Goal: Task Accomplishment & Management: Manage account settings

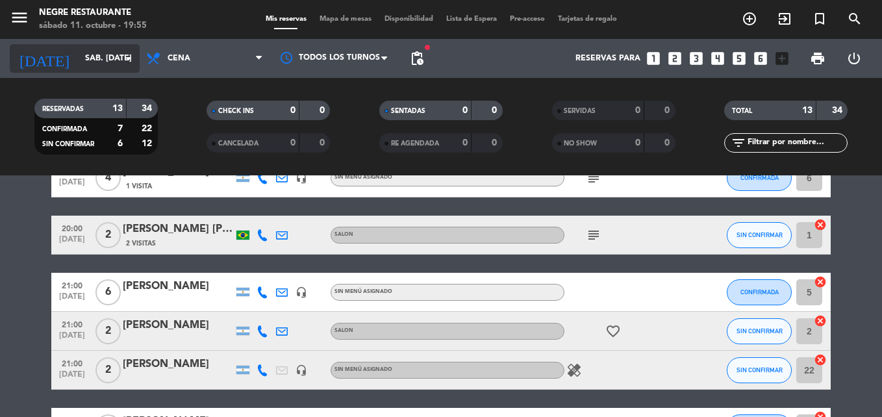
scroll to position [73, 0]
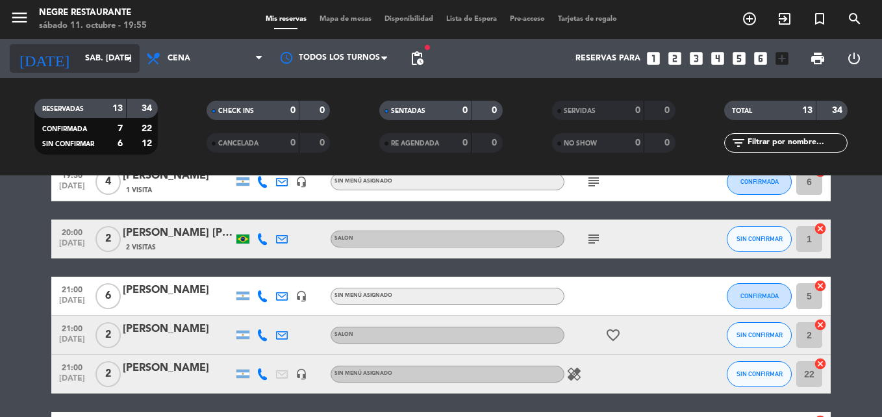
click at [105, 58] on input "sáb. [DATE]" at bounding box center [134, 58] width 110 height 22
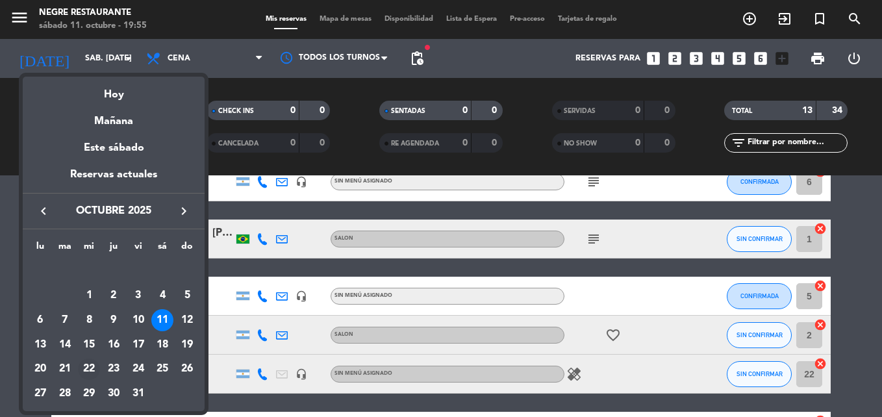
click at [88, 370] on div "22" at bounding box center [89, 369] width 22 height 22
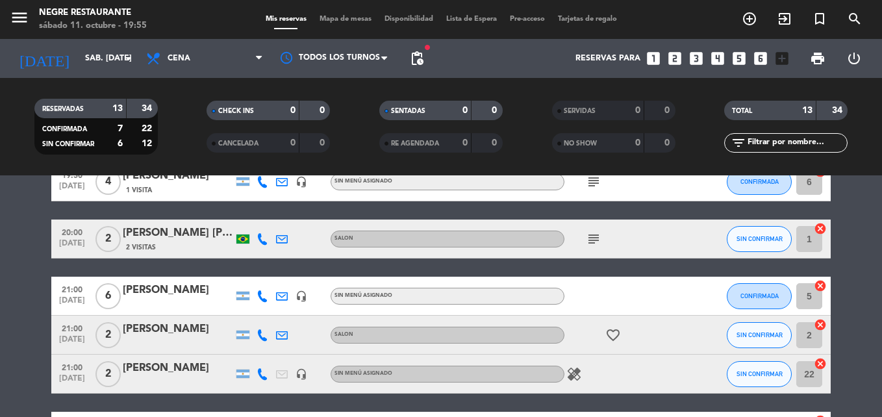
type input "mié. [DATE]"
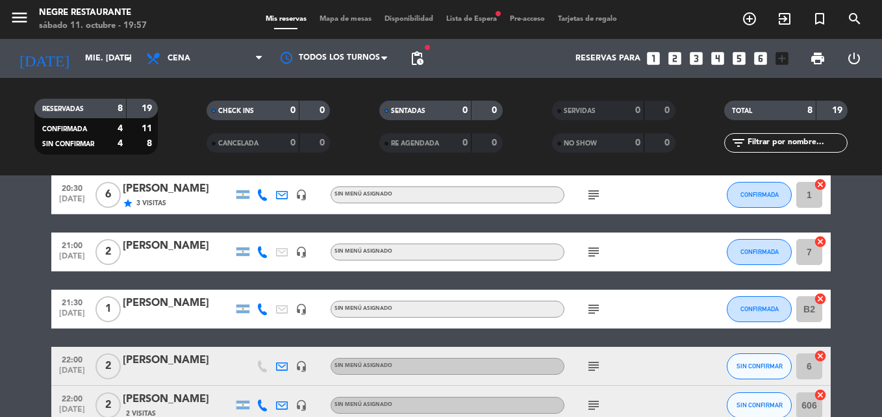
scroll to position [0, 0]
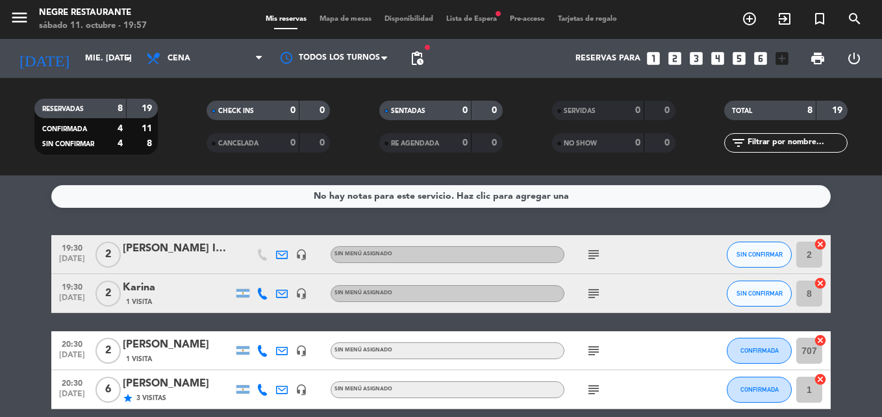
click at [676, 60] on icon "looks_two" at bounding box center [674, 58] width 17 height 17
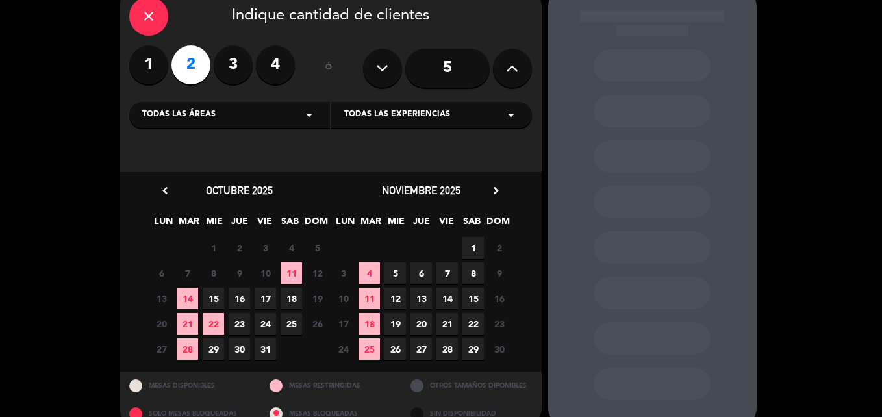
click at [210, 322] on span "22" at bounding box center [213, 323] width 21 height 21
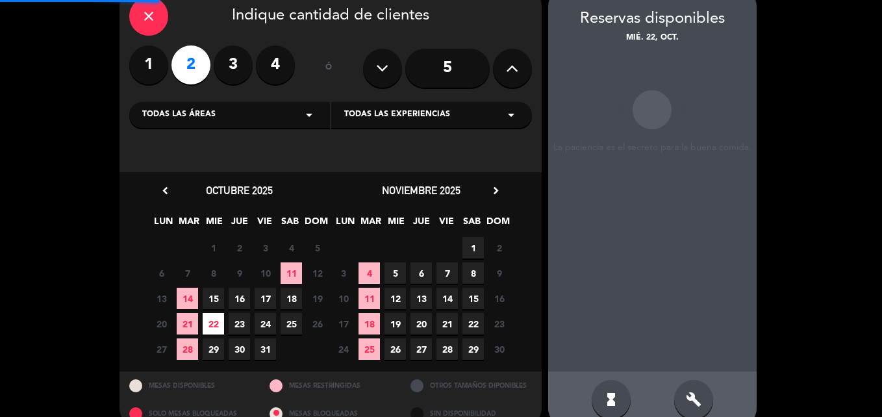
scroll to position [52, 0]
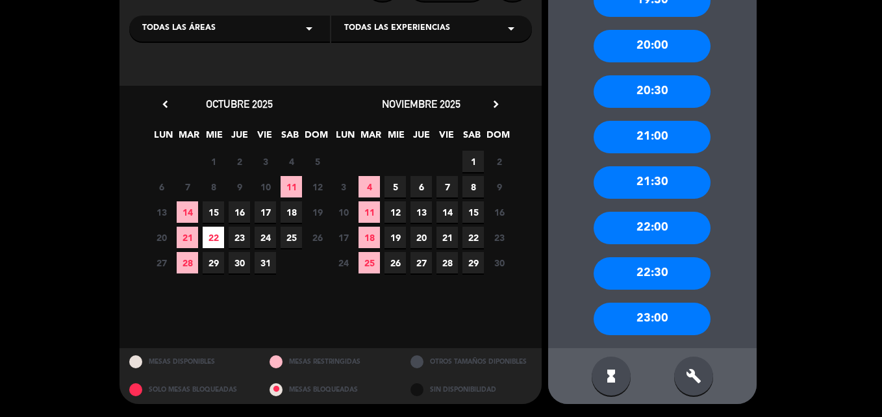
click at [651, 214] on div "22:00" at bounding box center [651, 228] width 117 height 32
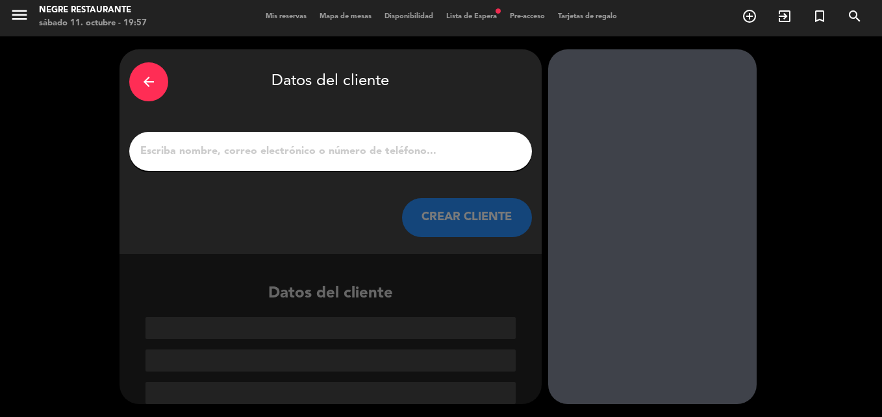
click at [241, 170] on div at bounding box center [330, 151] width 403 height 39
click at [245, 151] on input "1" at bounding box center [330, 151] width 383 height 18
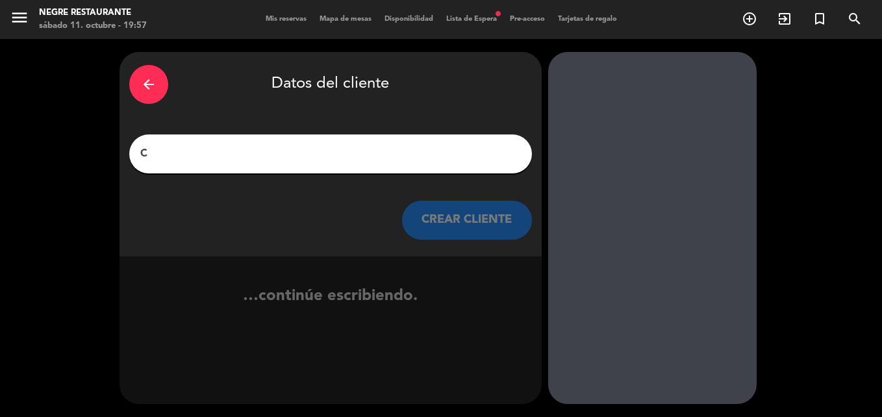
scroll to position [0, 0]
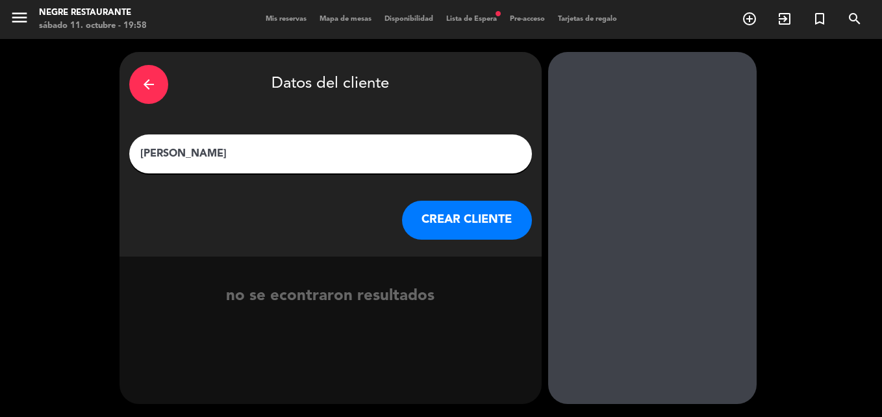
type input "[PERSON_NAME]"
click at [494, 221] on button "CREAR CLIENTE" at bounding box center [467, 220] width 130 height 39
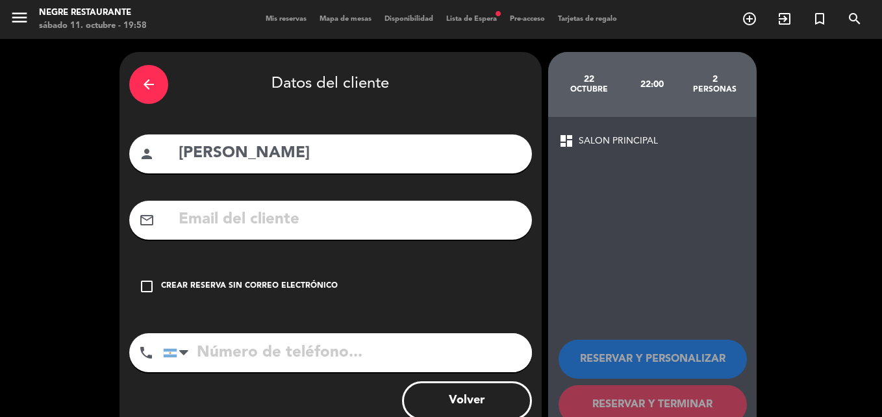
click at [299, 215] on input "text" at bounding box center [349, 219] width 345 height 27
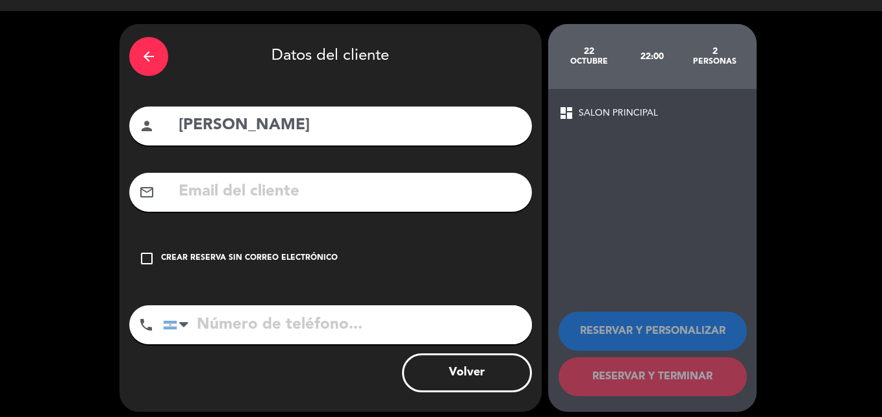
scroll to position [36, 0]
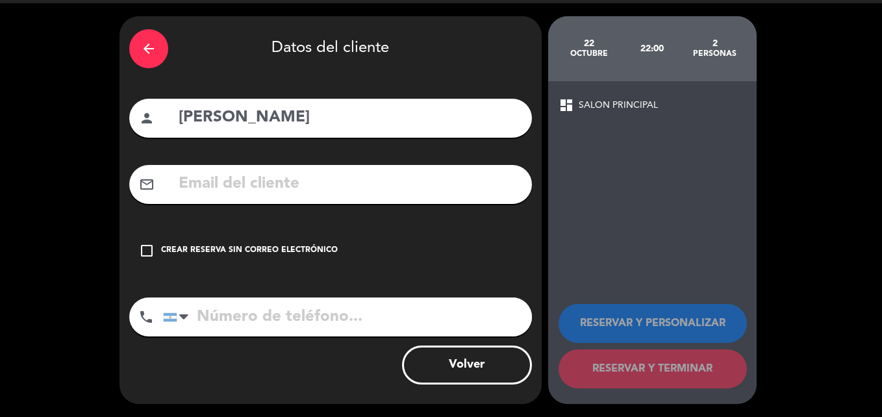
click at [223, 310] on input "tel" at bounding box center [347, 316] width 369 height 39
type input "3414025919"
click at [155, 247] on div "check_box_outline_blank Crear reserva sin correo electrónico" at bounding box center [330, 250] width 403 height 39
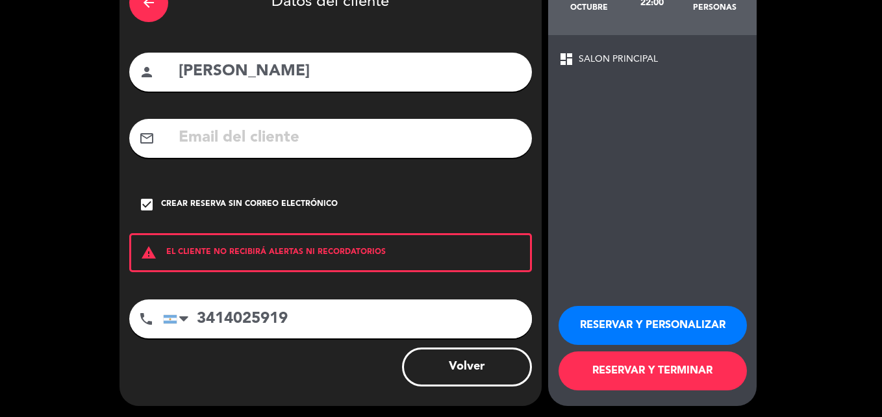
scroll to position [84, 0]
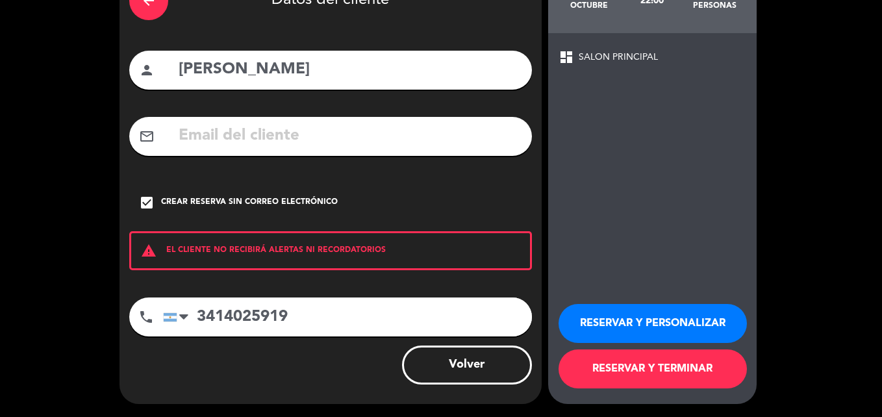
click at [643, 316] on button "RESERVAR Y PERSONALIZAR" at bounding box center [652, 323] width 188 height 39
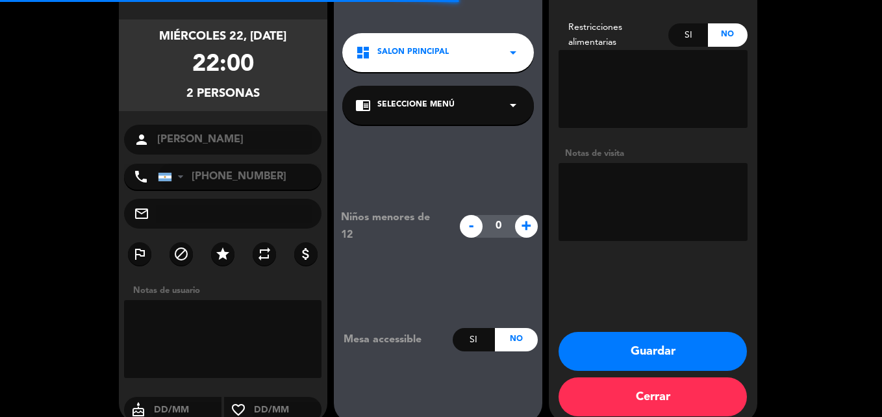
scroll to position [52, 0]
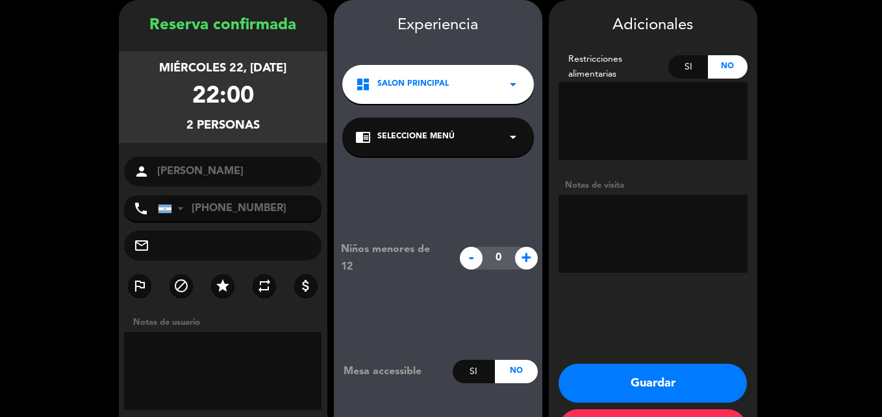
click at [610, 214] on textarea at bounding box center [652, 234] width 189 height 78
paste textarea "Factura de tipo A [PERSON_NAME] 20228746313 Resp insc [PERSON_NAME] 4671 [PERSO…"
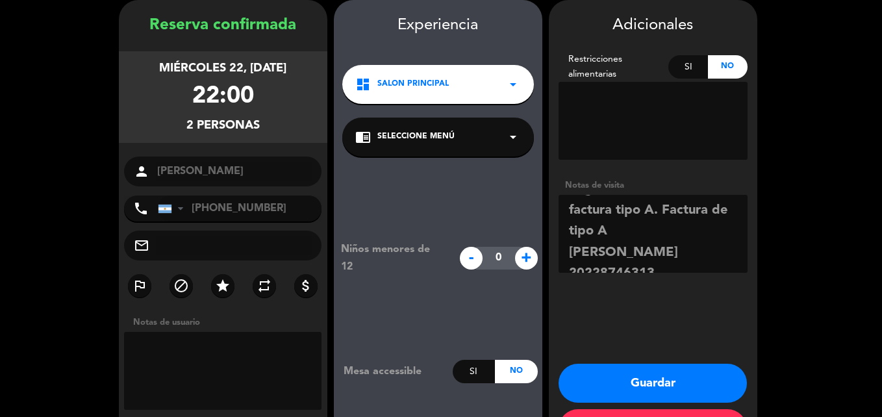
scroll to position [0, 0]
click at [638, 254] on textarea at bounding box center [652, 234] width 189 height 78
drag, startPoint x: 662, startPoint y: 235, endPoint x: 565, endPoint y: 232, distance: 96.8
click at [565, 232] on textarea at bounding box center [652, 234] width 189 height 78
click at [677, 234] on textarea at bounding box center [652, 234] width 189 height 78
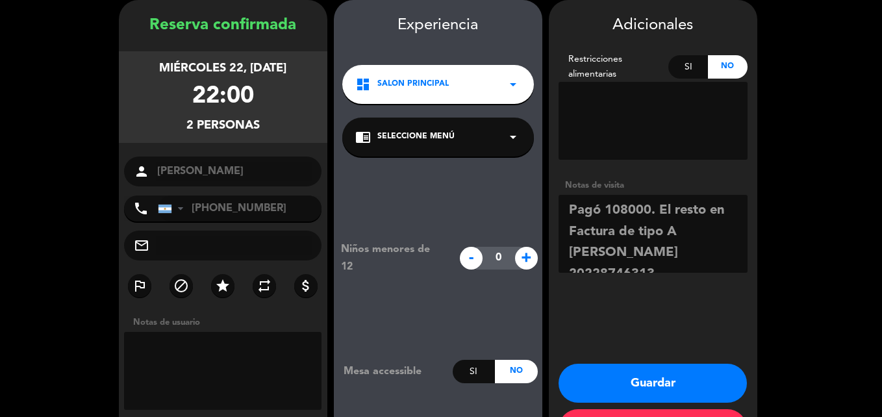
click at [566, 258] on textarea at bounding box center [652, 234] width 189 height 78
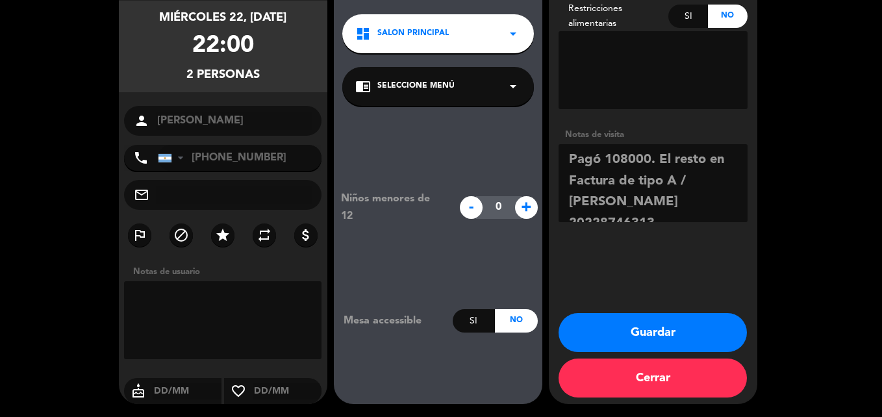
click at [698, 196] on textarea at bounding box center [652, 183] width 189 height 78
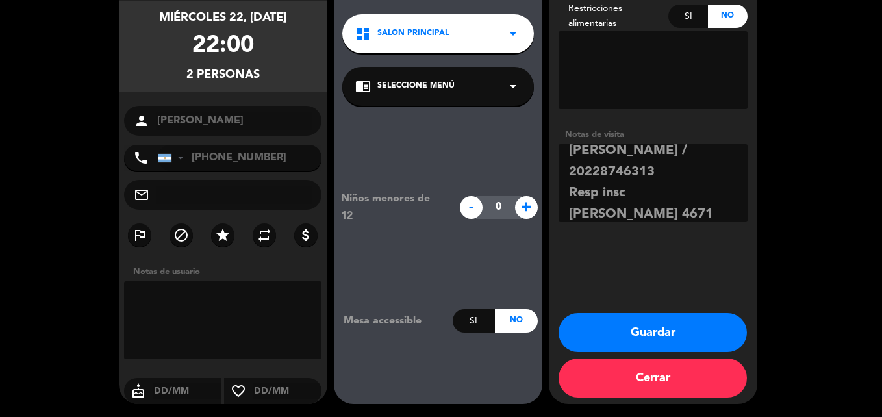
scroll to position [65, 0]
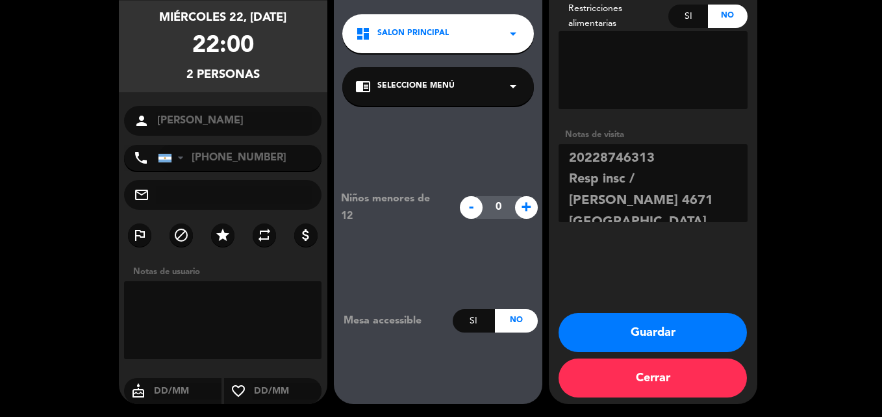
click at [660, 157] on textarea at bounding box center [652, 183] width 189 height 78
click at [678, 203] on textarea at bounding box center [652, 183] width 189 height 78
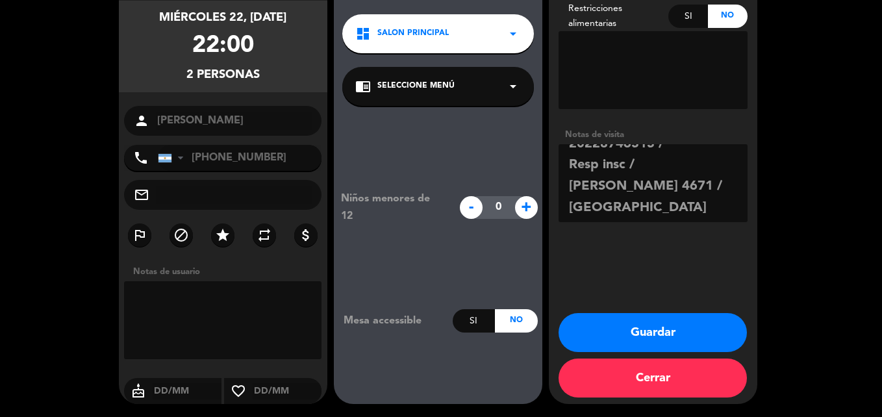
scroll to position [81, 0]
click at [570, 211] on textarea at bounding box center [652, 183] width 189 height 78
click at [567, 216] on textarea at bounding box center [652, 183] width 189 height 78
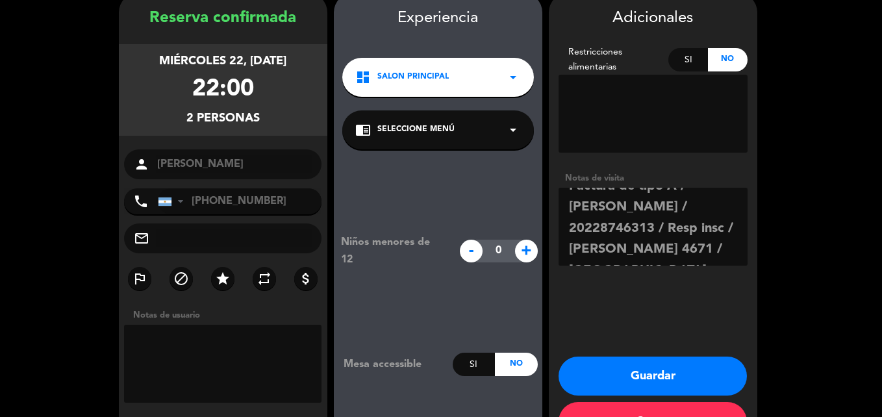
scroll to position [38, 0]
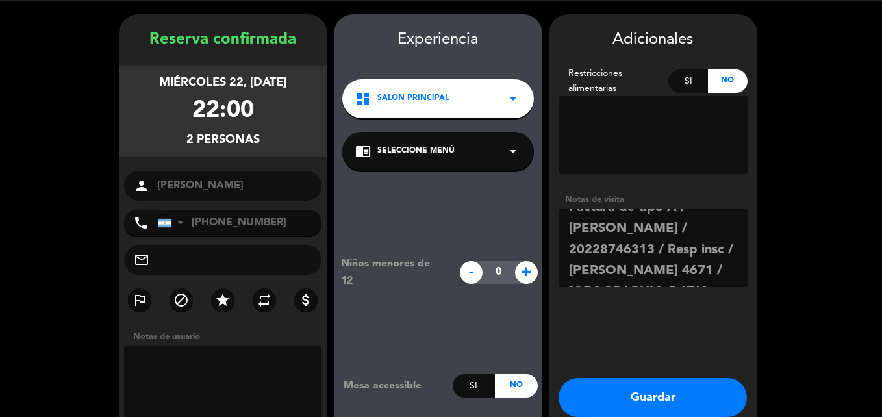
click at [571, 252] on textarea at bounding box center [652, 248] width 189 height 78
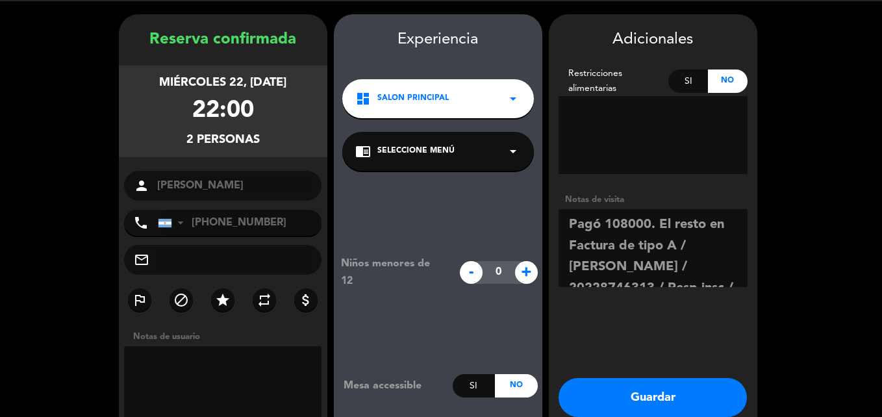
click at [567, 269] on textarea at bounding box center [652, 248] width 189 height 78
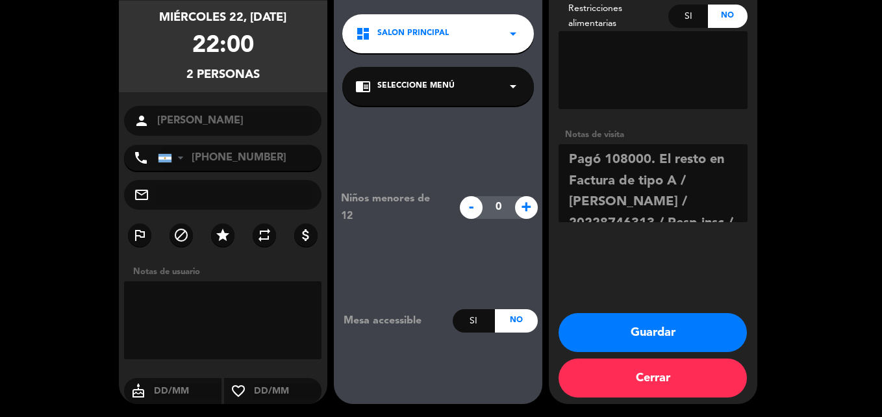
click at [604, 164] on textarea at bounding box center [652, 183] width 189 height 78
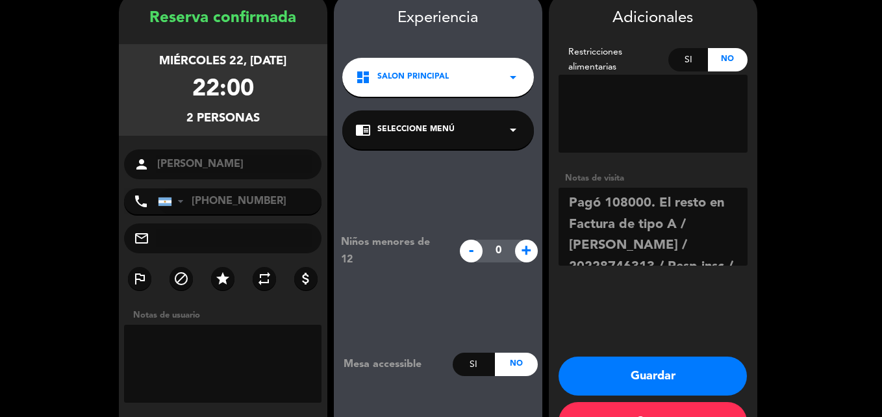
scroll to position [38, 0]
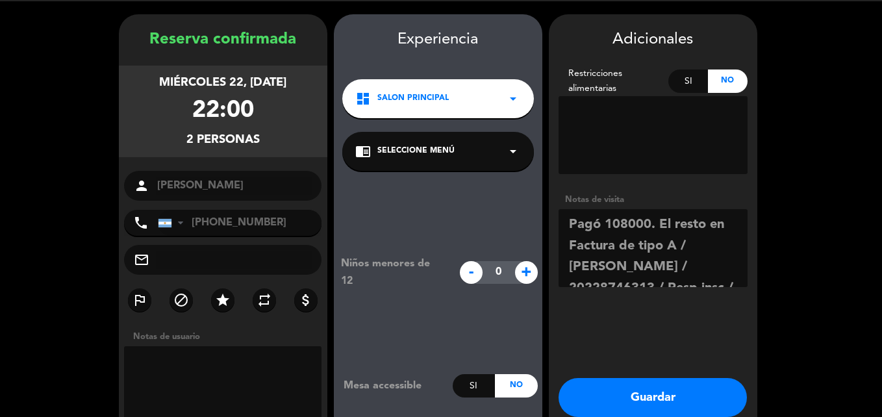
type textarea "Pagó 108000. El resto en Factura de tipo A / [PERSON_NAME] / 20228746313 / Resp…"
click at [655, 391] on button "Guardar" at bounding box center [652, 397] width 188 height 39
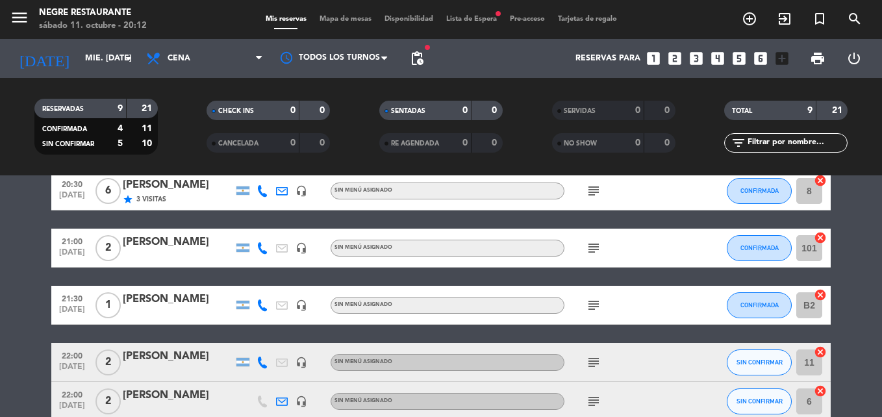
scroll to position [177, 0]
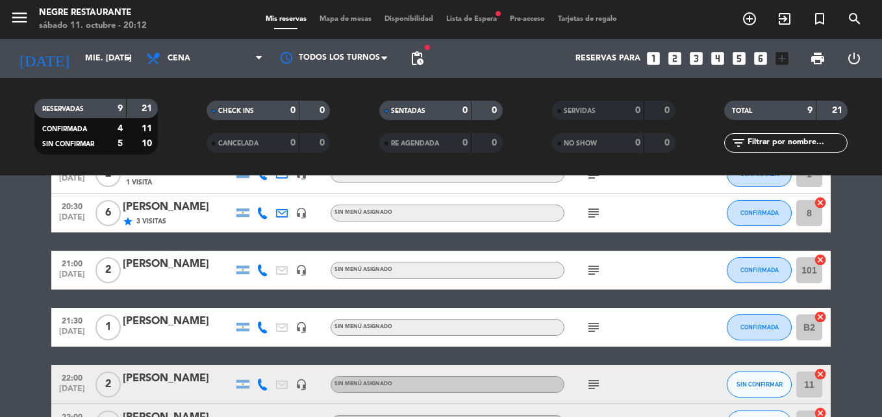
click at [592, 217] on icon "subject" at bounding box center [594, 213] width 16 height 16
click at [142, 205] on div "[PERSON_NAME]" at bounding box center [178, 207] width 110 height 17
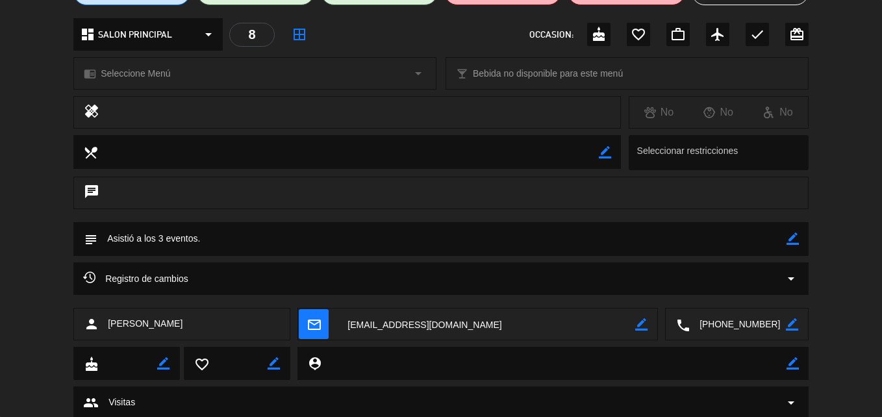
scroll to position [179, 0]
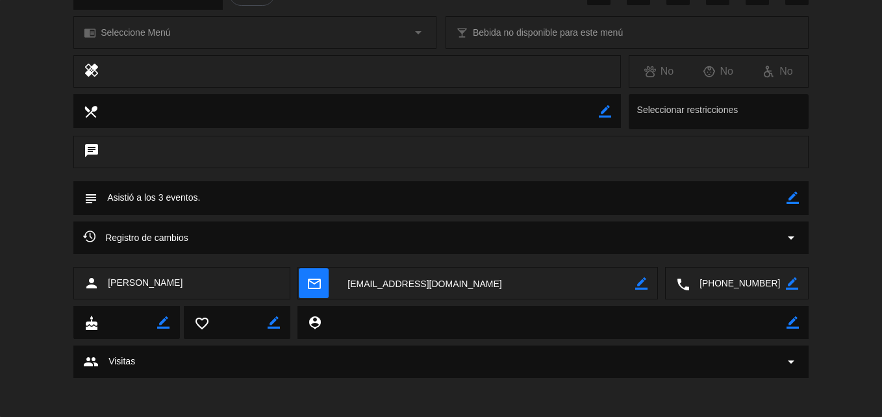
click at [175, 197] on textarea at bounding box center [441, 197] width 689 height 33
click at [798, 198] on icon "border_color" at bounding box center [792, 198] width 12 height 12
click at [263, 203] on textarea at bounding box center [441, 197] width 689 height 33
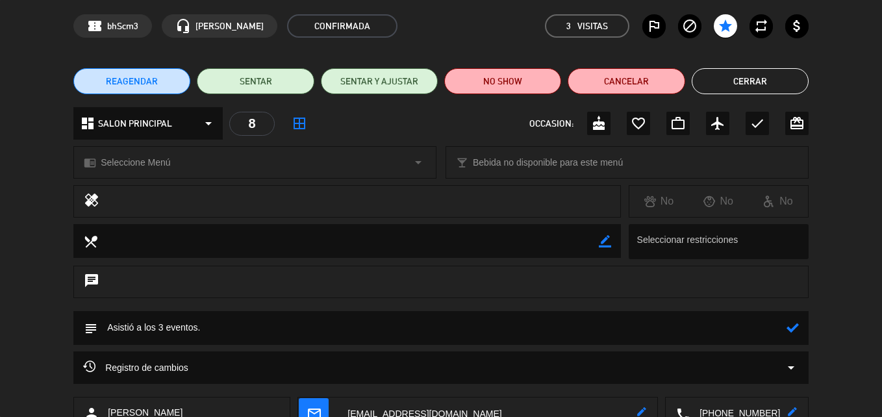
scroll to position [114, 0]
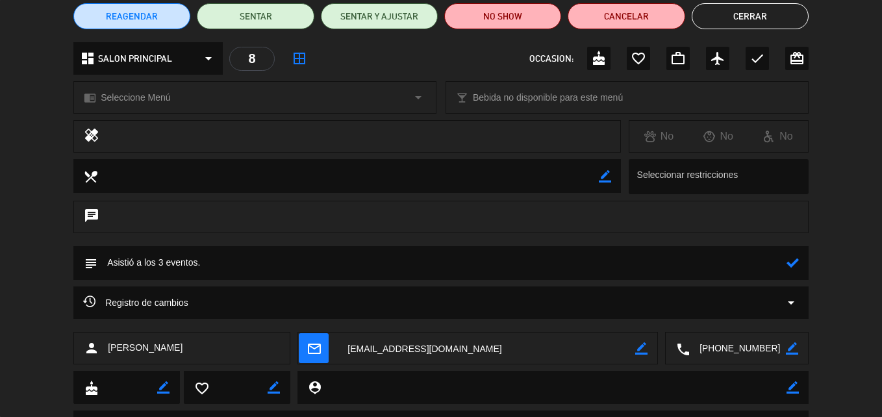
type textarea "Asistió a los 3 eventos."
click at [793, 264] on icon at bounding box center [792, 262] width 12 height 12
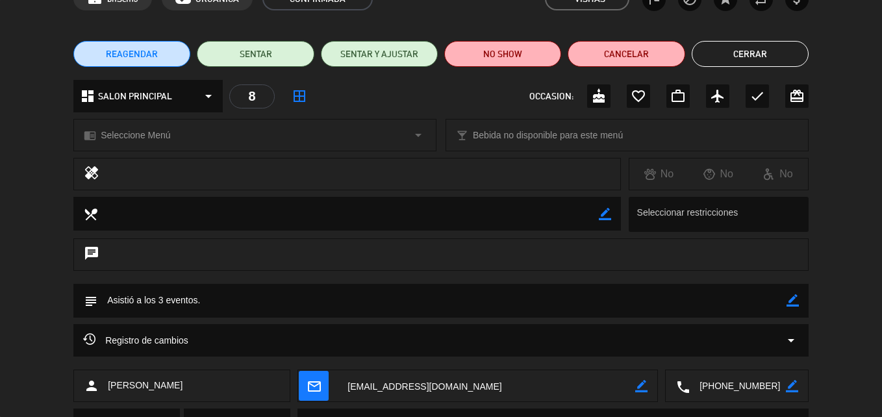
scroll to position [0, 0]
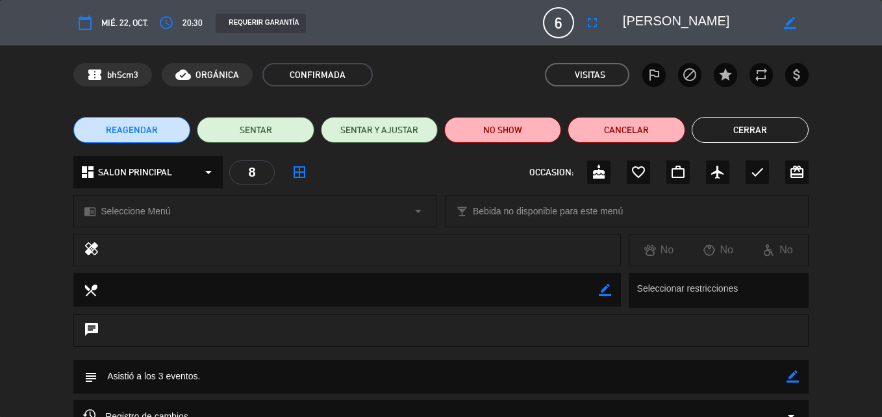
click at [750, 113] on div "REAGENDAR SENTAR SENTAR Y AJUSTAR NO SHOW Cancelar Cerrar" at bounding box center [441, 130] width 882 height 52
click at [755, 126] on button "Cerrar" at bounding box center [750, 130] width 117 height 26
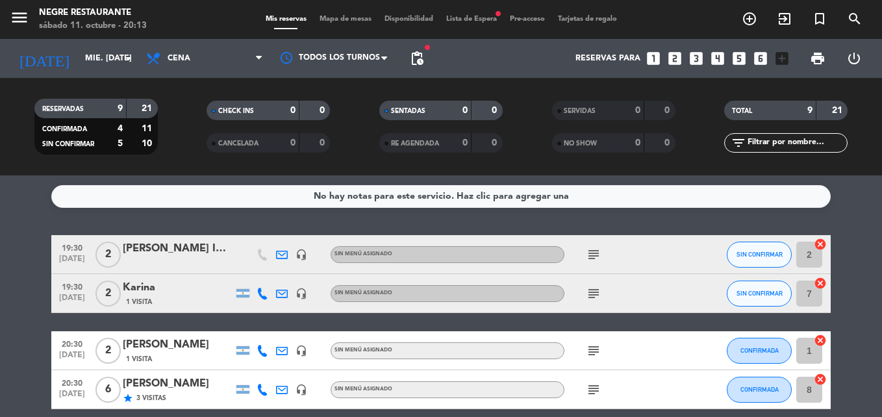
click at [599, 251] on icon "subject" at bounding box center [594, 255] width 16 height 16
click at [595, 299] on icon "subject" at bounding box center [594, 294] width 16 height 16
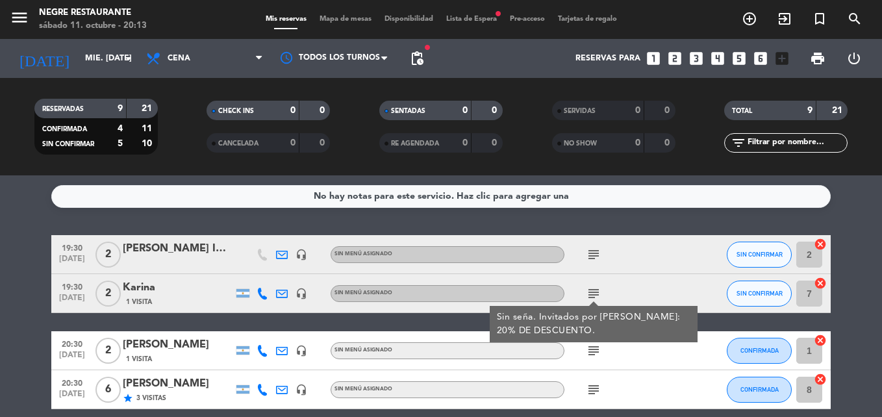
drag, startPoint x: 595, startPoint y: 299, endPoint x: 590, endPoint y: 290, distance: 10.8
click at [590, 290] on icon "subject" at bounding box center [594, 294] width 16 height 16
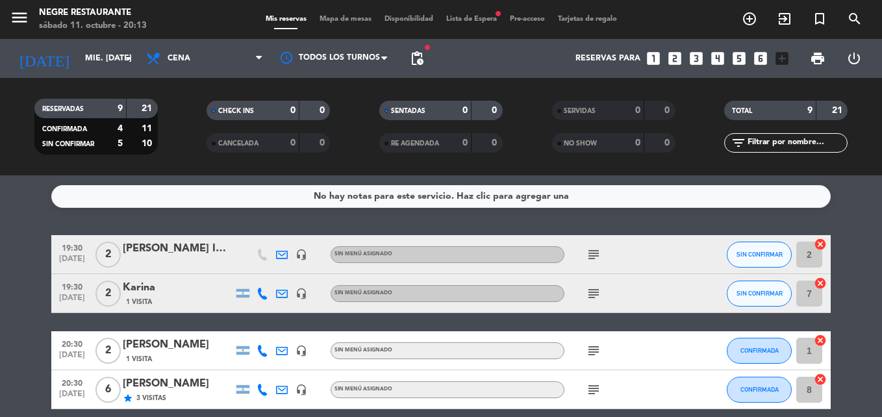
scroll to position [130, 0]
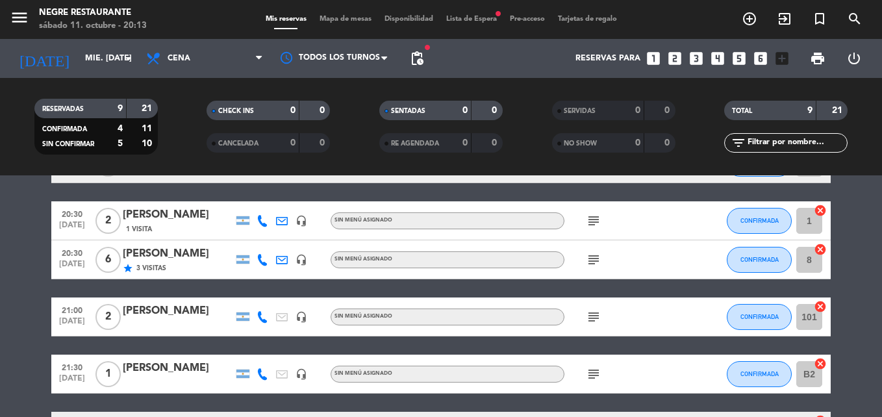
click at [592, 210] on div "subject" at bounding box center [622, 220] width 117 height 38
click at [590, 223] on icon "subject" at bounding box center [594, 221] width 16 height 16
click at [589, 262] on icon "subject" at bounding box center [594, 260] width 16 height 16
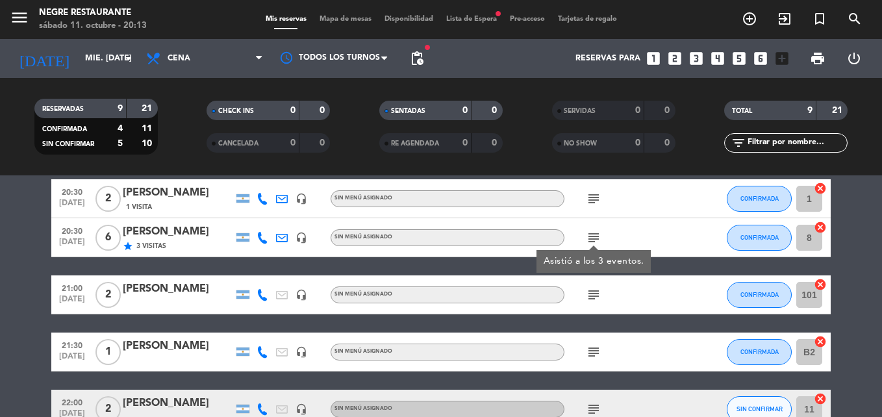
scroll to position [260, 0]
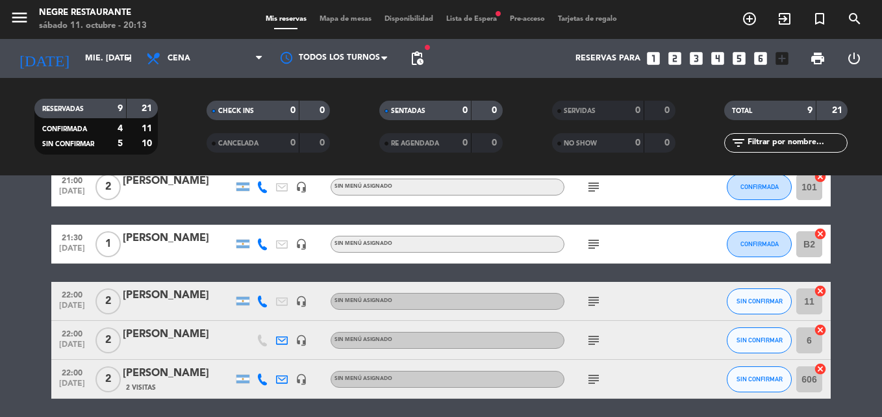
click at [592, 195] on div "subject" at bounding box center [622, 187] width 117 height 38
click at [588, 186] on icon "subject" at bounding box center [594, 187] width 16 height 16
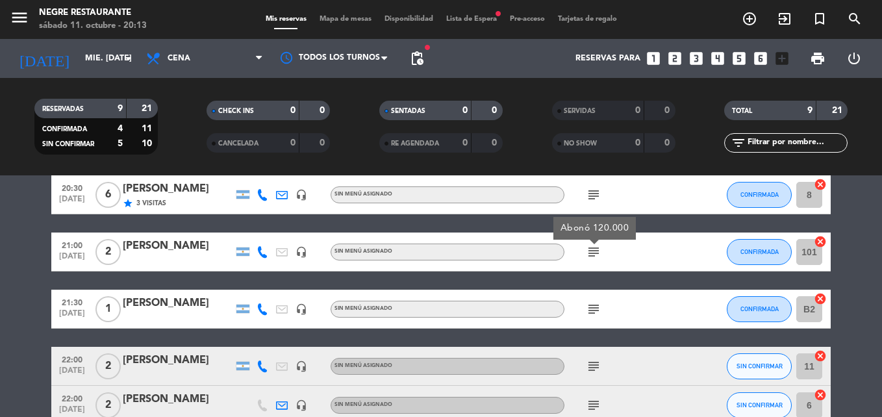
click at [591, 312] on icon "subject" at bounding box center [594, 309] width 16 height 16
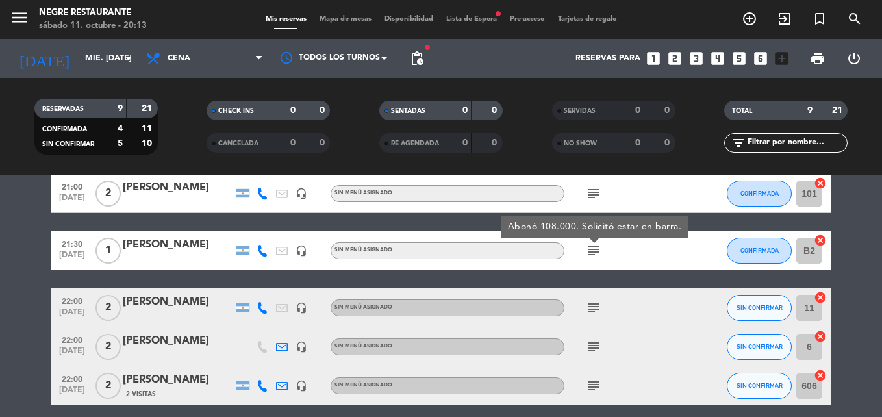
scroll to position [260, 0]
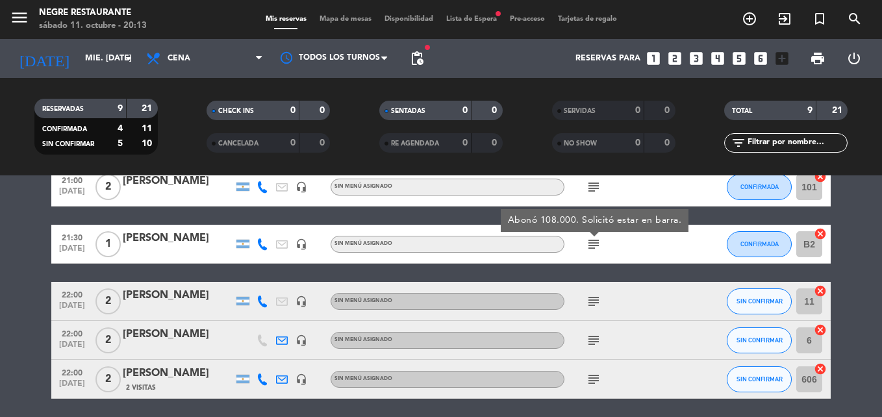
click at [592, 306] on icon "subject" at bounding box center [594, 302] width 16 height 16
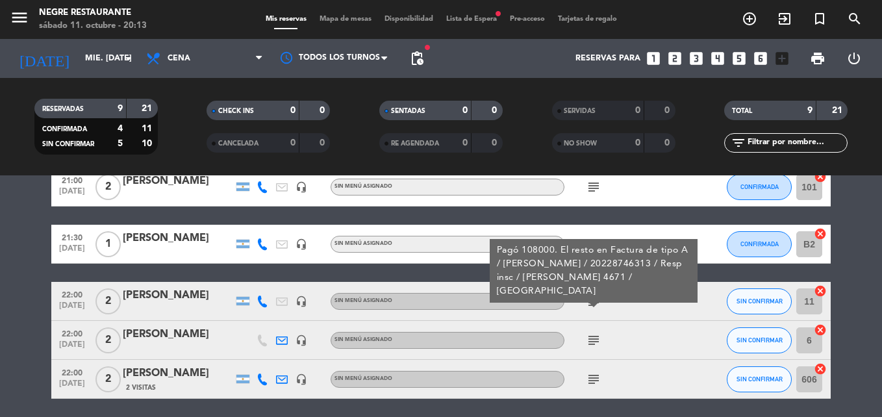
click at [593, 338] on icon "subject" at bounding box center [594, 340] width 16 height 16
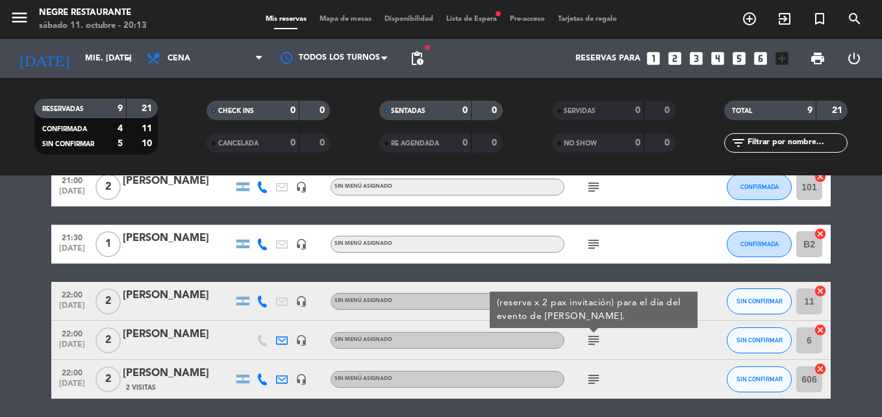
click at [593, 376] on icon "subject" at bounding box center [594, 379] width 16 height 16
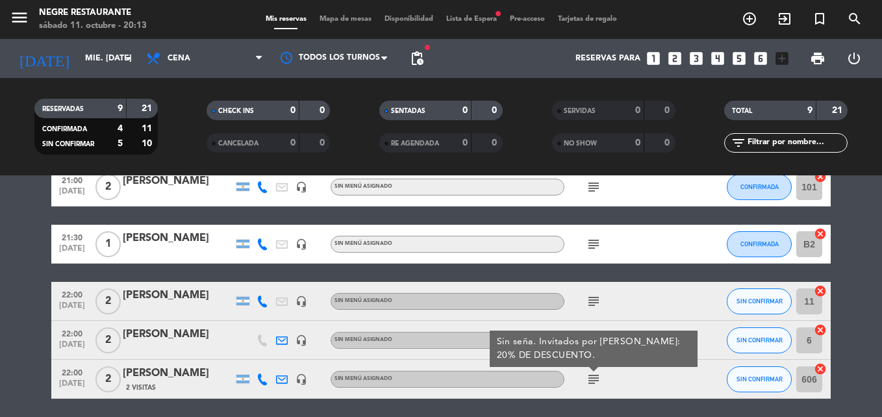
click at [853, 282] on bookings-row "19:30 [DATE] 2 [PERSON_NAME] INFINITA headset_mic Sin menú asignado subject SIN…" at bounding box center [441, 186] width 882 height 423
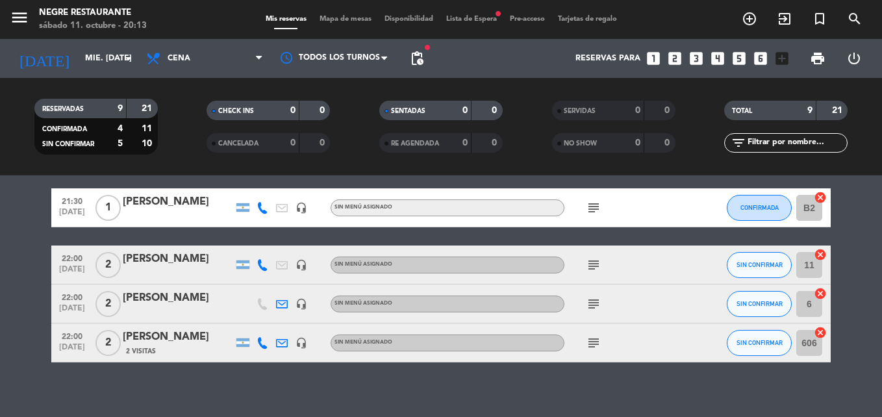
scroll to position [306, 0]
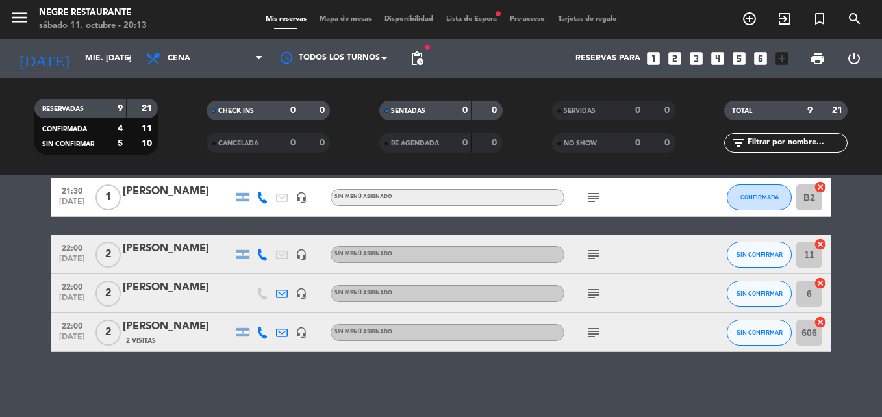
click at [815, 325] on icon "cancel" at bounding box center [820, 322] width 13 height 13
click at [823, 286] on icon "cancel" at bounding box center [820, 283] width 13 height 13
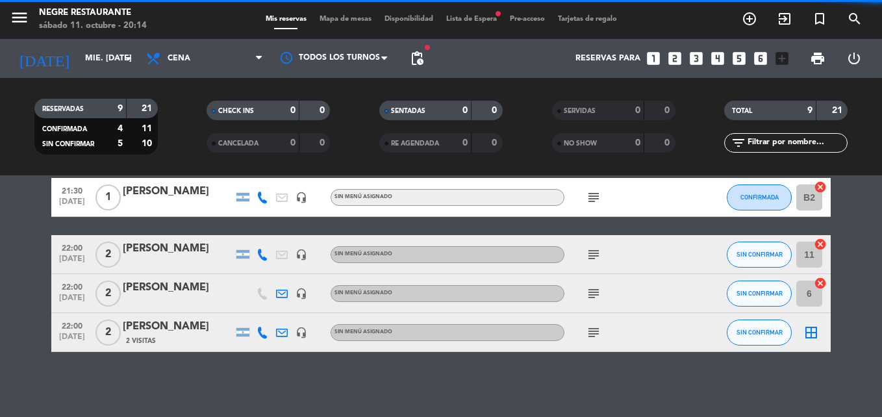
click at [820, 247] on icon "cancel" at bounding box center [820, 244] width 13 height 13
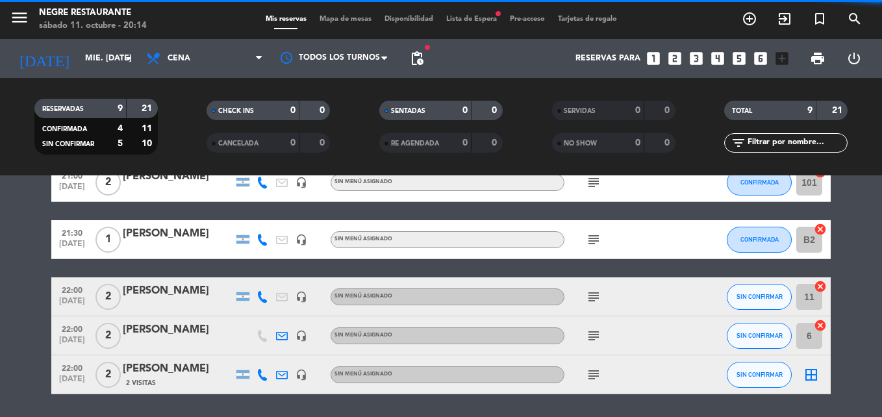
scroll to position [242, 0]
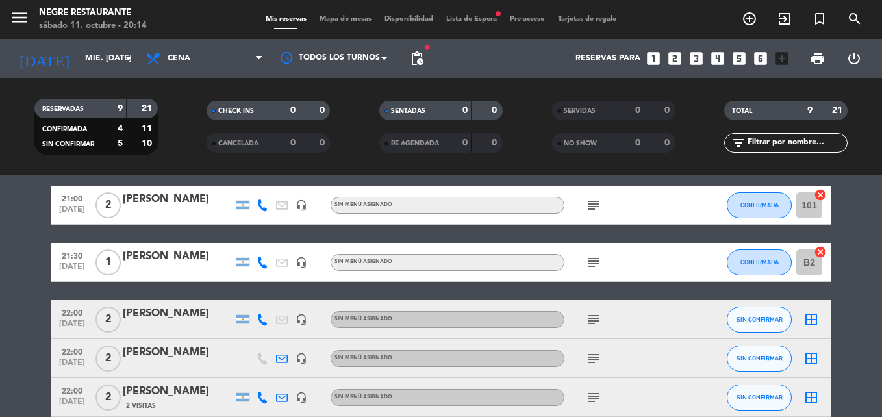
click at [819, 253] on icon "cancel" at bounding box center [820, 251] width 13 height 13
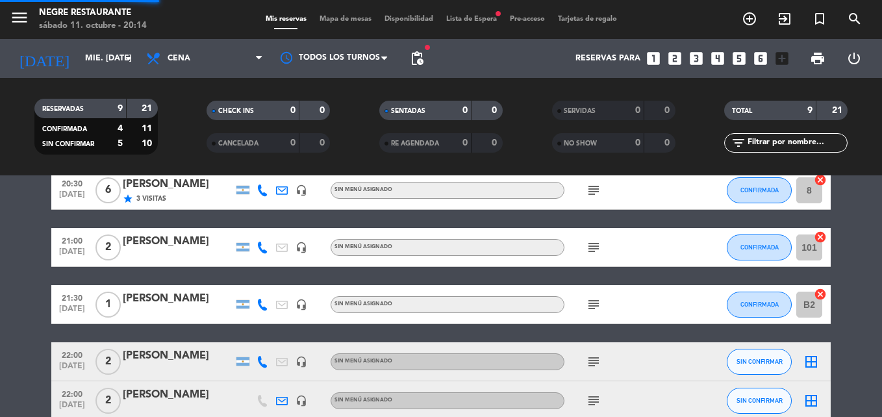
scroll to position [177, 0]
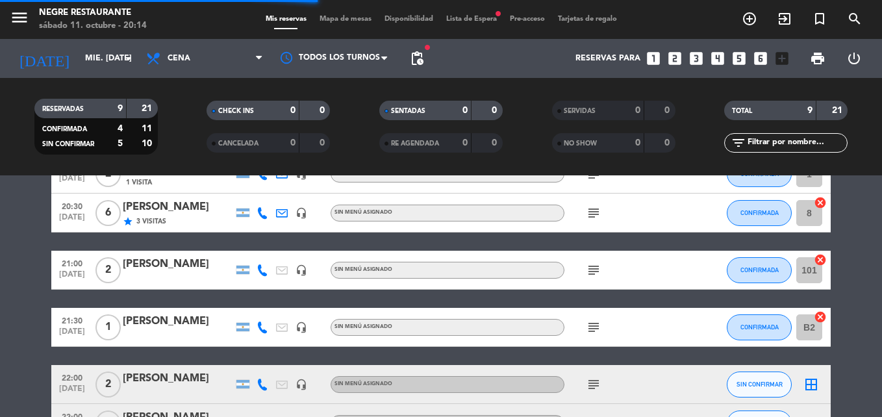
click at [815, 259] on icon "cancel" at bounding box center [820, 259] width 13 height 13
click at [819, 197] on icon "cancel" at bounding box center [820, 202] width 13 height 13
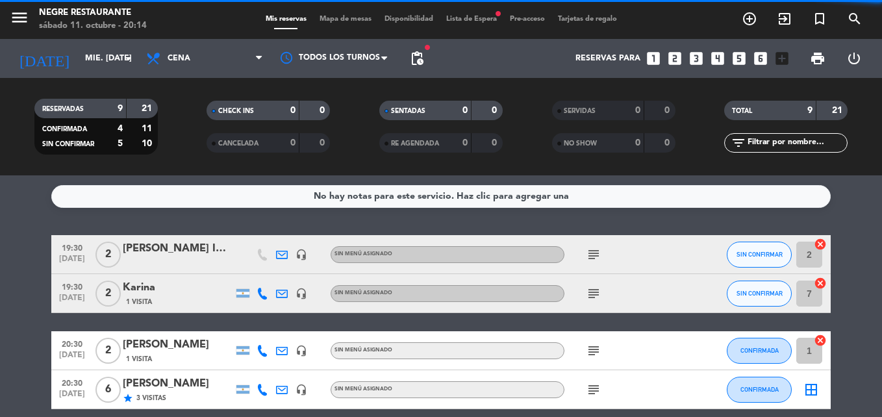
click at [818, 283] on icon "cancel" at bounding box center [820, 283] width 13 height 13
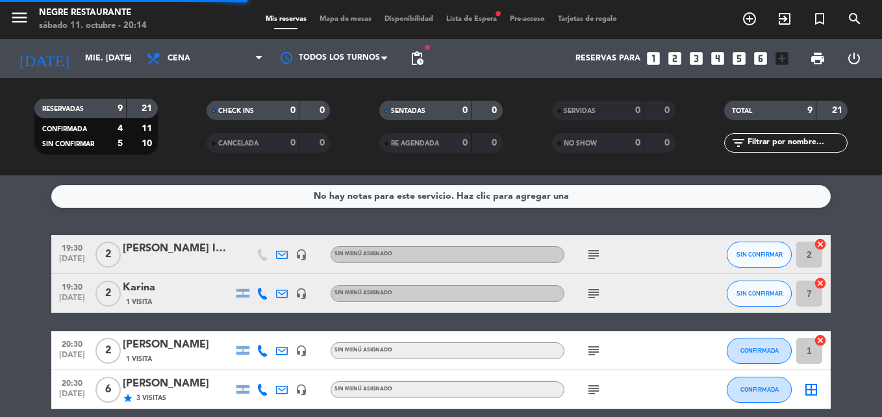
click at [820, 251] on input "2" at bounding box center [809, 255] width 26 height 26
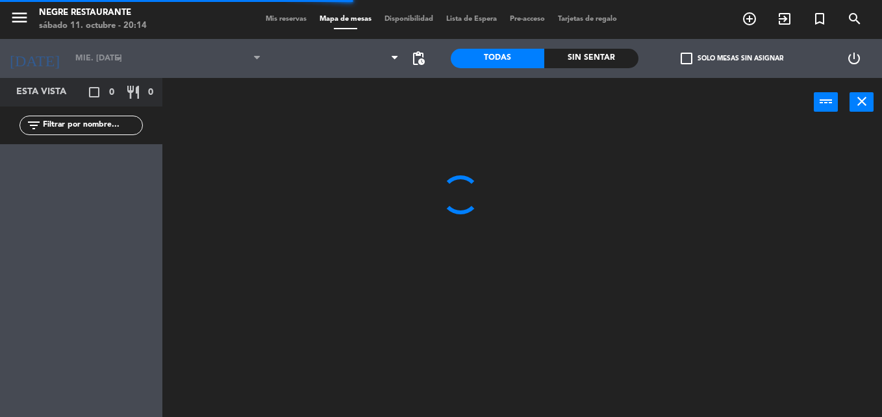
click at [818, 246] on div at bounding box center [526, 272] width 710 height 290
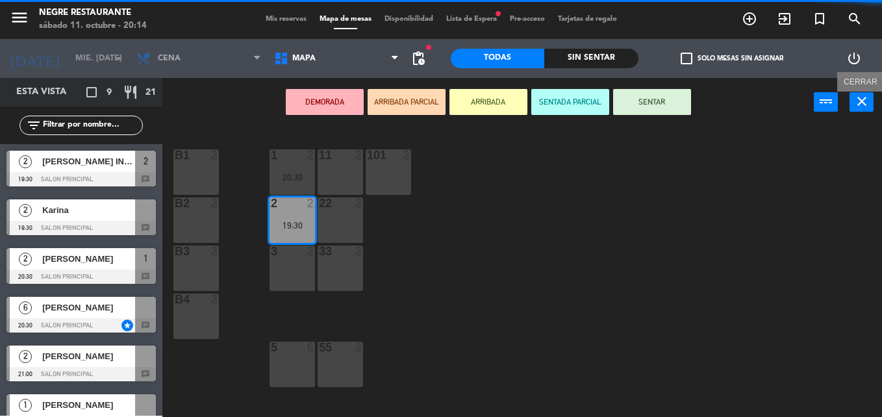
click at [867, 101] on icon "close" at bounding box center [862, 102] width 16 height 16
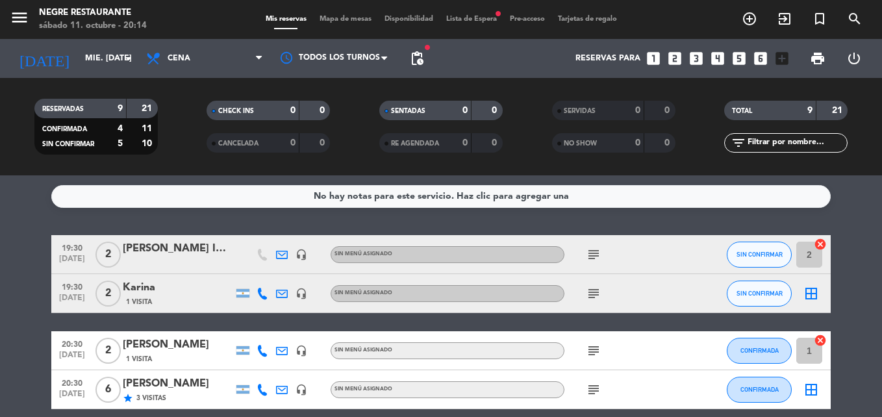
click at [823, 244] on icon "cancel" at bounding box center [820, 244] width 13 height 13
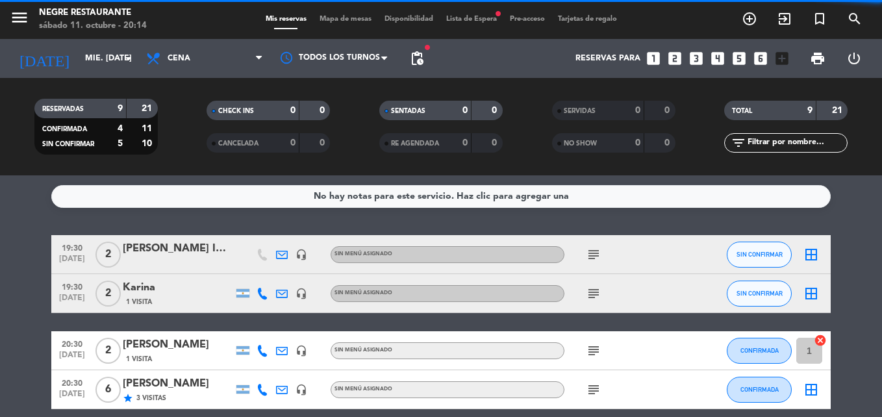
click at [819, 339] on icon "cancel" at bounding box center [820, 340] width 13 height 13
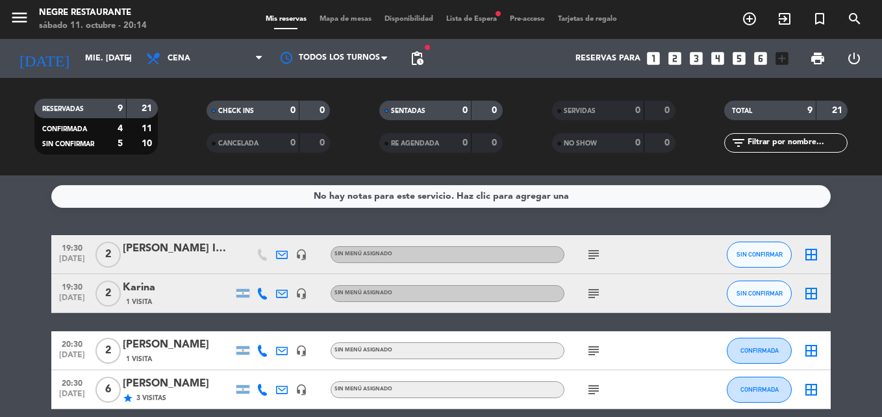
click at [810, 251] on icon "border_all" at bounding box center [811, 255] width 16 height 16
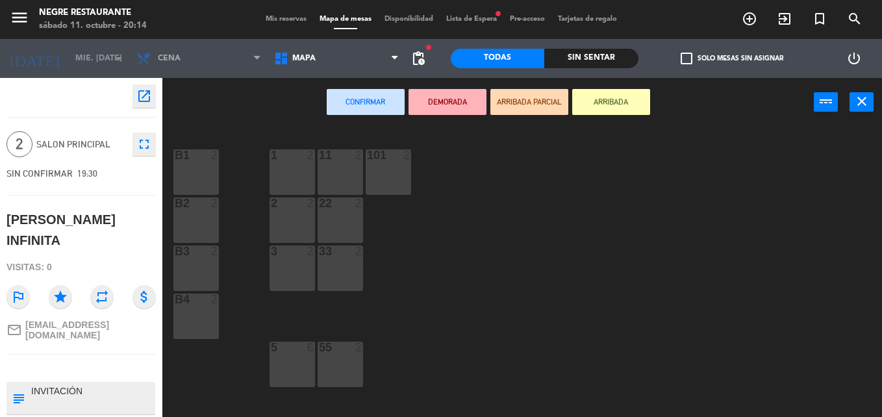
click at [282, 171] on div "1 2" at bounding box center [291, 171] width 45 height 45
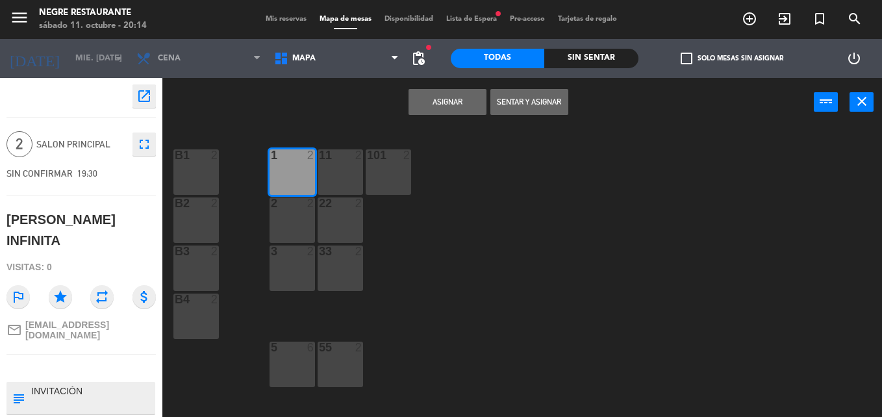
click at [442, 103] on button "Asignar" at bounding box center [447, 102] width 78 height 26
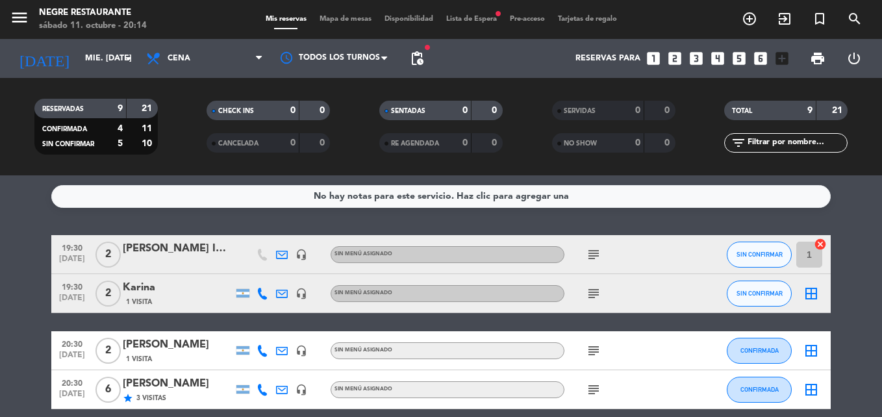
click at [813, 297] on icon "border_all" at bounding box center [811, 294] width 16 height 16
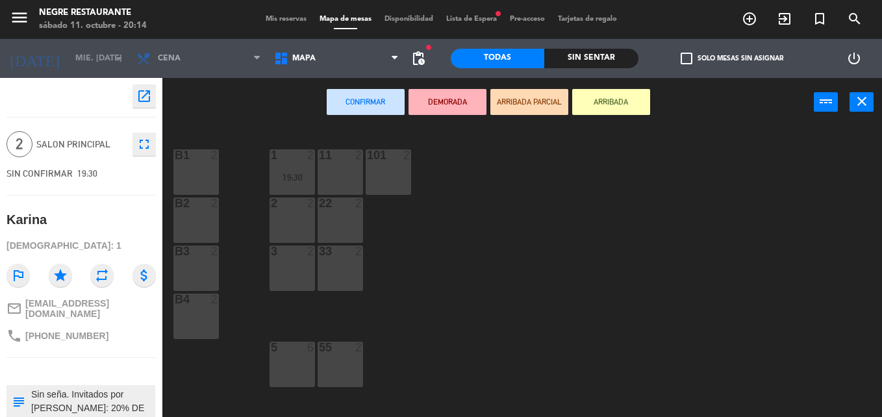
click at [353, 186] on div "11 2" at bounding box center [340, 171] width 45 height 45
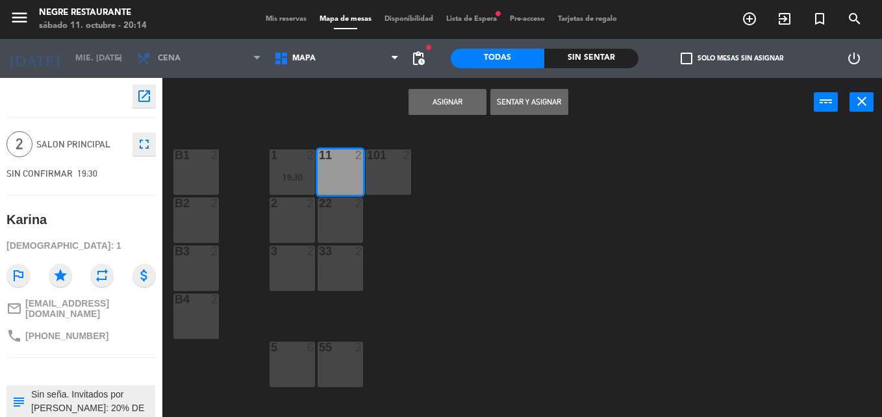
click at [440, 102] on button "Asignar" at bounding box center [447, 102] width 78 height 26
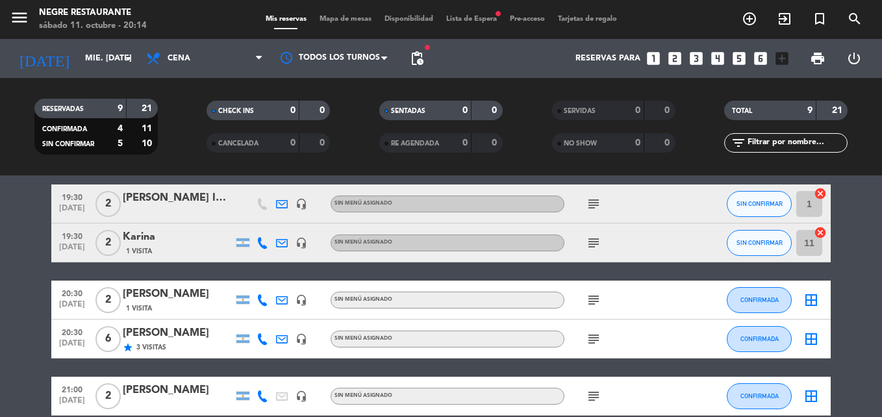
scroll to position [65, 0]
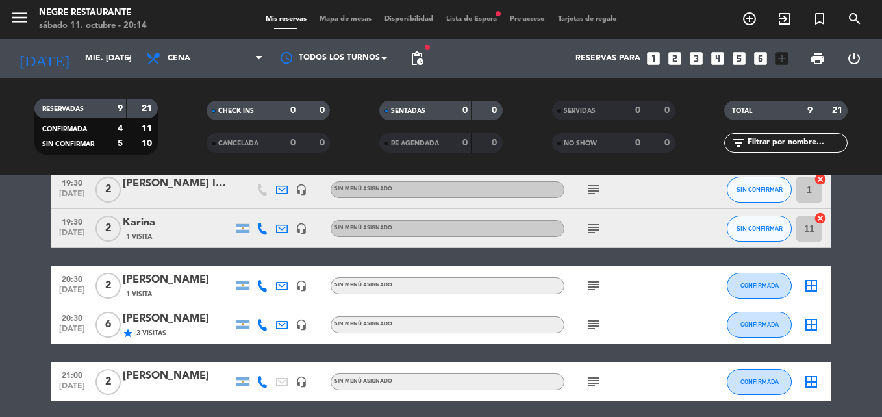
click at [817, 285] on icon "border_all" at bounding box center [811, 286] width 16 height 16
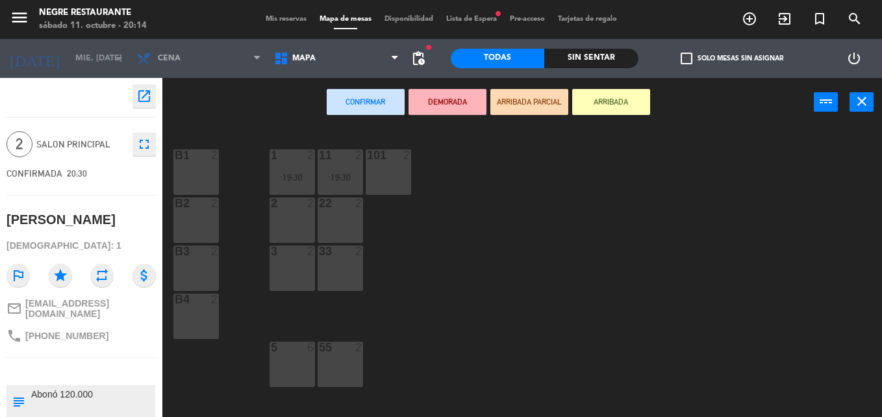
click at [286, 277] on div "3 2" at bounding box center [291, 267] width 45 height 45
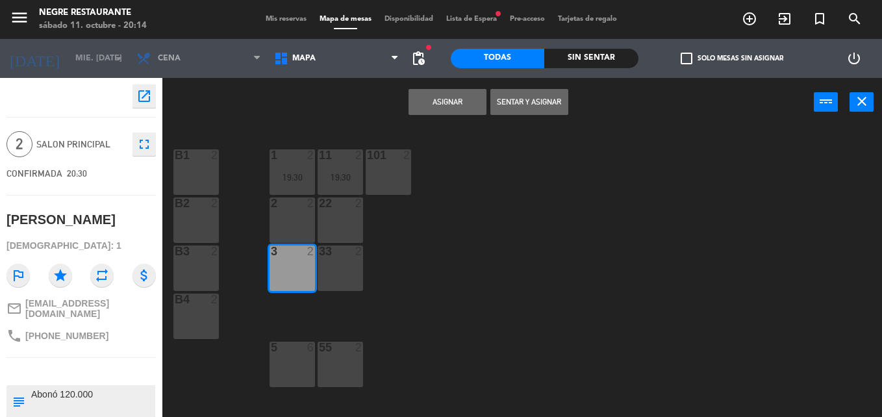
click at [434, 102] on button "Asignar" at bounding box center [447, 102] width 78 height 26
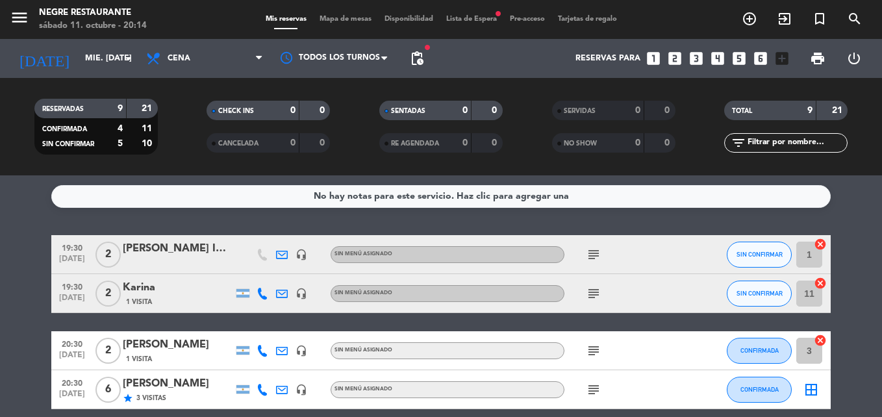
scroll to position [65, 0]
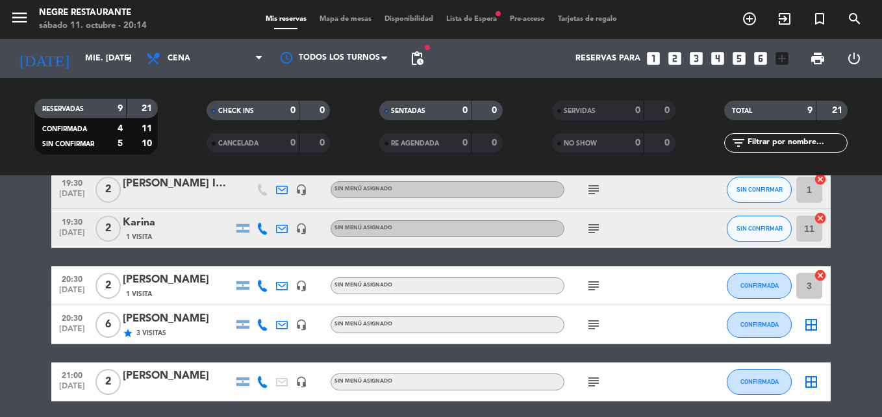
click at [812, 319] on icon "border_all" at bounding box center [811, 325] width 16 height 16
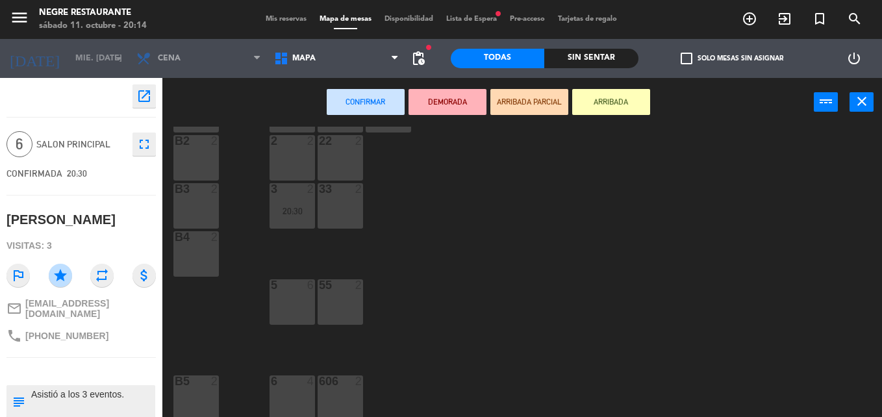
scroll to position [162, 0]
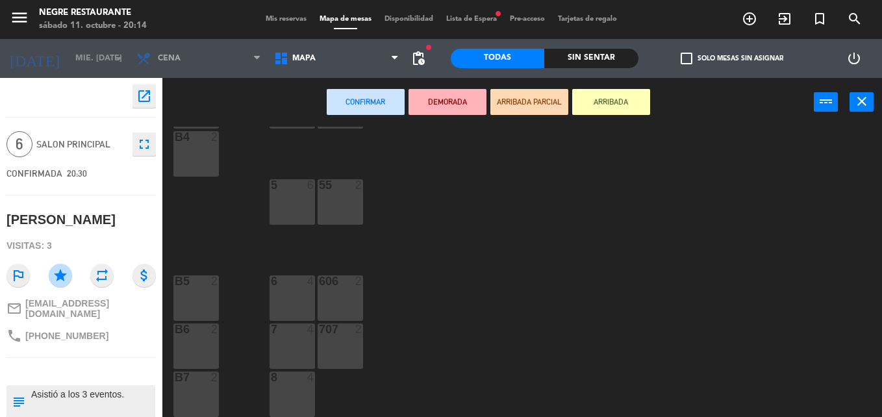
click at [310, 344] on div "7 4" at bounding box center [291, 345] width 45 height 45
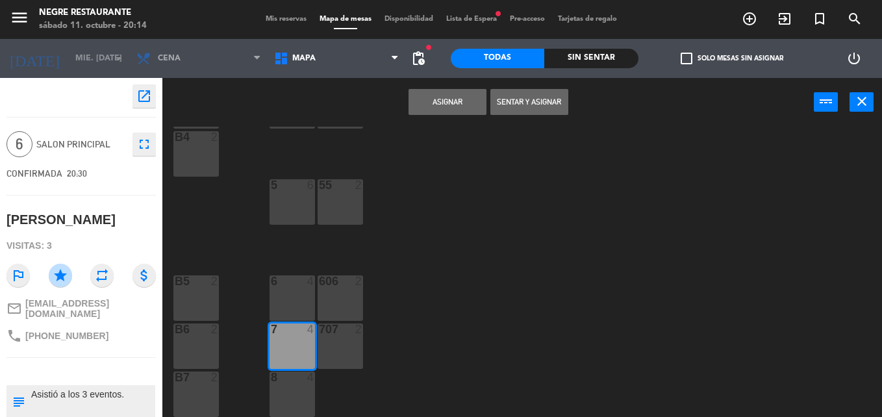
click at [288, 384] on div "8 4" at bounding box center [291, 377] width 45 height 13
click at [462, 98] on button "Asignar" at bounding box center [447, 102] width 78 height 26
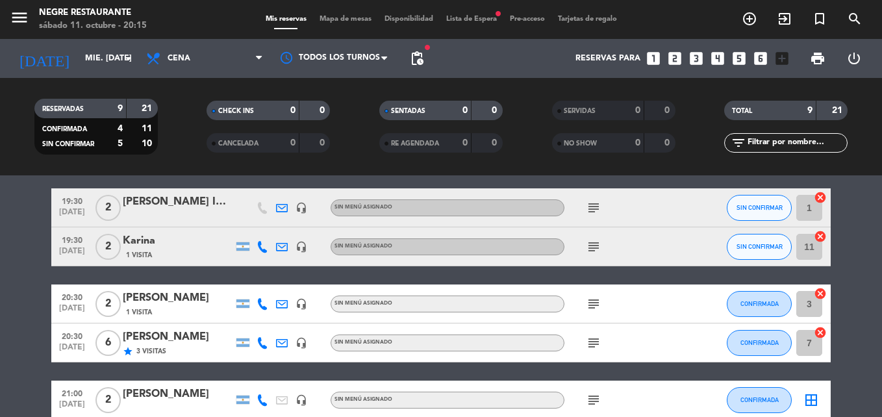
scroll to position [177, 0]
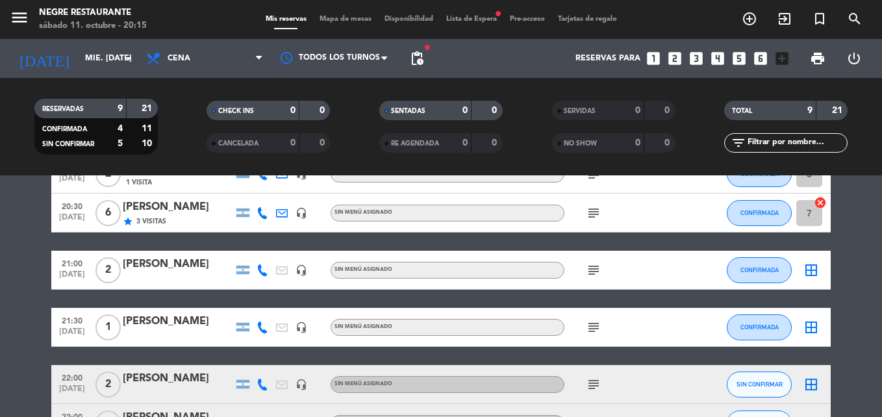
click at [810, 277] on icon "border_all" at bounding box center [811, 270] width 16 height 16
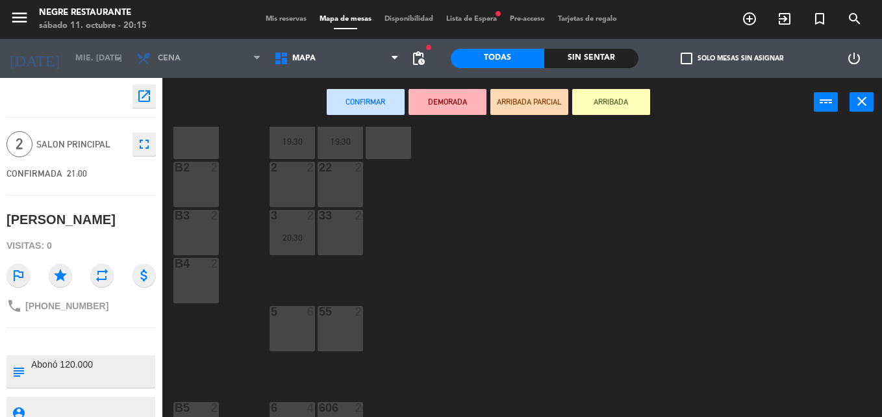
scroll to position [32, 0]
click at [368, 251] on div "1 2 19:30 11 2 19:30 101 2 B1 2 2 2 22 2 B2 2 3 2 20:30 33 2 B3 2 B4 2 55 2 5 6…" at bounding box center [526, 272] width 710 height 290
click at [360, 242] on div "33 2" at bounding box center [340, 235] width 45 height 45
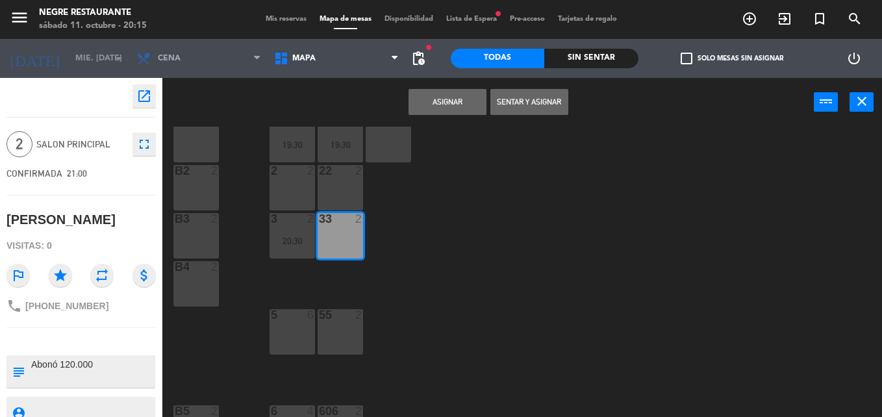
click at [442, 106] on button "Asignar" at bounding box center [447, 102] width 78 height 26
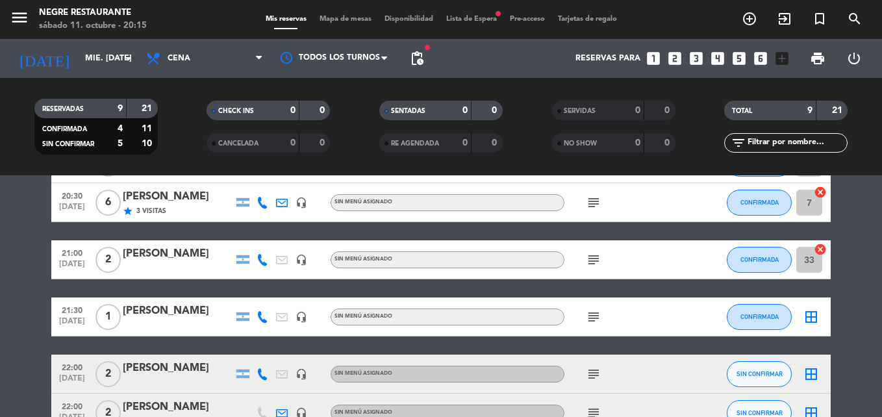
scroll to position [260, 0]
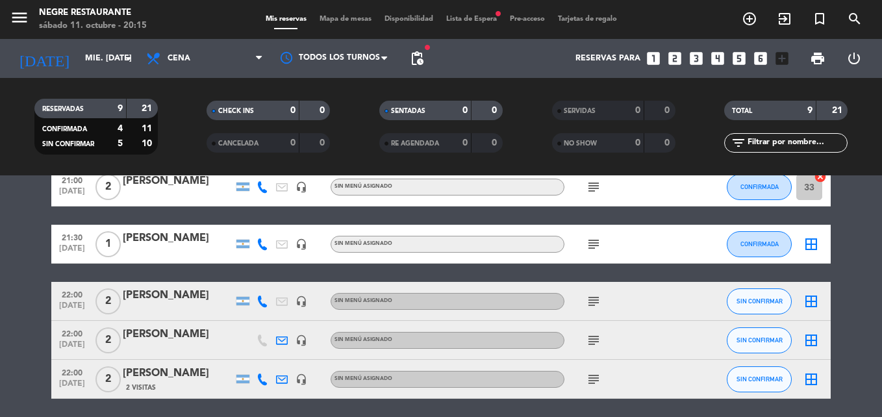
click at [810, 245] on icon "border_all" at bounding box center [811, 244] width 16 height 16
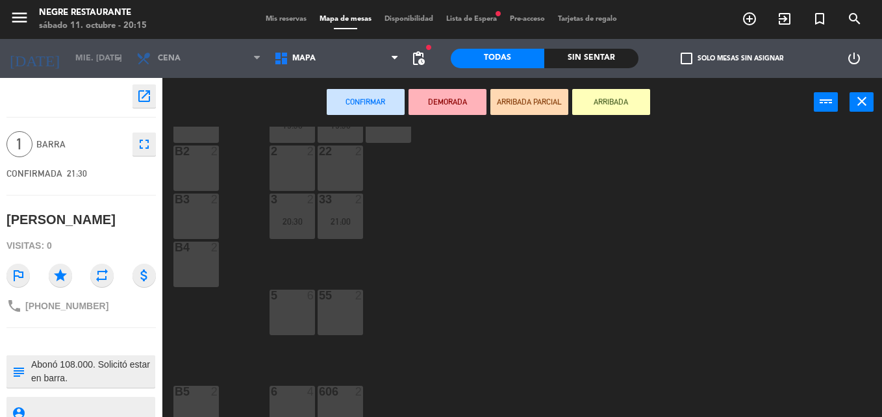
scroll to position [65, 0]
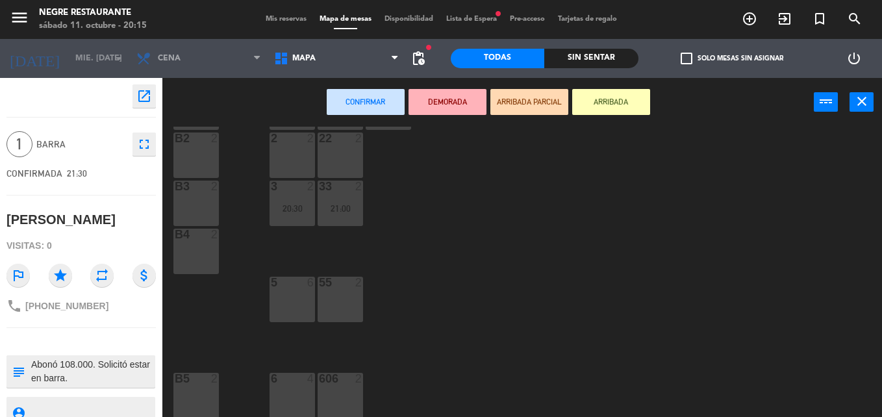
click at [211, 233] on div "2" at bounding box center [215, 235] width 8 height 12
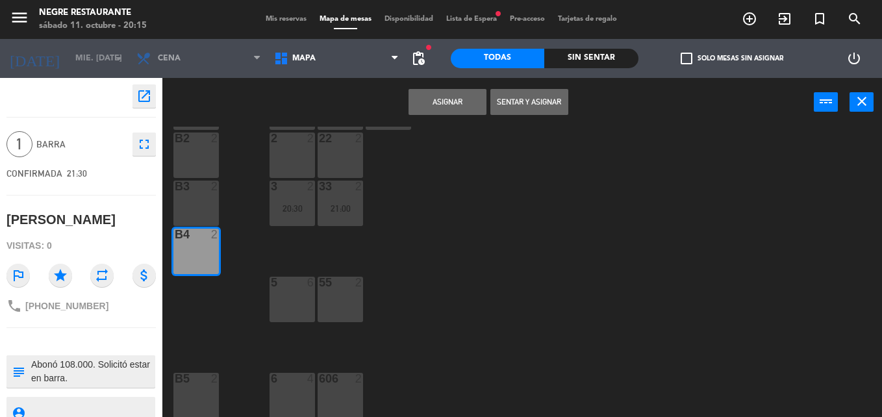
click at [181, 260] on div "B4 2" at bounding box center [195, 251] width 45 height 45
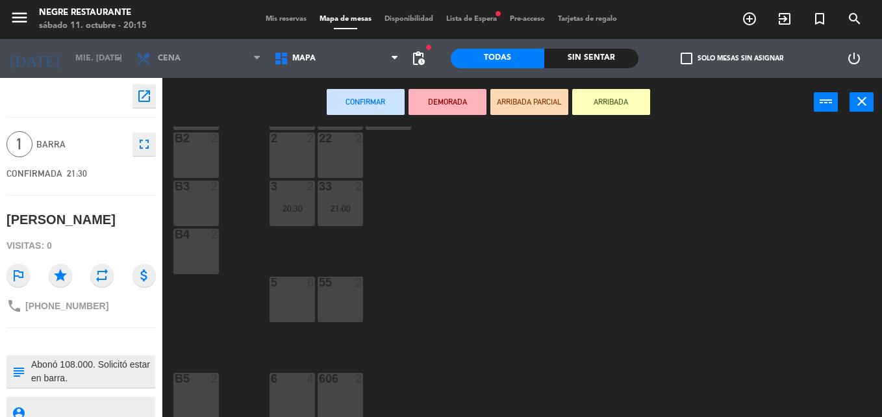
click at [191, 194] on div "B3 2" at bounding box center [195, 187] width 45 height 13
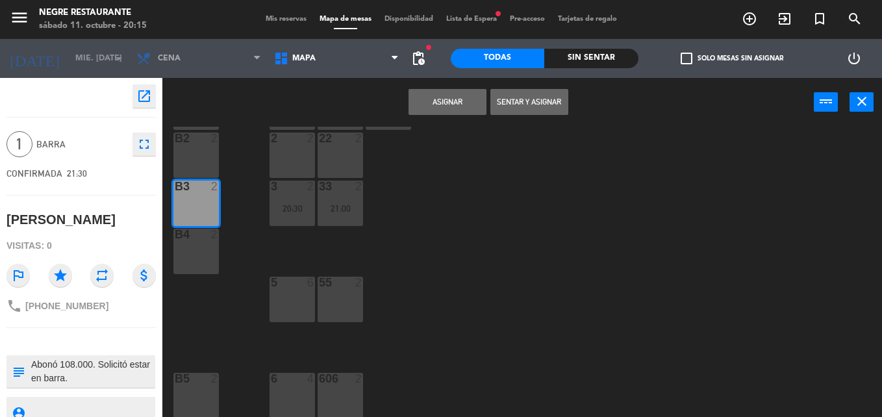
click at [199, 140] on div at bounding box center [195, 138] width 21 height 12
click at [198, 190] on div at bounding box center [195, 187] width 21 height 12
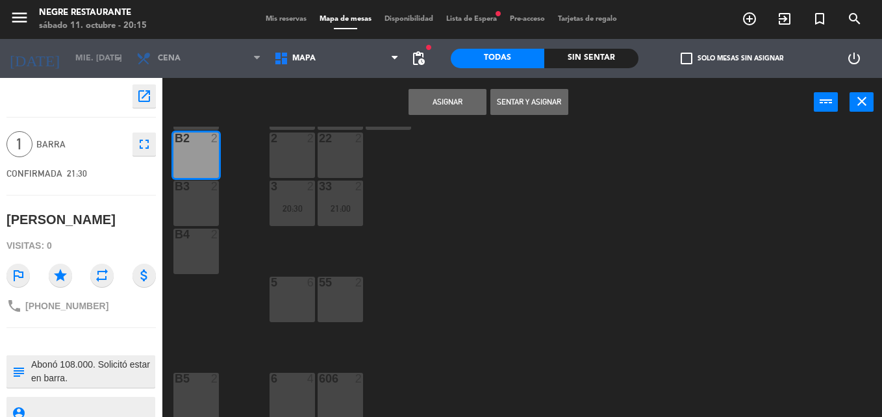
click at [443, 107] on button "Asignar" at bounding box center [447, 102] width 78 height 26
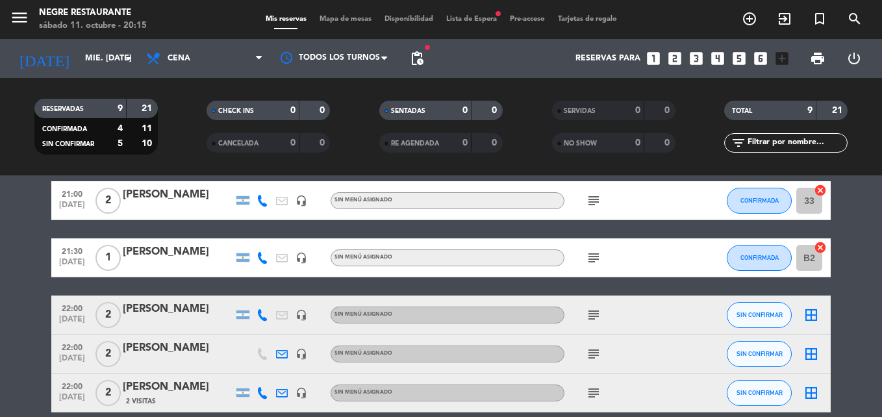
scroll to position [260, 0]
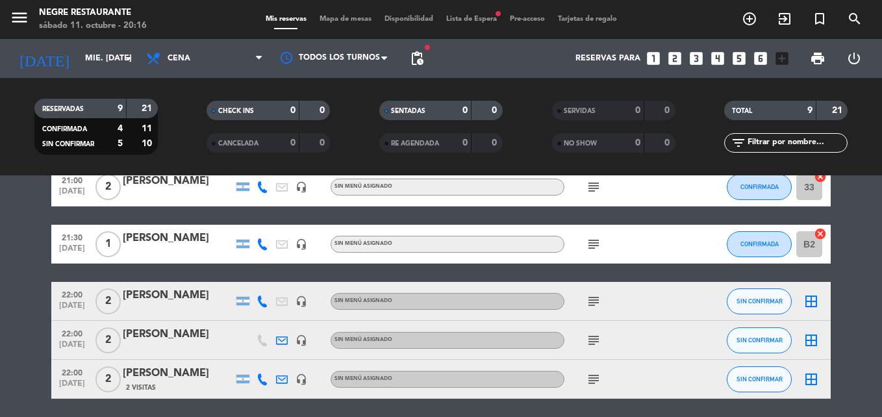
click at [815, 305] on icon "border_all" at bounding box center [811, 302] width 16 height 16
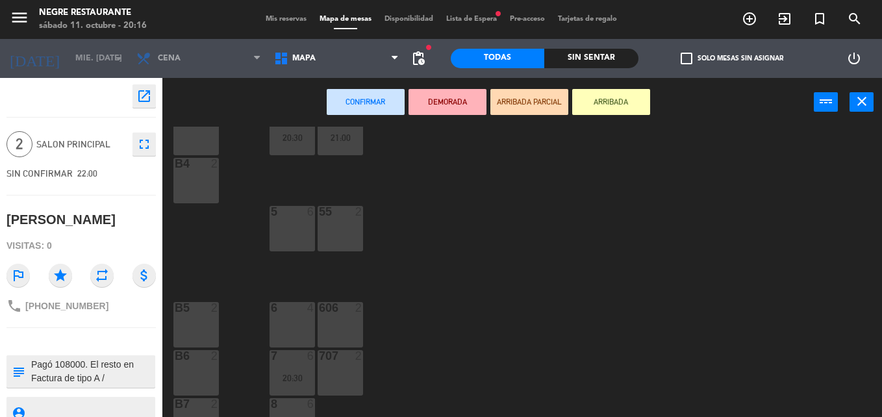
scroll to position [162, 0]
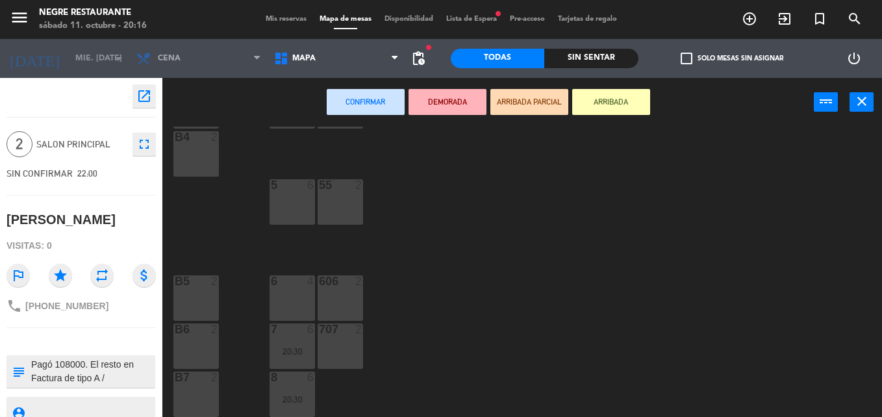
click at [347, 345] on div "707 2" at bounding box center [340, 345] width 45 height 45
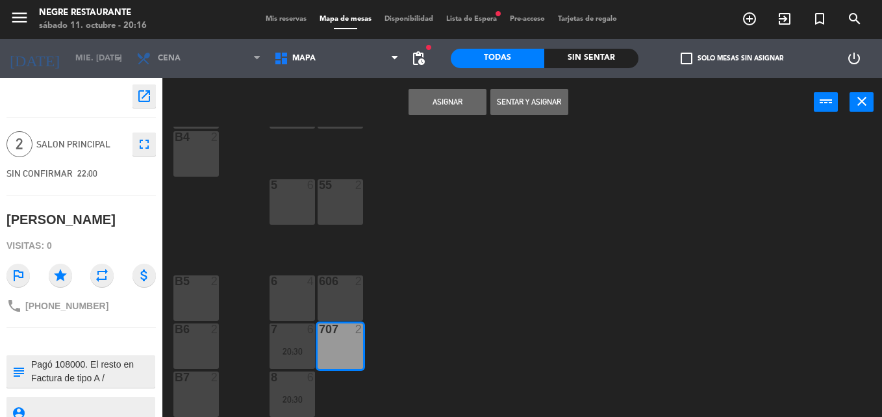
click at [347, 346] on div "707 2" at bounding box center [340, 345] width 45 height 45
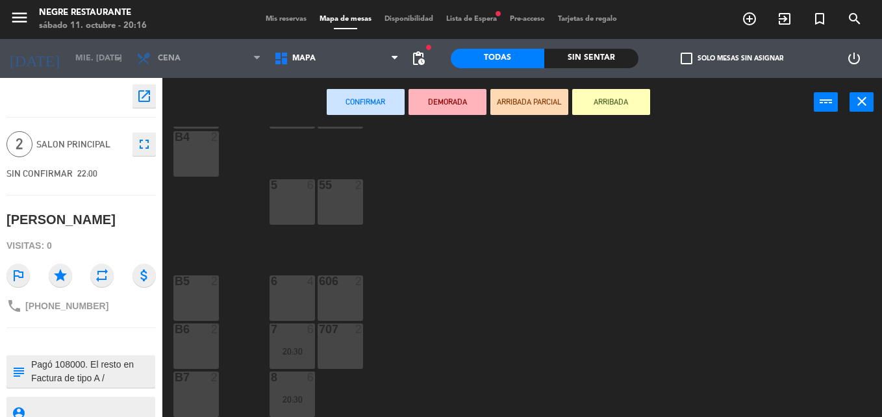
click at [338, 314] on div "606 2" at bounding box center [340, 297] width 45 height 45
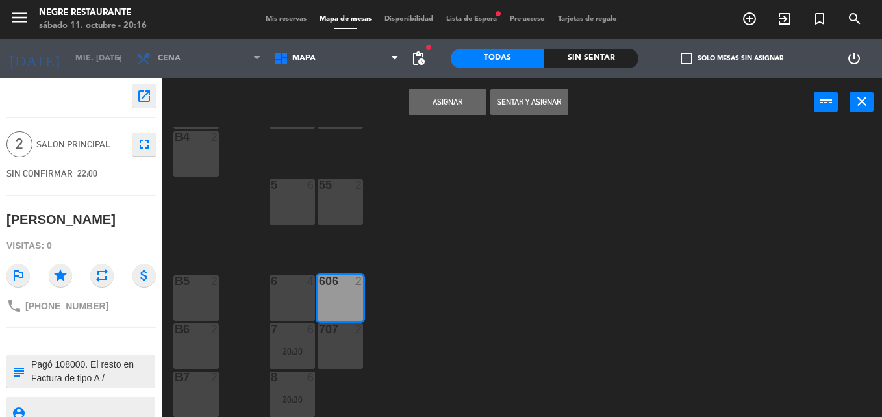
click at [460, 99] on button "Asignar" at bounding box center [447, 102] width 78 height 26
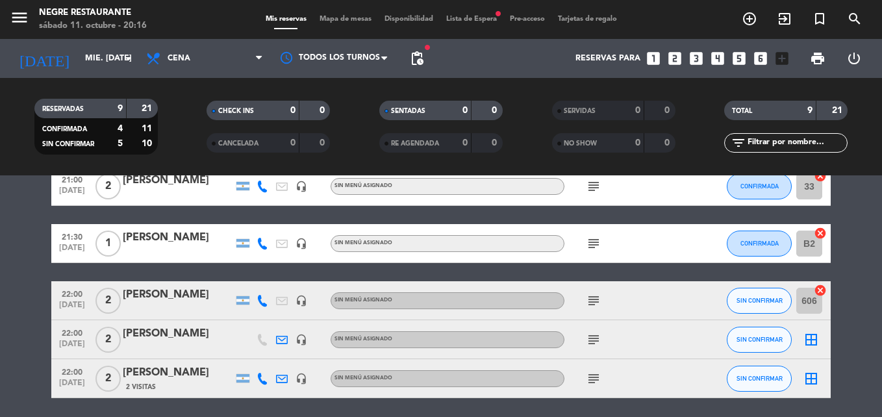
scroll to position [306, 0]
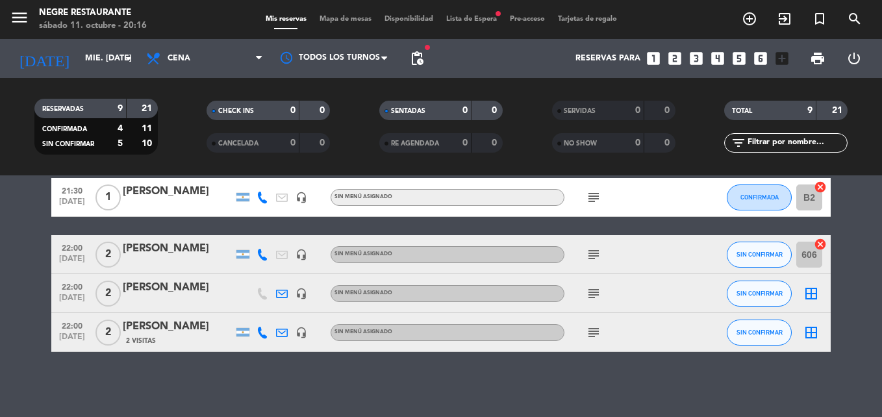
click at [806, 303] on div "border_all" at bounding box center [811, 293] width 39 height 38
click at [815, 292] on icon "border_all" at bounding box center [811, 294] width 16 height 16
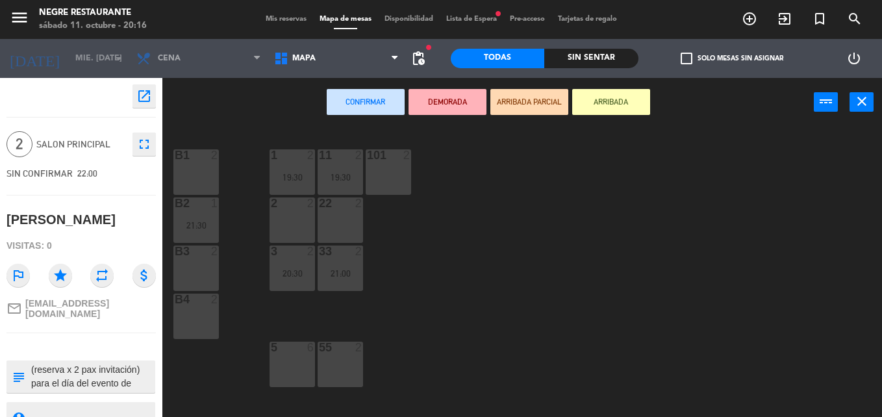
click at [394, 181] on div "101 2" at bounding box center [388, 171] width 45 height 45
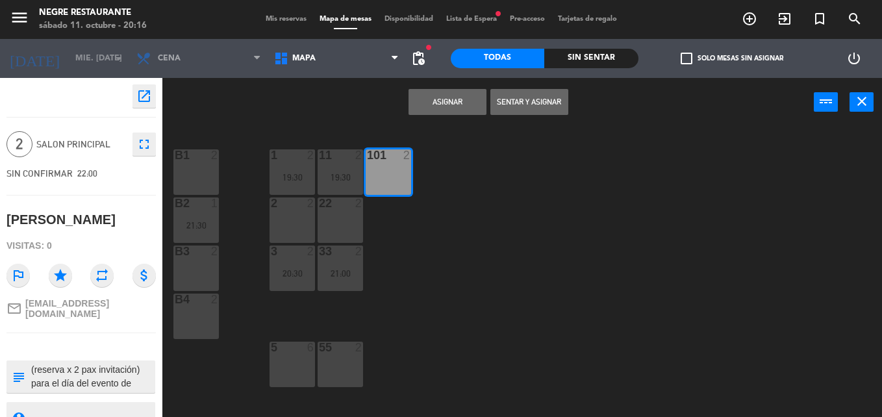
click at [440, 95] on button "Asignar" at bounding box center [447, 102] width 78 height 26
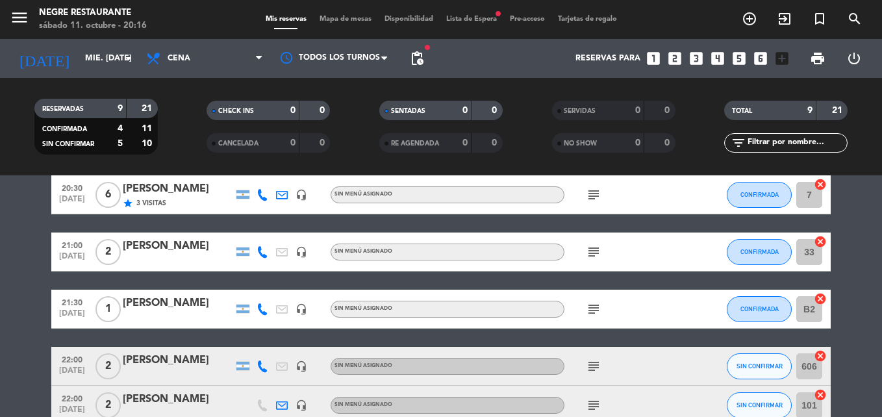
scroll to position [306, 0]
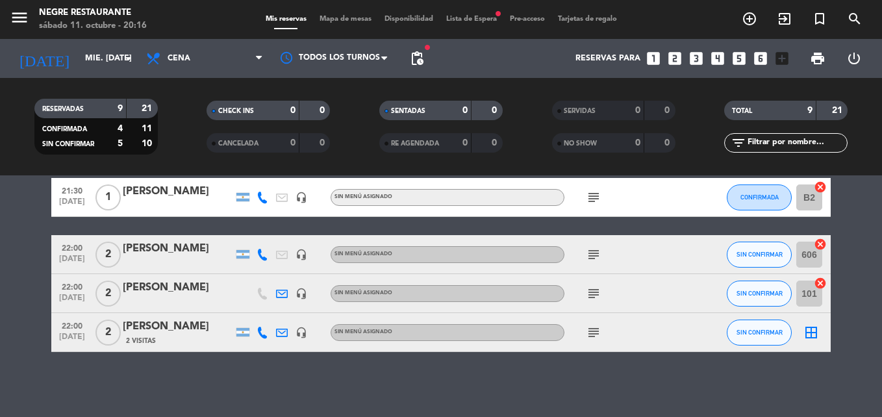
click at [808, 336] on icon "border_all" at bounding box center [811, 333] width 16 height 16
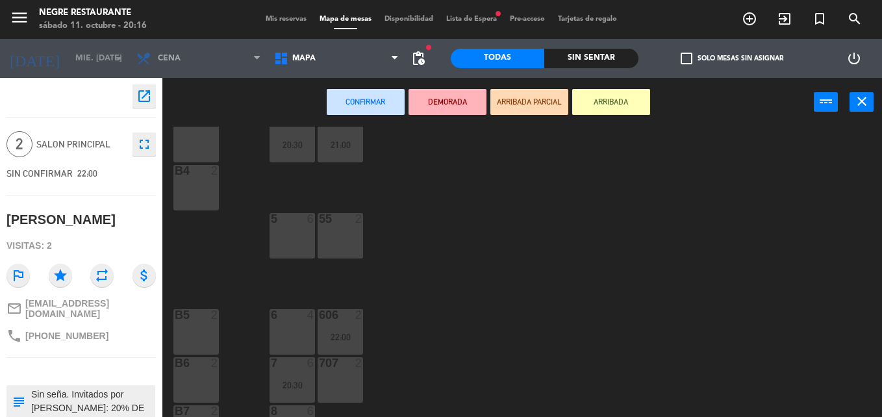
scroll to position [162, 0]
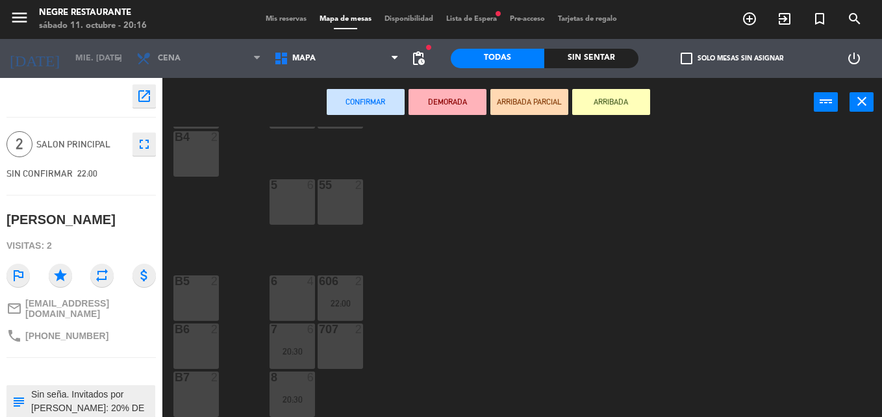
click at [362, 355] on div "707 2" at bounding box center [340, 345] width 45 height 45
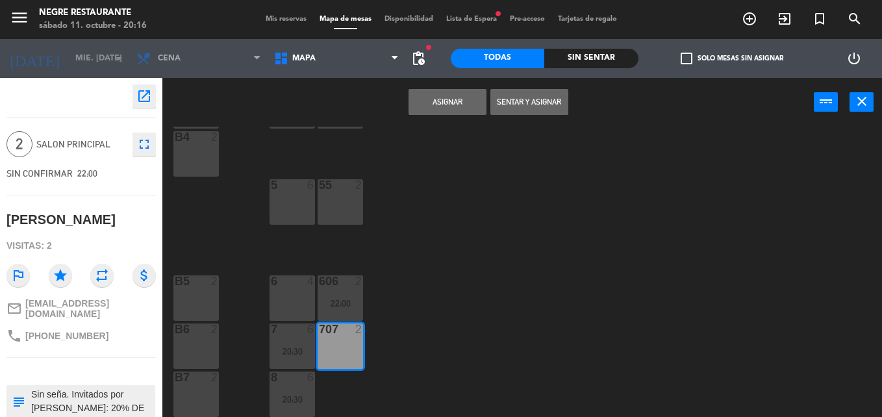
click at [438, 114] on button "Asignar" at bounding box center [447, 102] width 78 height 26
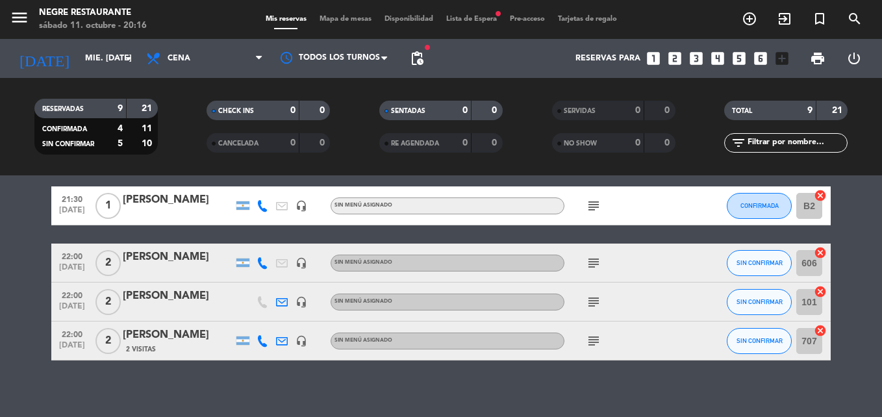
scroll to position [306, 0]
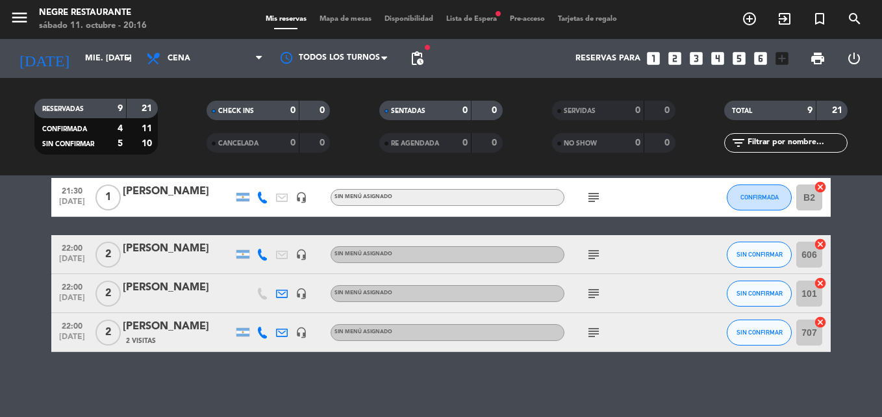
click at [592, 257] on icon "subject" at bounding box center [594, 255] width 16 height 16
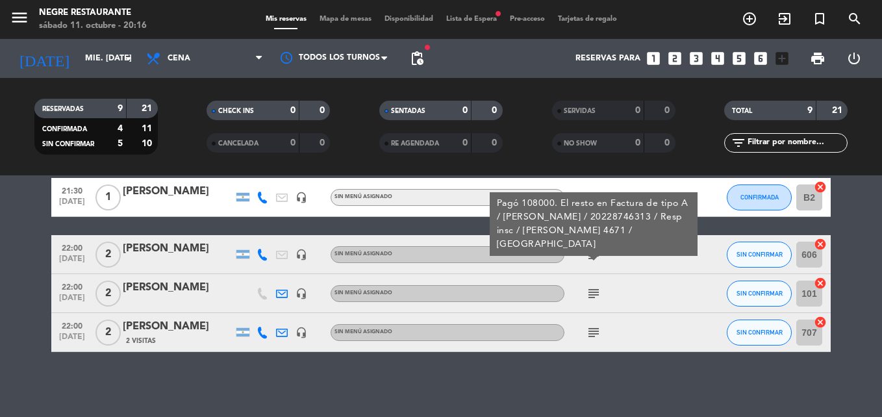
click at [592, 257] on icon "subject" at bounding box center [594, 255] width 16 height 16
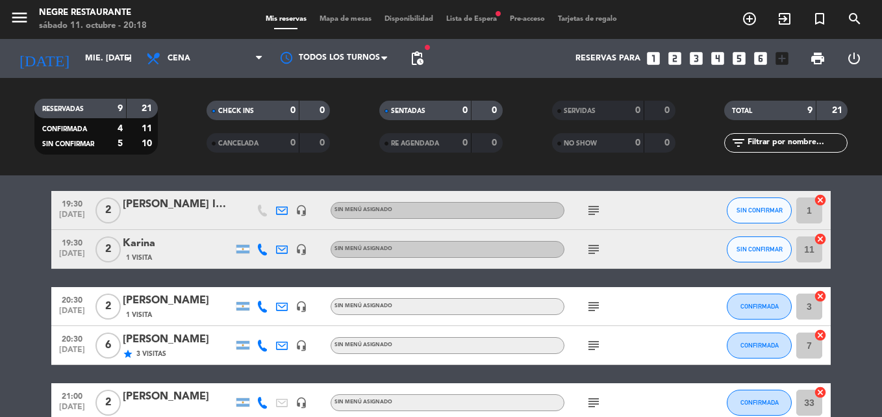
scroll to position [65, 0]
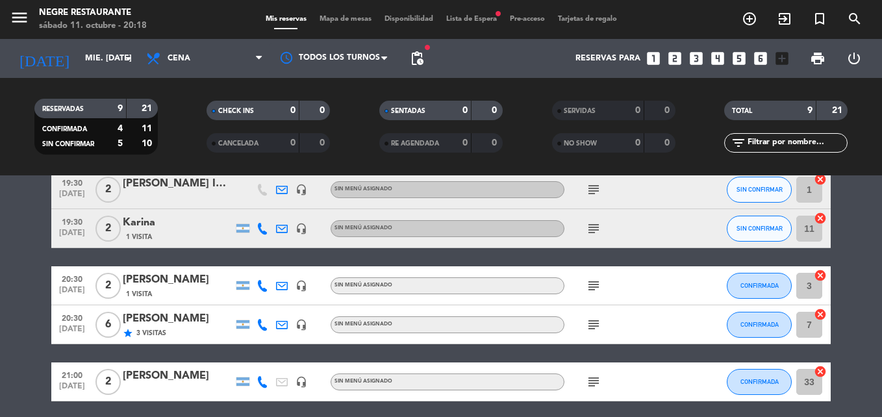
click at [818, 267] on div "3 cancel" at bounding box center [811, 285] width 39 height 38
click at [818, 272] on icon "cancel" at bounding box center [820, 275] width 13 height 13
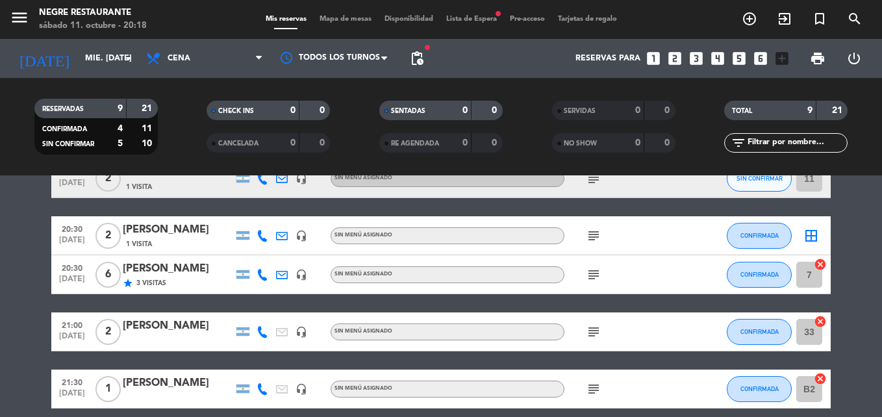
scroll to position [130, 0]
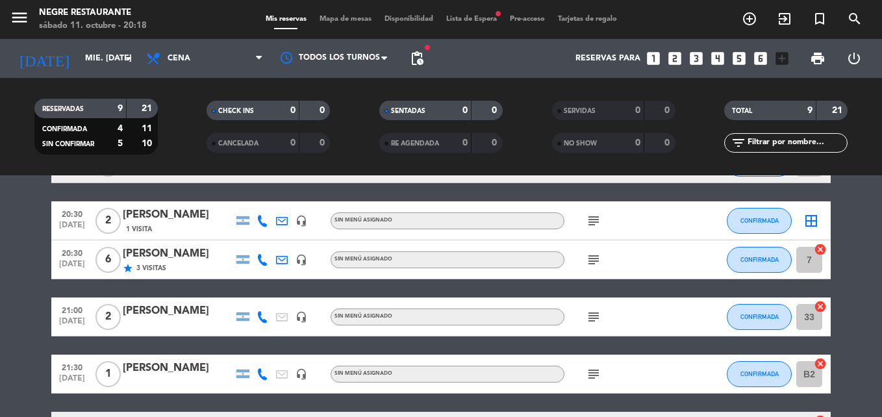
click at [819, 304] on icon "cancel" at bounding box center [820, 306] width 13 height 13
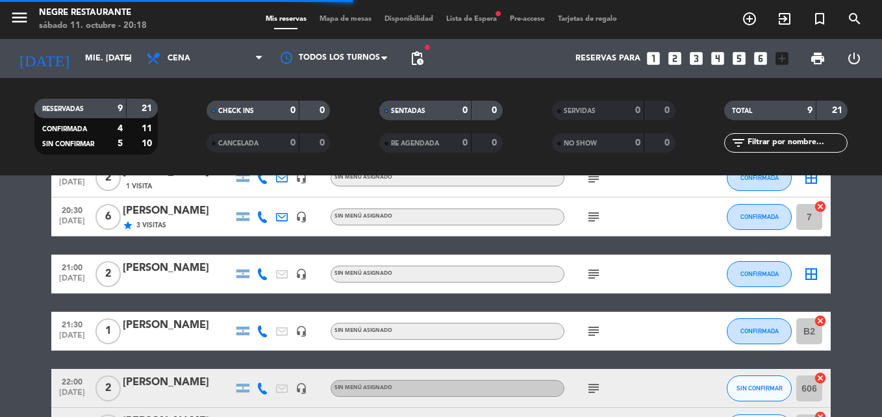
scroll to position [195, 0]
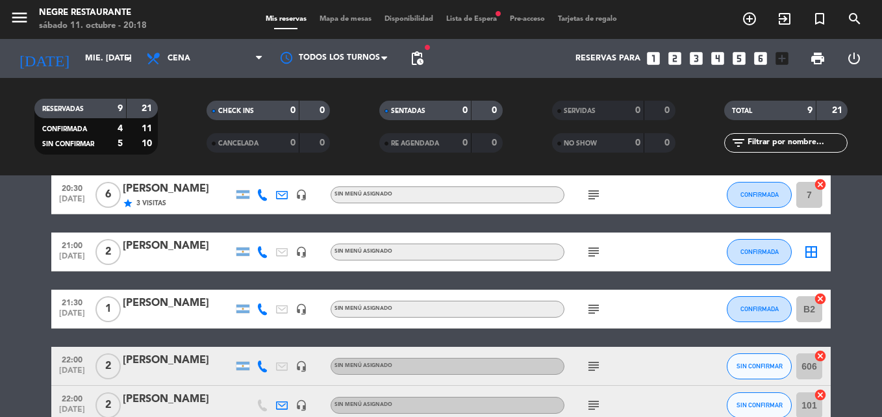
click at [819, 292] on div "B2 cancel" at bounding box center [811, 309] width 39 height 38
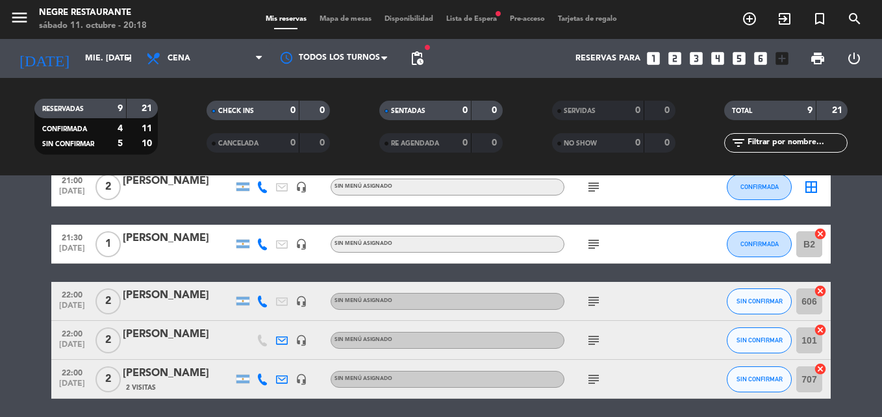
click at [820, 286] on icon "cancel" at bounding box center [820, 290] width 13 height 13
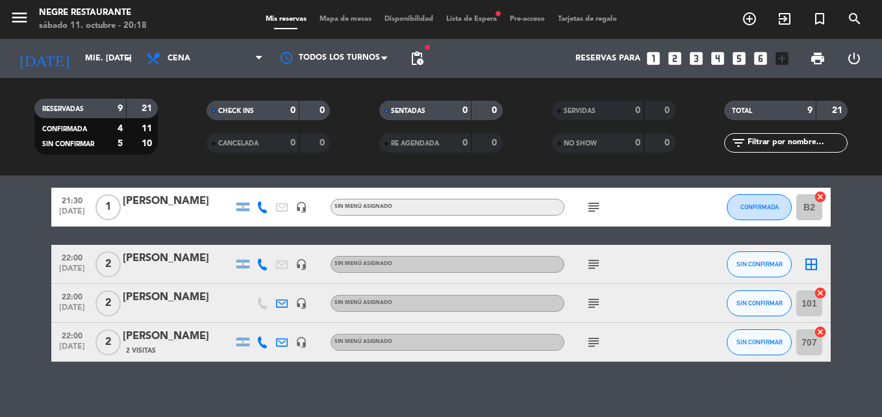
scroll to position [306, 0]
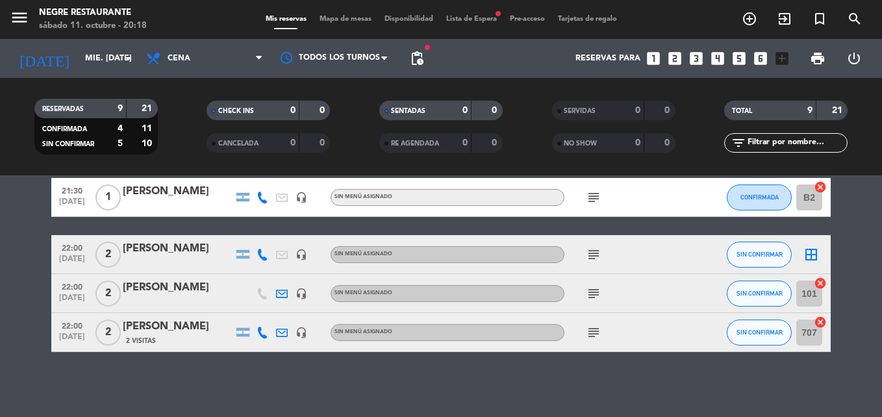
click at [827, 284] on div "101 cancel" at bounding box center [811, 293] width 39 height 38
drag, startPoint x: 827, startPoint y: 284, endPoint x: 822, endPoint y: 279, distance: 6.9
click at [822, 279] on icon "cancel" at bounding box center [820, 283] width 13 height 13
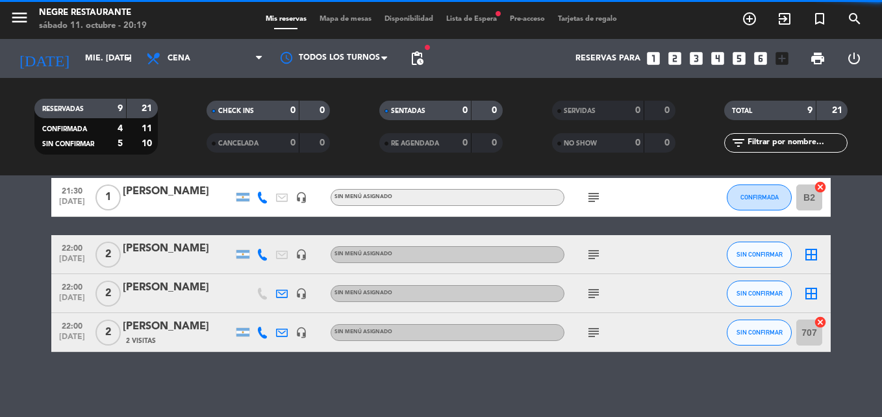
click at [824, 323] on icon "cancel" at bounding box center [820, 322] width 13 height 13
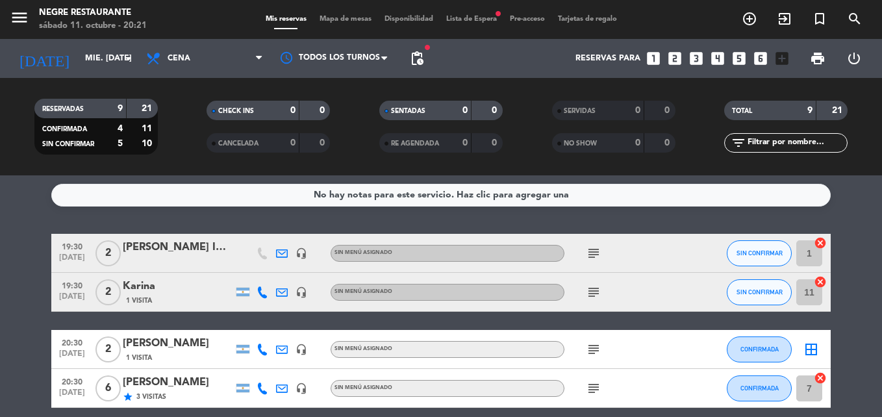
scroll to position [0, 0]
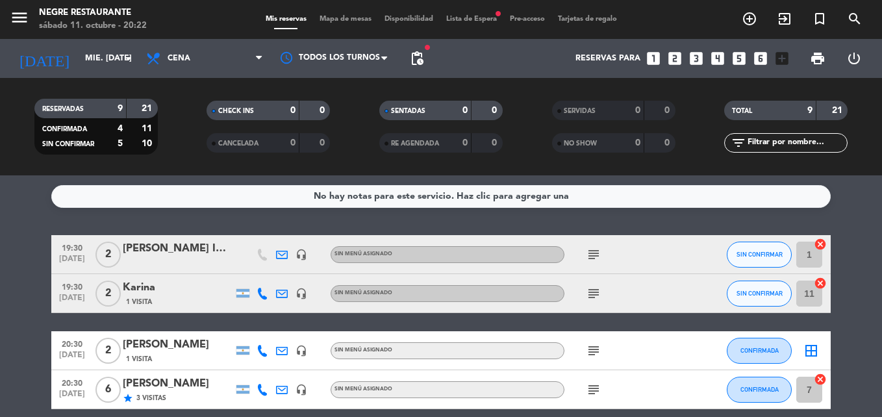
click at [411, 16] on span "Disponibilidad" at bounding box center [409, 19] width 62 height 7
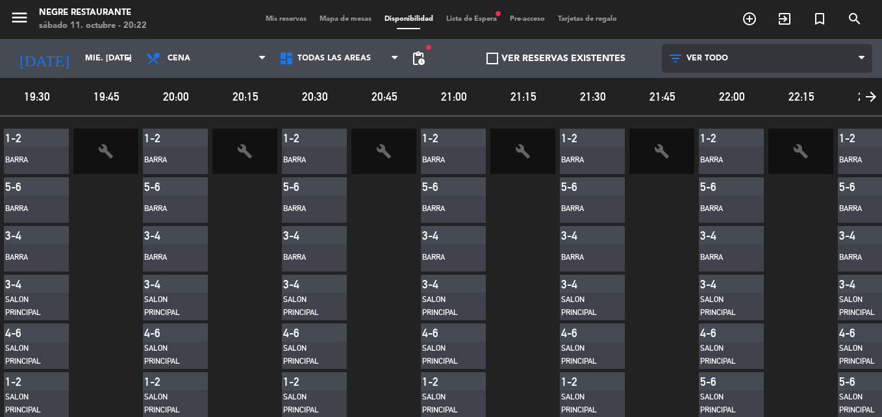
click at [701, 53] on span "VER TODO" at bounding box center [767, 58] width 211 height 29
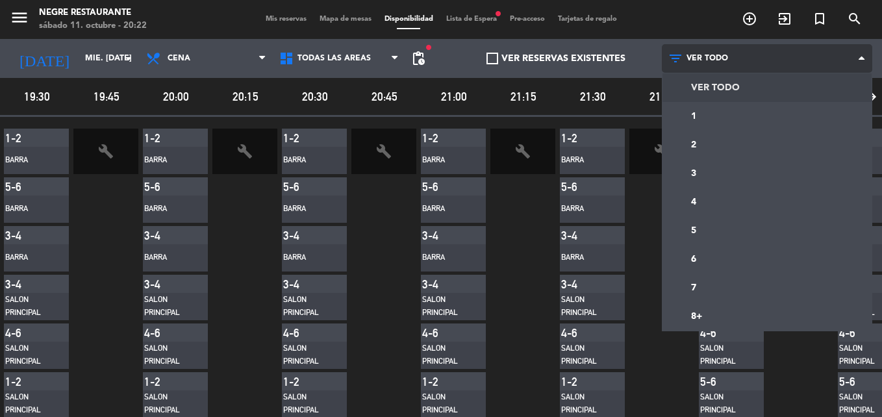
click at [702, 54] on span "VER TODO" at bounding box center [707, 58] width 42 height 9
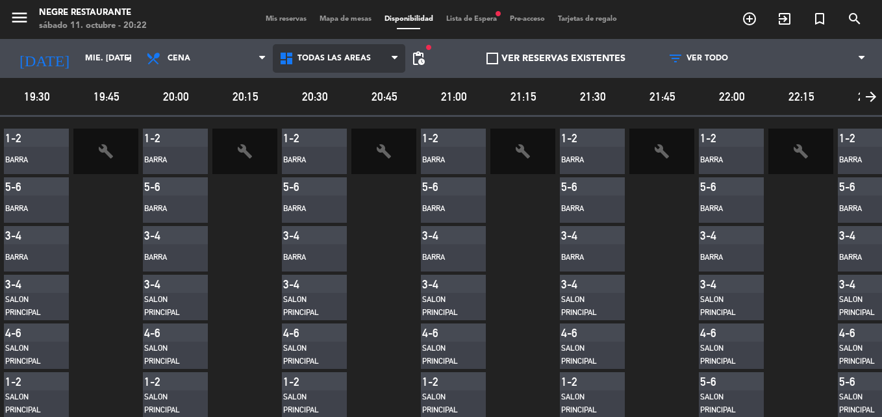
click at [360, 58] on span "Todas las áreas" at bounding box center [333, 58] width 73 height 9
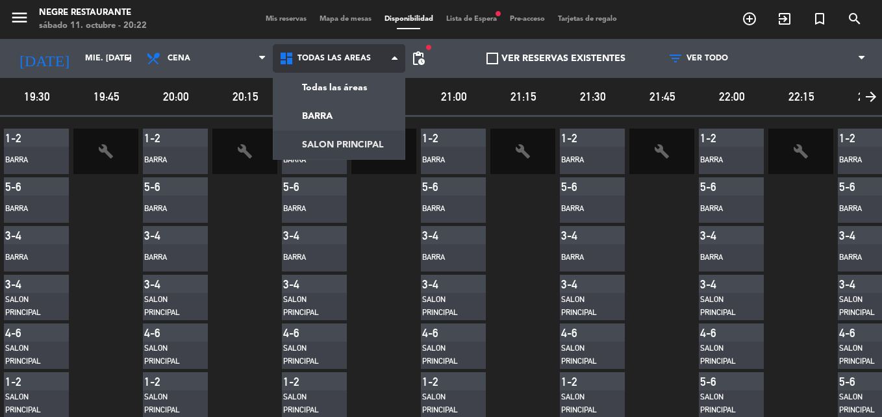
click at [346, 134] on main "menu Negre Restaurante sábado 11. octubre - 20:22 Mis reservas Mapa de mesas Di…" at bounding box center [441, 208] width 882 height 417
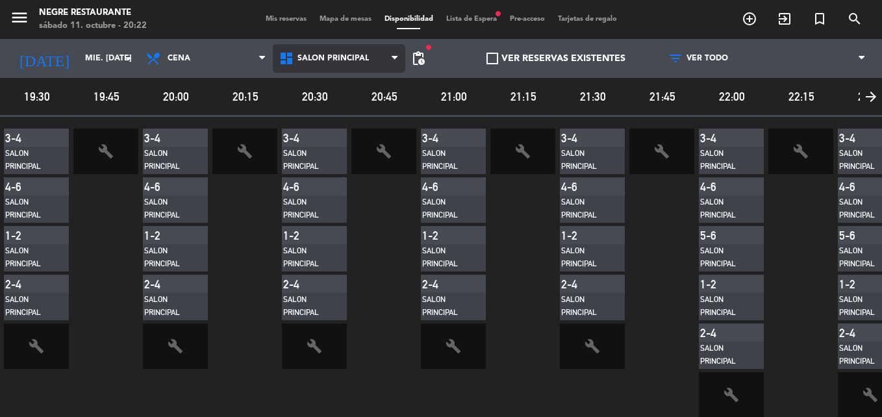
click at [332, 50] on span "SALON PRINCIPAL" at bounding box center [339, 58] width 133 height 29
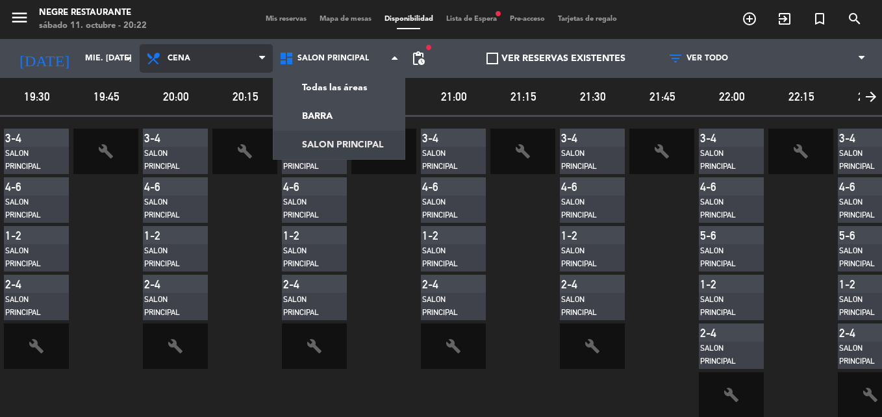
click at [216, 58] on span "Cena" at bounding box center [206, 58] width 133 height 29
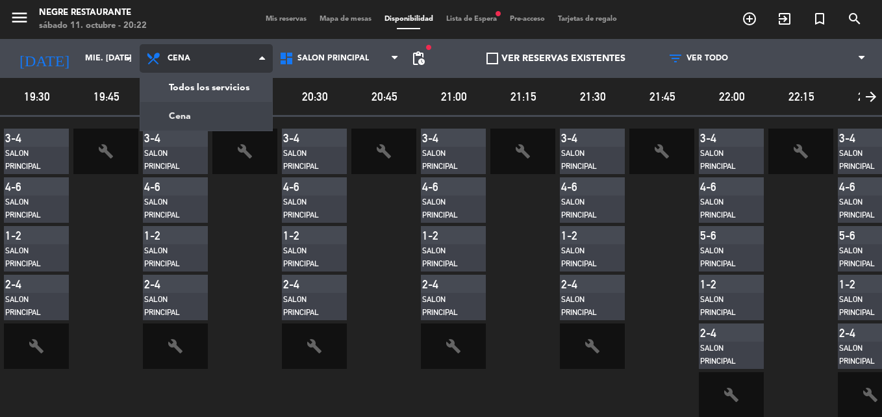
click at [218, 59] on span "Cena" at bounding box center [206, 58] width 133 height 29
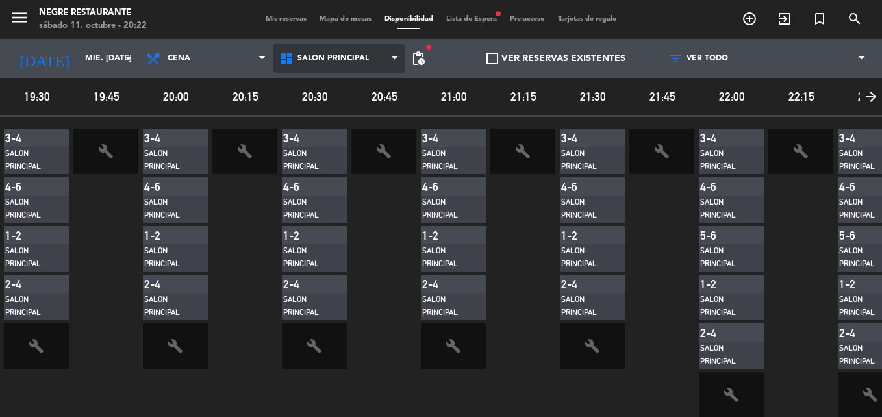
click at [309, 53] on span "SALON PRINCIPAL" at bounding box center [339, 58] width 133 height 29
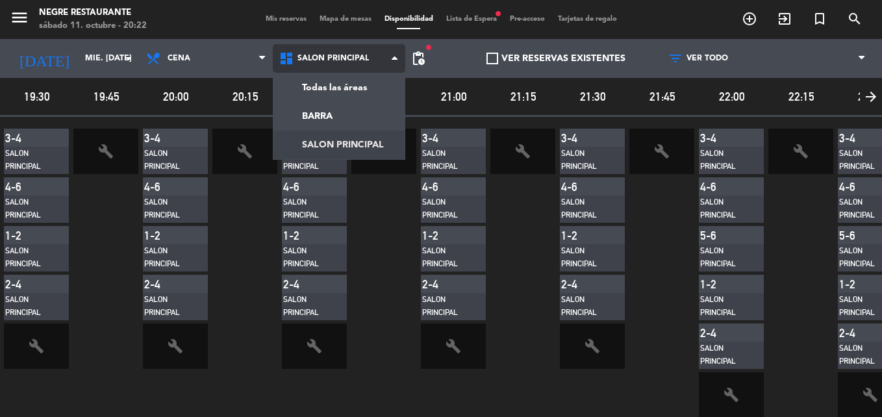
click at [309, 53] on span "SALON PRINCIPAL" at bounding box center [339, 58] width 133 height 29
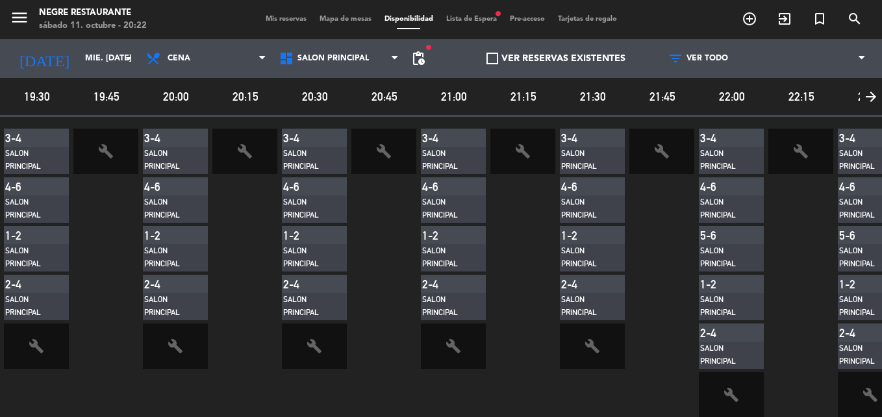
click at [31, 12] on span "menu" at bounding box center [24, 20] width 29 height 31
click at [21, 14] on icon "menu" at bounding box center [19, 17] width 19 height 19
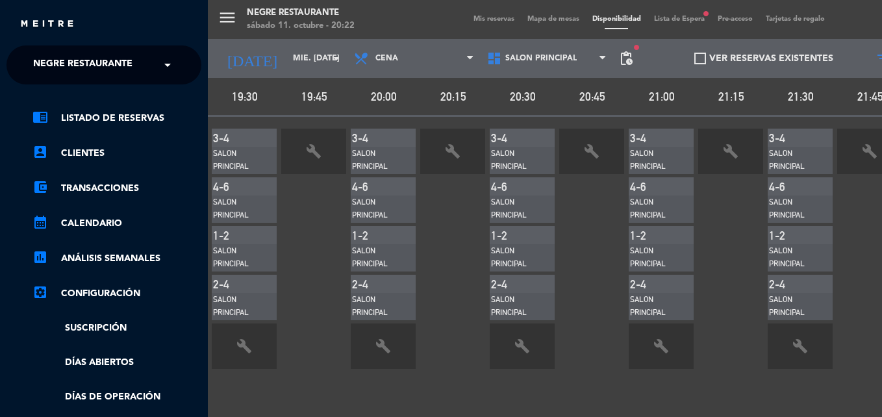
click at [353, 73] on div "menu Negre Restaurante sábado 11. octubre - 20:22 Mis reservas Mapa de mesas Di…" at bounding box center [649, 208] width 882 height 417
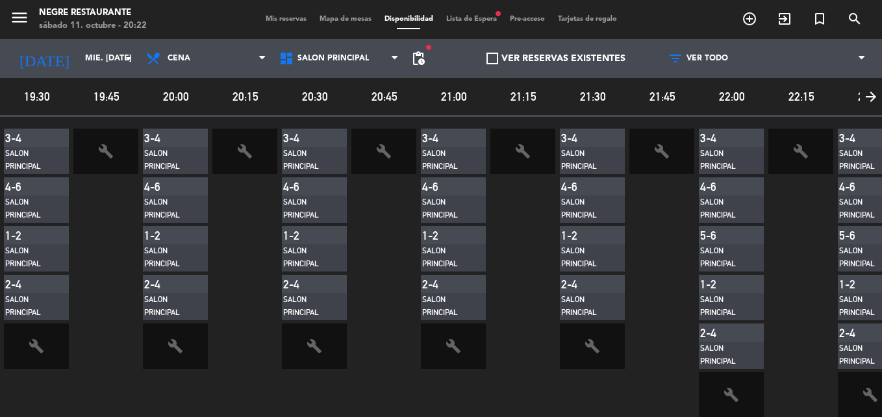
click at [288, 18] on span "Mis reservas" at bounding box center [286, 19] width 54 height 7
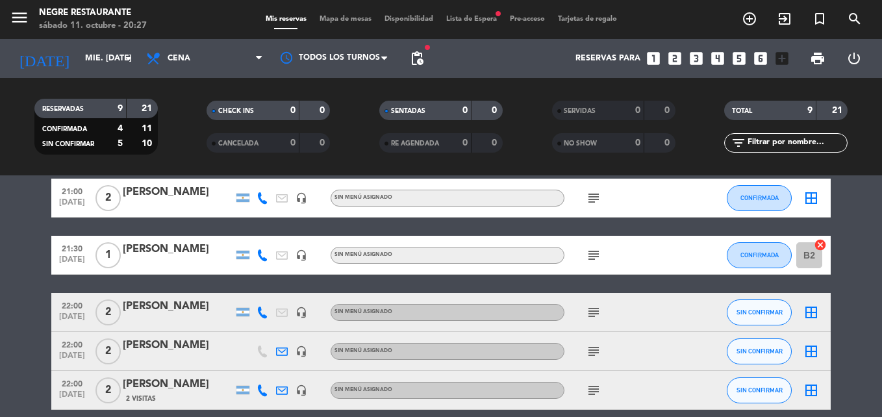
scroll to position [260, 0]
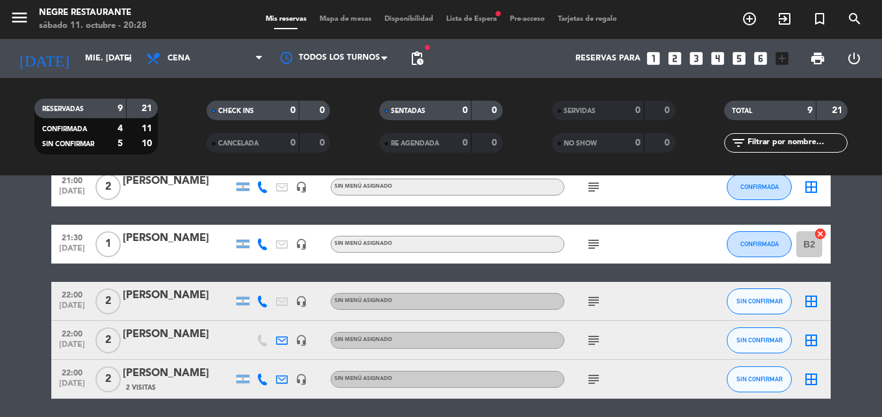
click at [810, 303] on icon "border_all" at bounding box center [811, 302] width 16 height 16
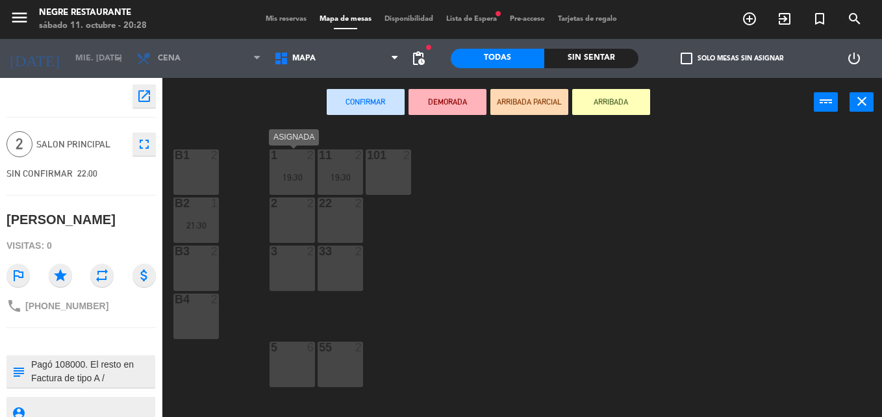
click at [292, 174] on div "19:30" at bounding box center [291, 177] width 45 height 9
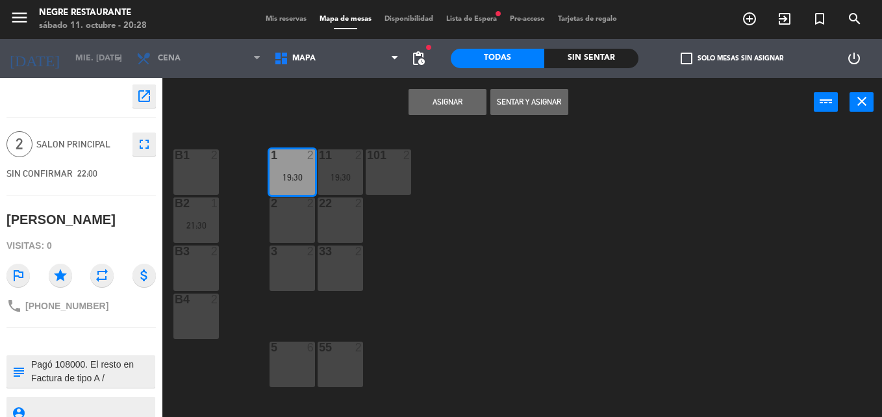
click at [452, 104] on button "Asignar" at bounding box center [447, 102] width 78 height 26
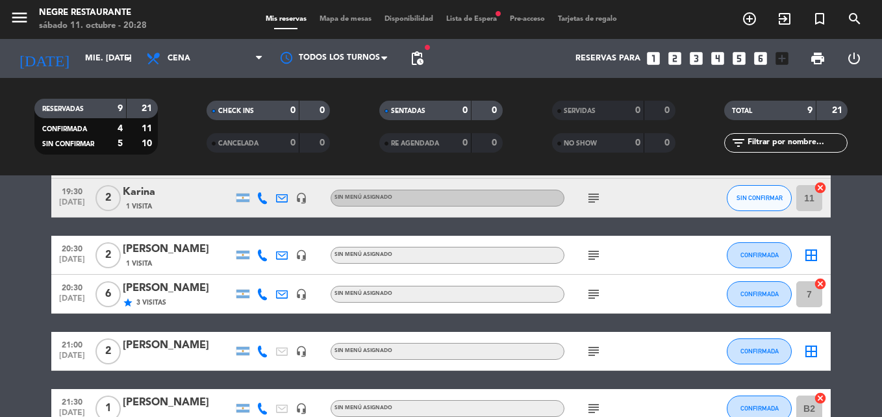
scroll to position [306, 0]
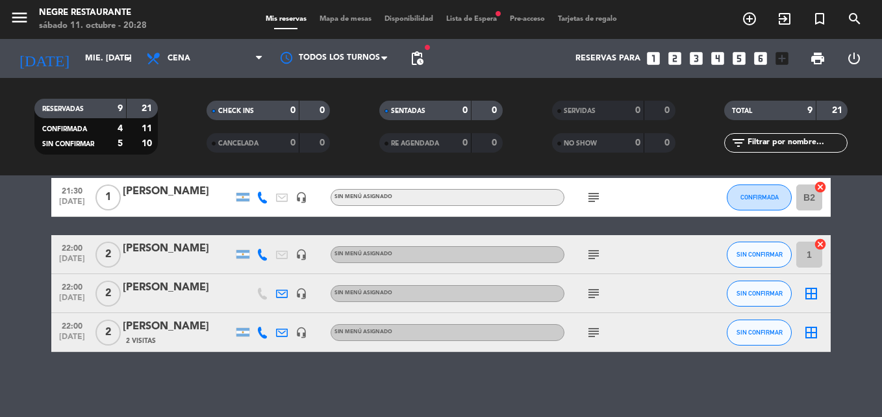
click at [814, 294] on icon "border_all" at bounding box center [811, 294] width 16 height 16
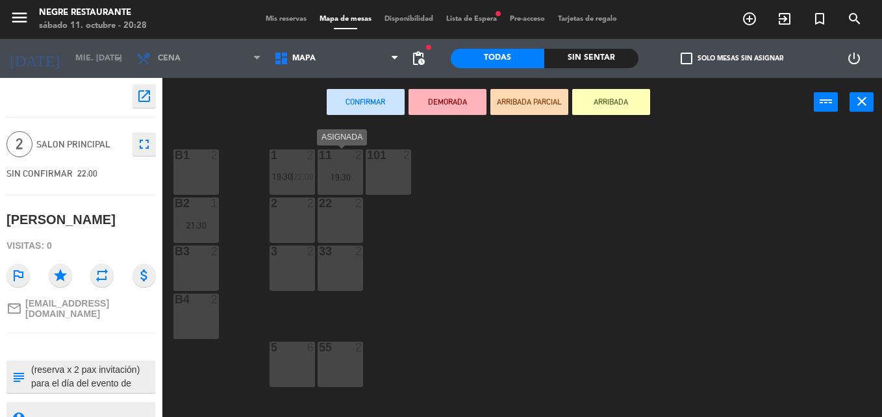
click at [346, 182] on div "19:30" at bounding box center [340, 177] width 45 height 9
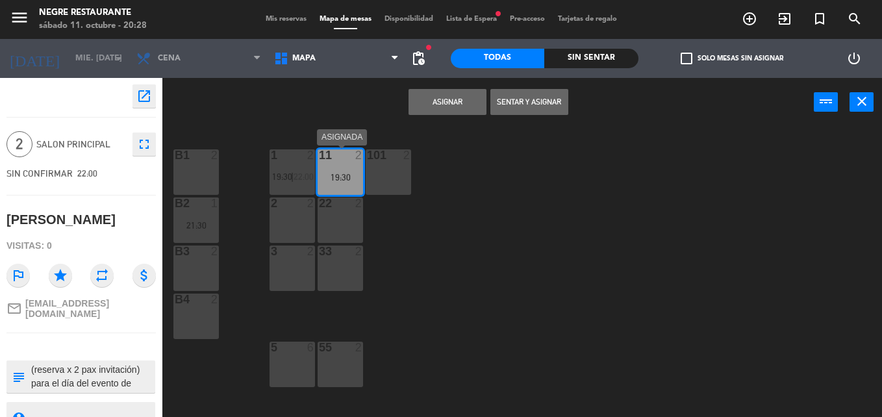
click at [363, 174] on div "19:30" at bounding box center [340, 177] width 45 height 9
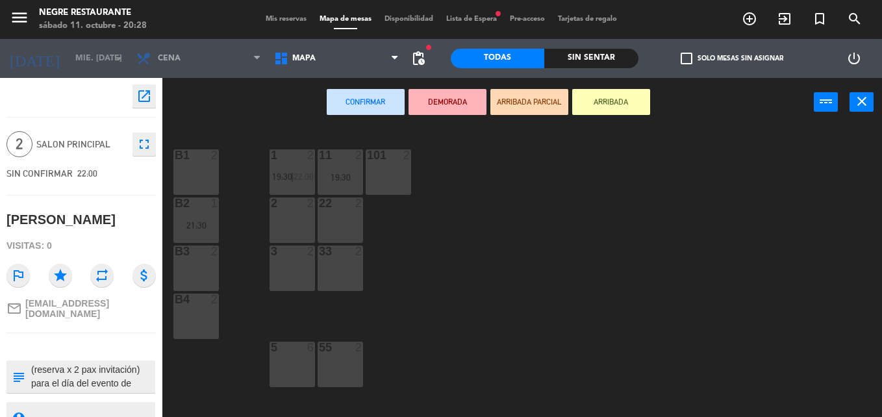
click at [347, 177] on div "19:30" at bounding box center [340, 177] width 45 height 9
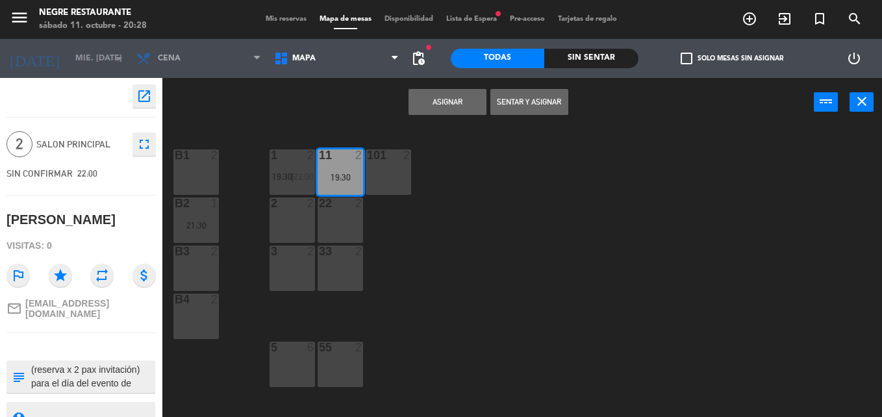
click at [428, 100] on button "Asignar" at bounding box center [447, 102] width 78 height 26
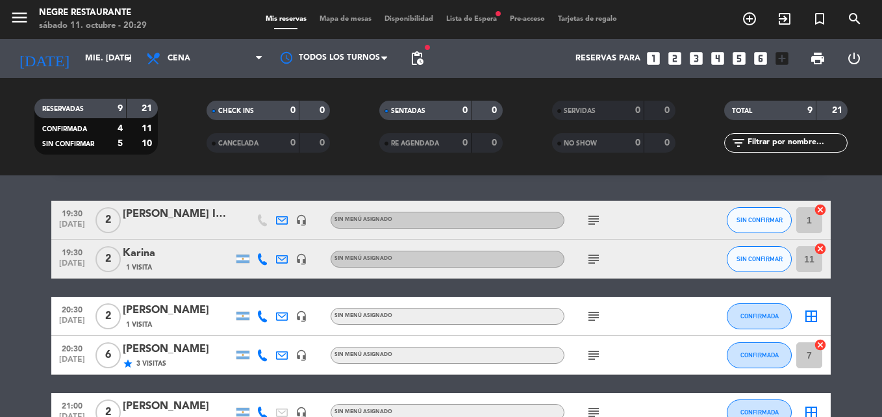
scroll to position [65, 0]
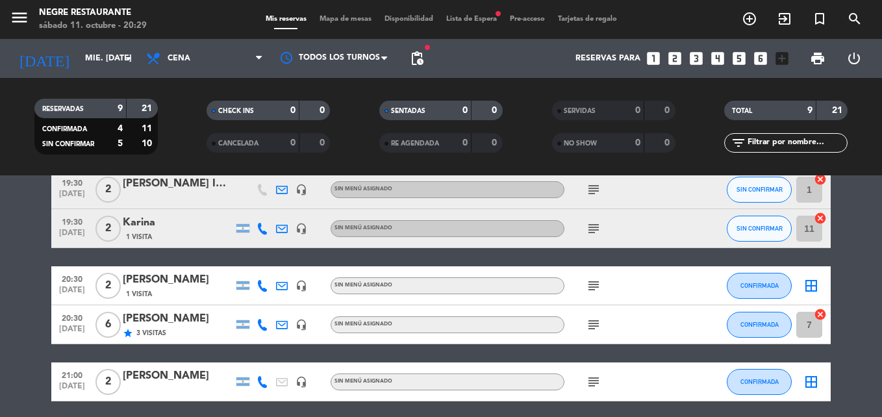
click at [806, 285] on icon "border_all" at bounding box center [811, 286] width 16 height 16
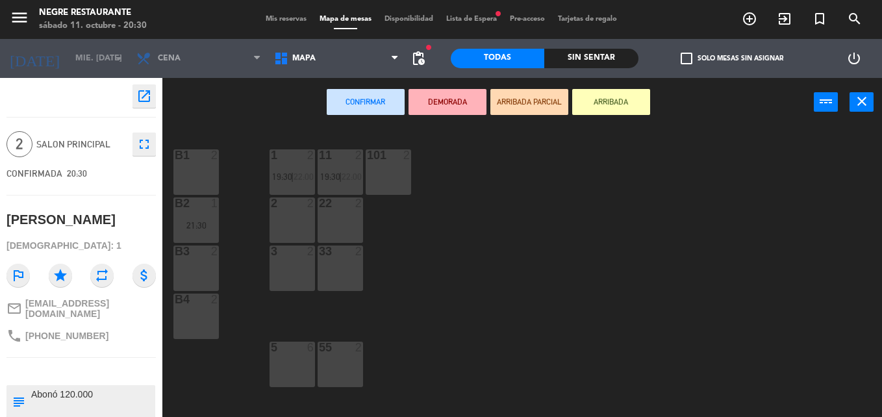
click at [300, 227] on div "2 2" at bounding box center [291, 219] width 45 height 45
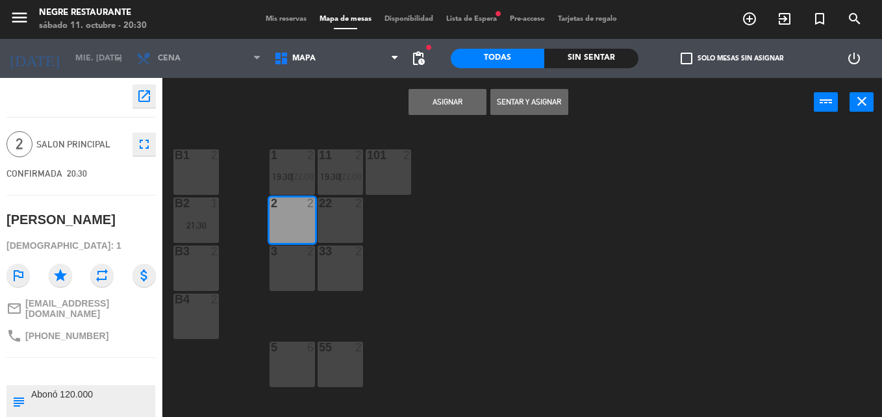
click at [279, 216] on div "2 2" at bounding box center [291, 219] width 45 height 45
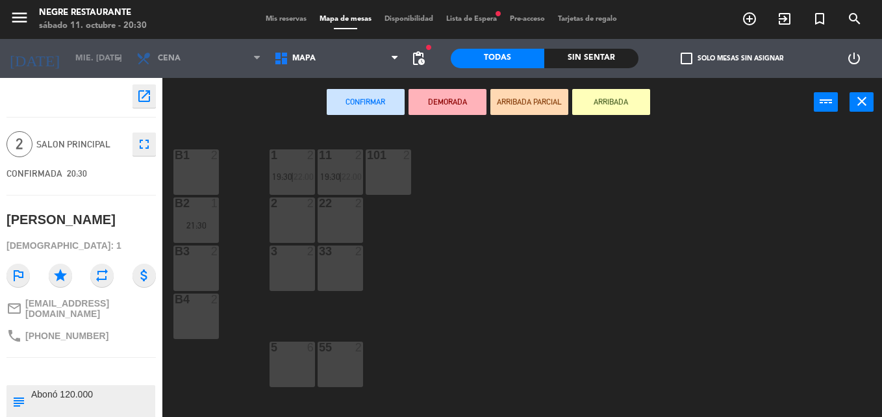
click at [287, 262] on div "3 2" at bounding box center [291, 267] width 45 height 45
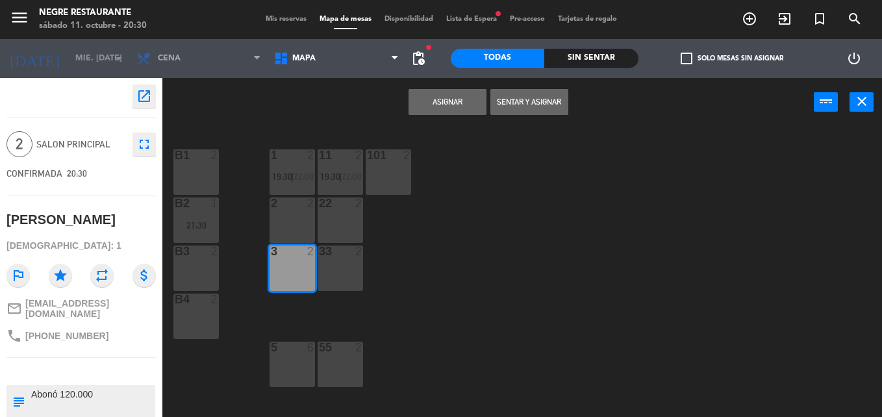
click at [457, 100] on button "Asignar" at bounding box center [447, 102] width 78 height 26
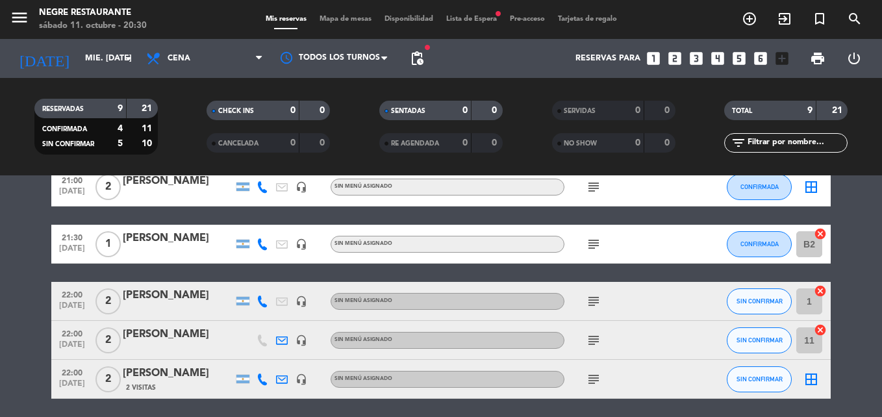
scroll to position [306, 0]
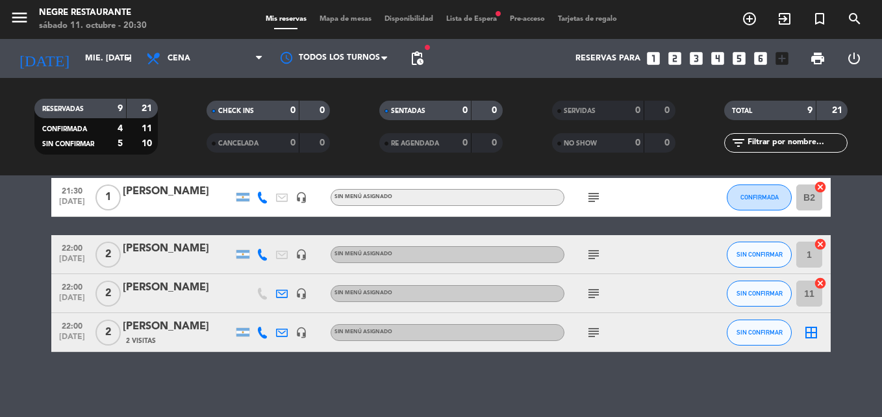
click at [817, 327] on icon "border_all" at bounding box center [811, 333] width 16 height 16
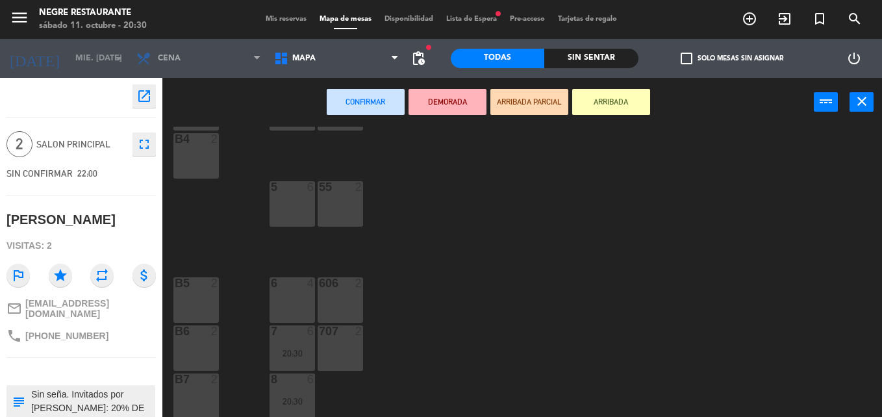
scroll to position [162, 0]
click at [306, 345] on div "7 6 20:30" at bounding box center [291, 345] width 45 height 45
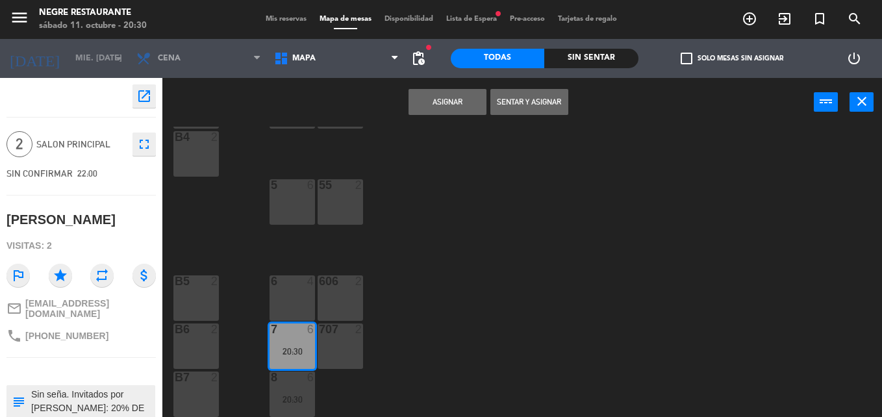
click at [330, 347] on div "707 2" at bounding box center [340, 345] width 45 height 45
click at [334, 347] on div "707 2" at bounding box center [340, 345] width 45 height 45
click at [299, 354] on div "20:30" at bounding box center [291, 351] width 45 height 9
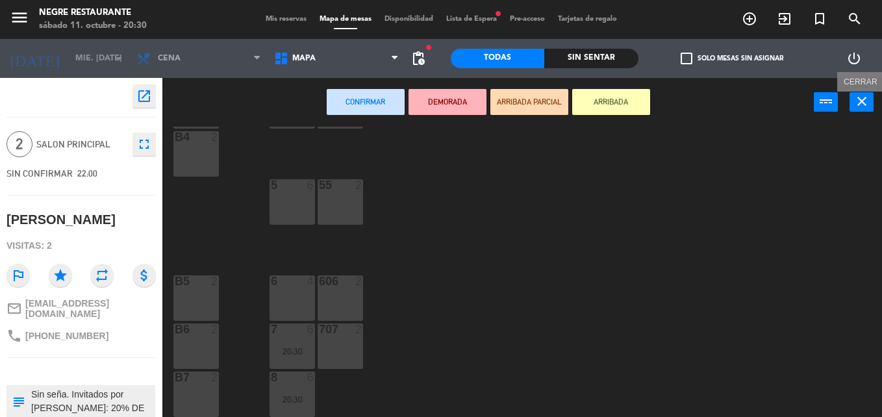
click at [864, 97] on icon "close" at bounding box center [862, 102] width 16 height 16
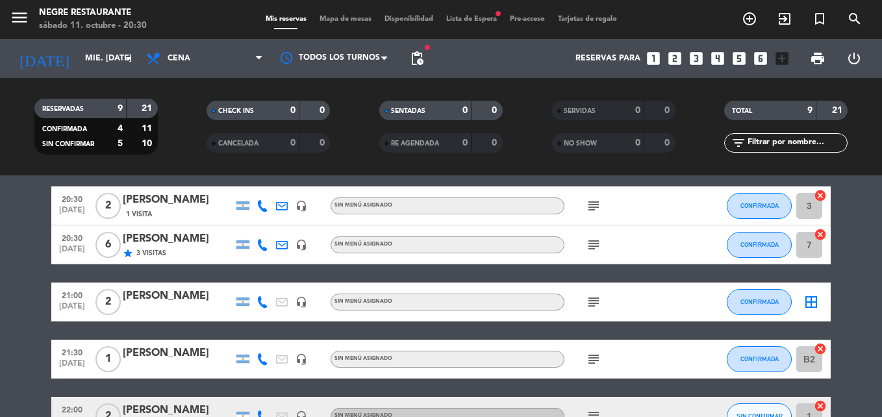
scroll to position [177, 0]
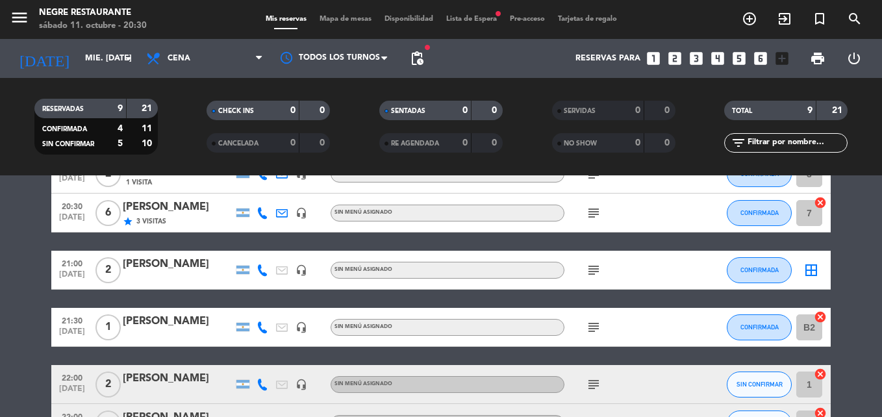
click at [814, 275] on icon "border_all" at bounding box center [811, 270] width 16 height 16
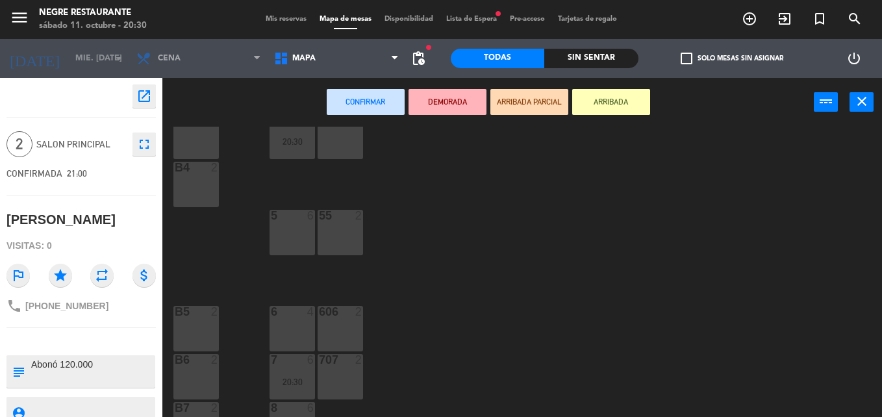
scroll to position [162, 0]
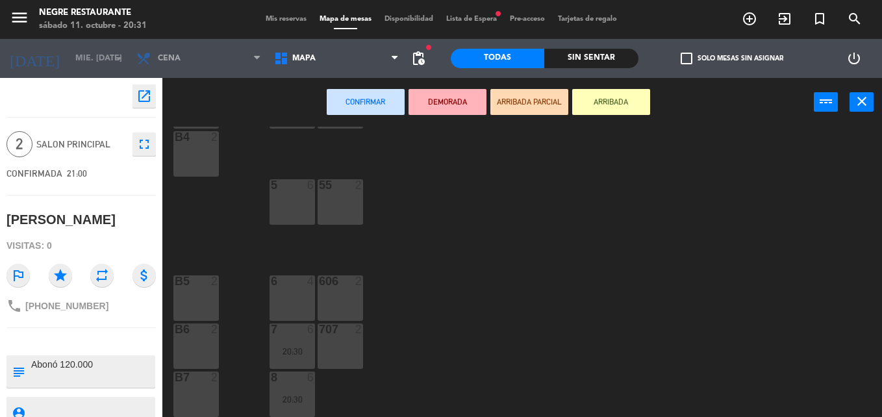
click at [332, 361] on div "707 2" at bounding box center [340, 345] width 45 height 45
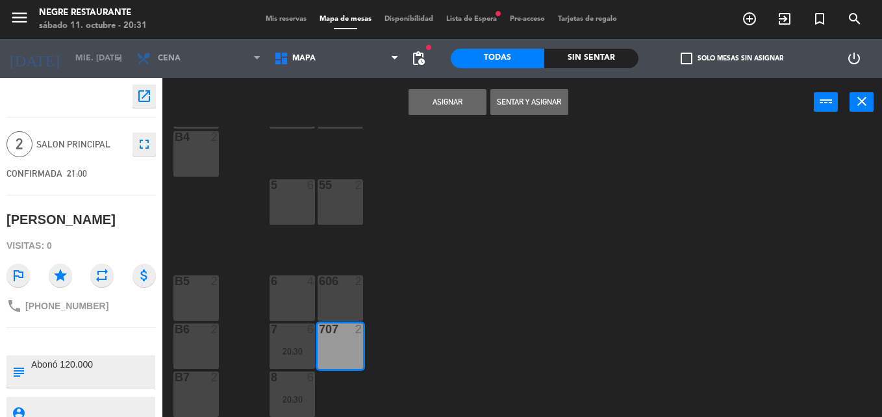
click at [439, 106] on button "Asignar" at bounding box center [447, 102] width 78 height 26
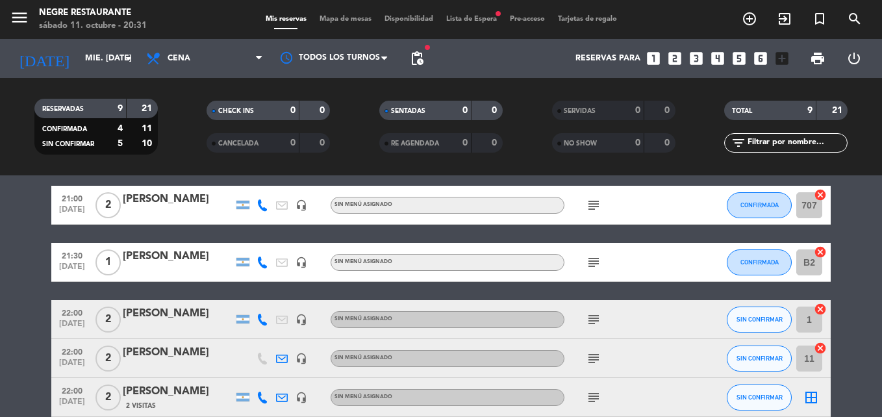
scroll to position [306, 0]
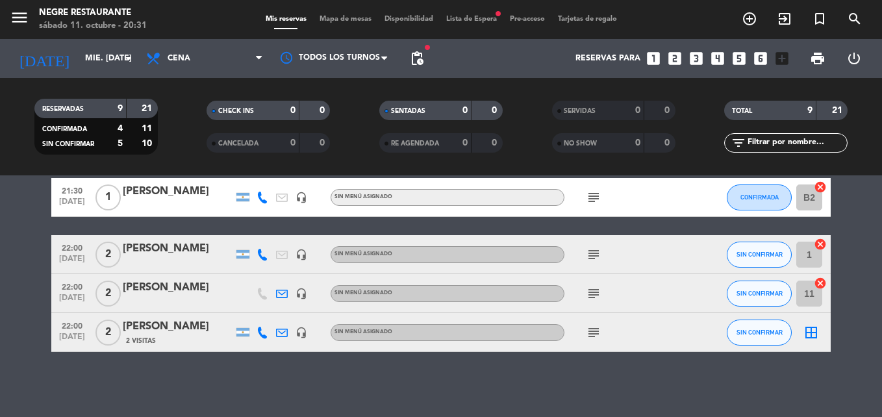
click at [818, 334] on icon "border_all" at bounding box center [811, 333] width 16 height 16
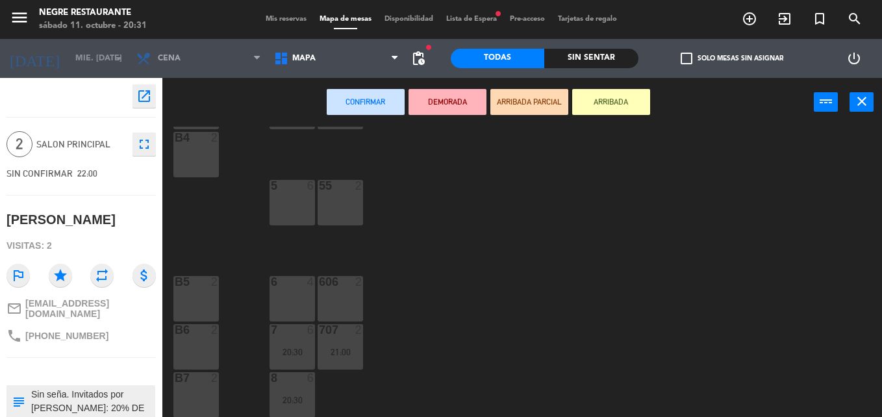
scroll to position [162, 0]
click at [351, 291] on div "606 2" at bounding box center [340, 297] width 45 height 45
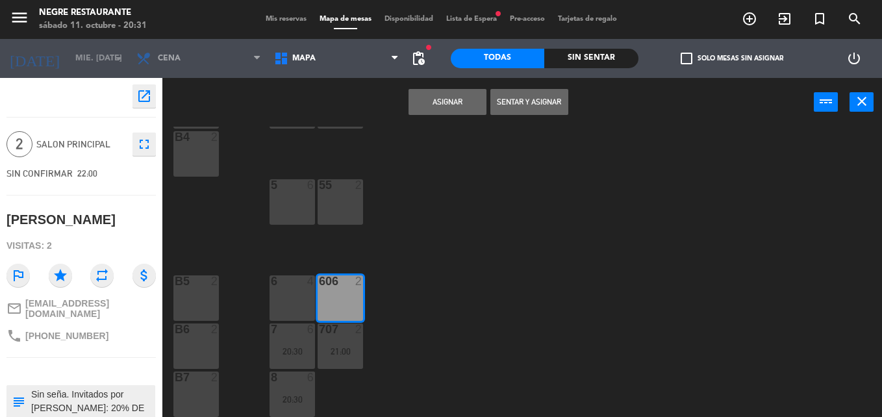
click at [455, 95] on button "Asignar" at bounding box center [447, 102] width 78 height 26
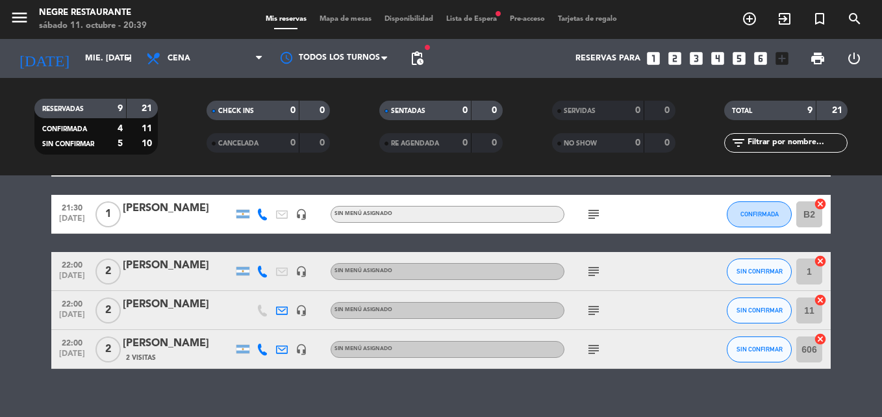
scroll to position [306, 0]
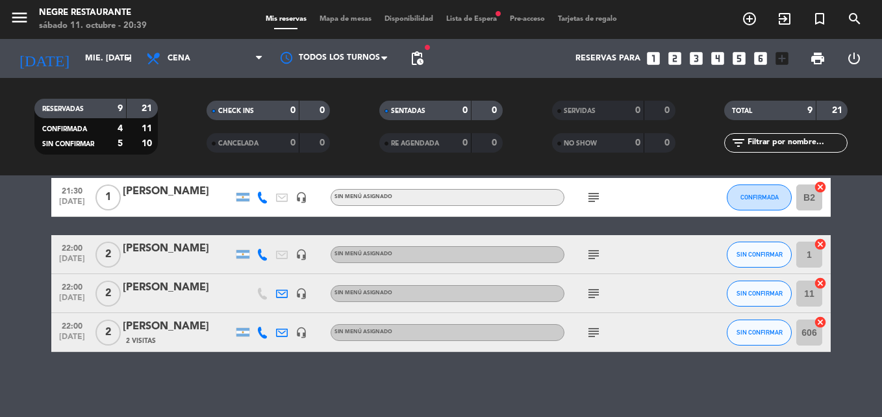
click at [821, 243] on icon "cancel" at bounding box center [820, 244] width 13 height 13
click at [823, 288] on icon "cancel" at bounding box center [820, 283] width 13 height 13
click at [821, 323] on icon "cancel" at bounding box center [820, 322] width 13 height 13
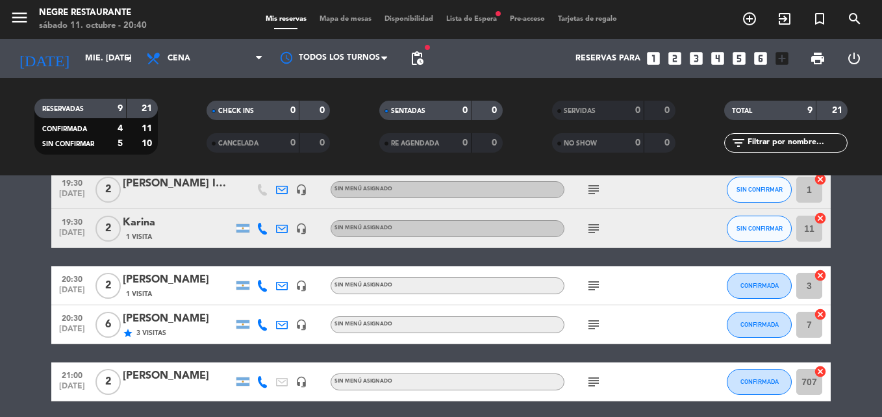
scroll to position [130, 0]
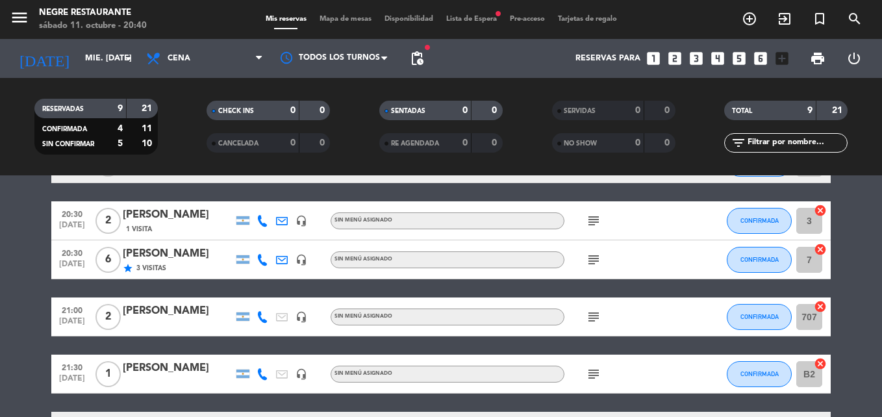
click at [824, 312] on icon "cancel" at bounding box center [820, 306] width 13 height 13
drag, startPoint x: 824, startPoint y: 312, endPoint x: 848, endPoint y: 330, distance: 30.1
click at [848, 330] on bookings-row "19:30 [DATE] 2 [PERSON_NAME] INFINITA headset_mic Sin menú asignado subject SIN…" at bounding box center [441, 316] width 882 height 423
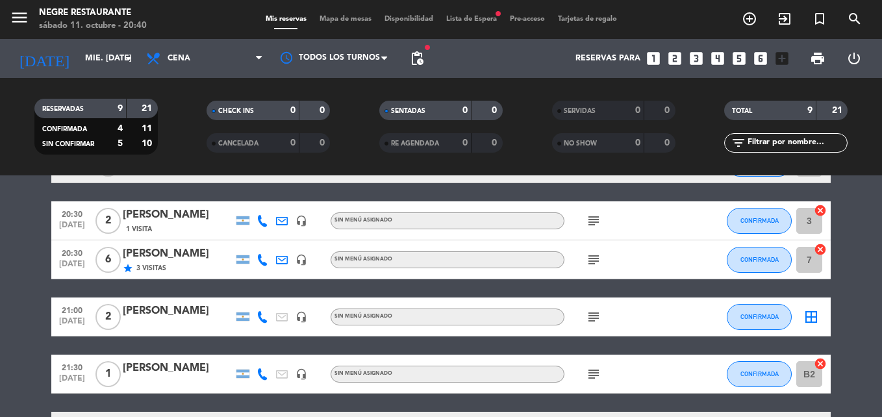
drag, startPoint x: 848, startPoint y: 330, endPoint x: 818, endPoint y: 366, distance: 47.0
click at [818, 366] on icon "cancel" at bounding box center [820, 363] width 13 height 13
click at [812, 373] on icon "border_all" at bounding box center [811, 374] width 16 height 16
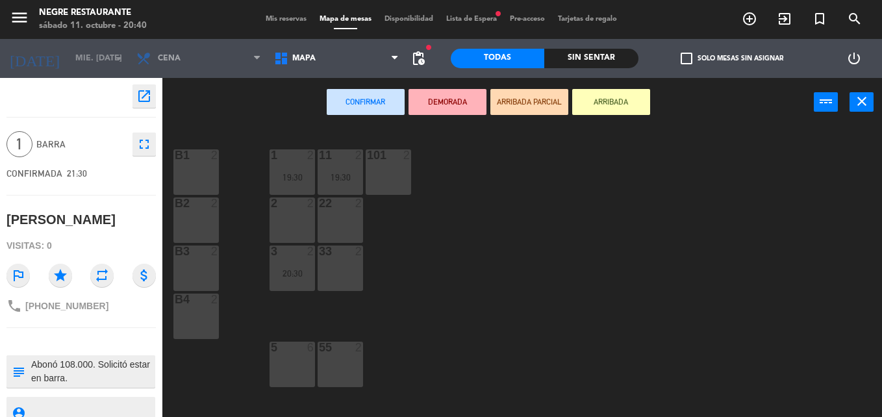
click at [207, 229] on div "B2 2" at bounding box center [195, 219] width 45 height 45
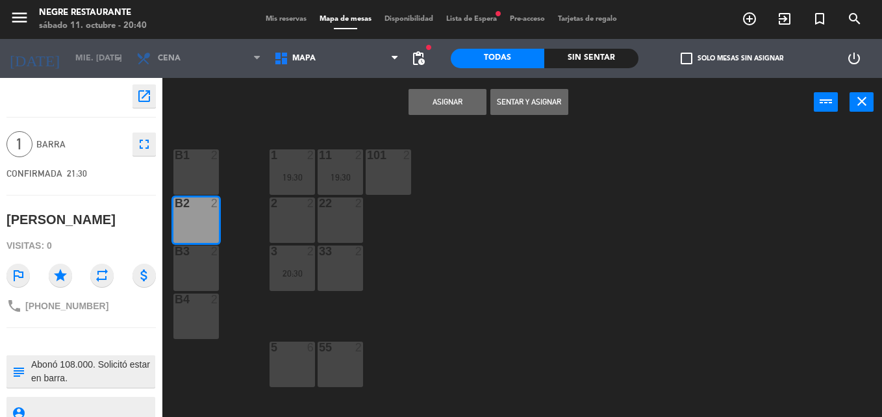
click at [456, 108] on button "Asignar" at bounding box center [447, 102] width 78 height 26
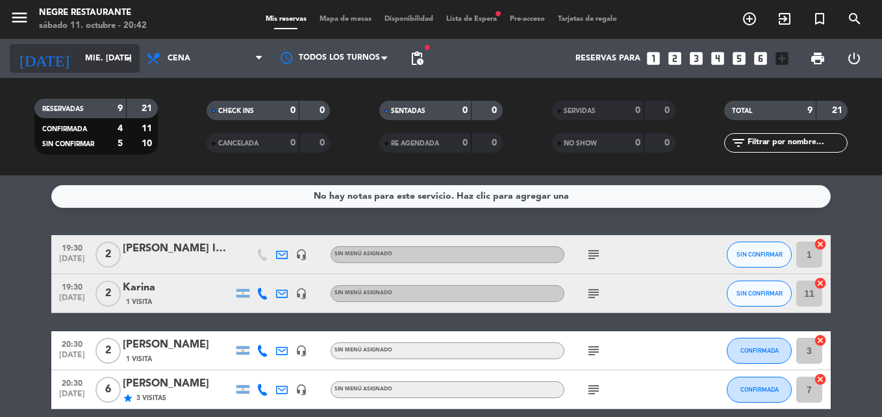
click at [116, 62] on input "mié. [DATE]" at bounding box center [134, 58] width 110 height 22
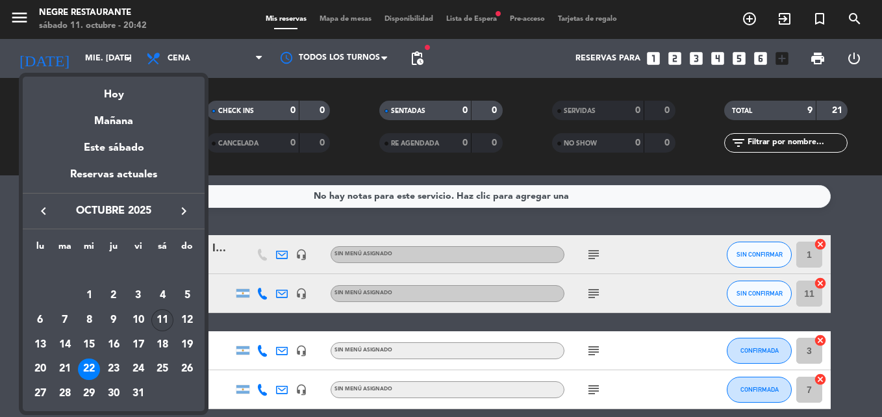
click at [165, 321] on div "11" at bounding box center [162, 320] width 22 height 22
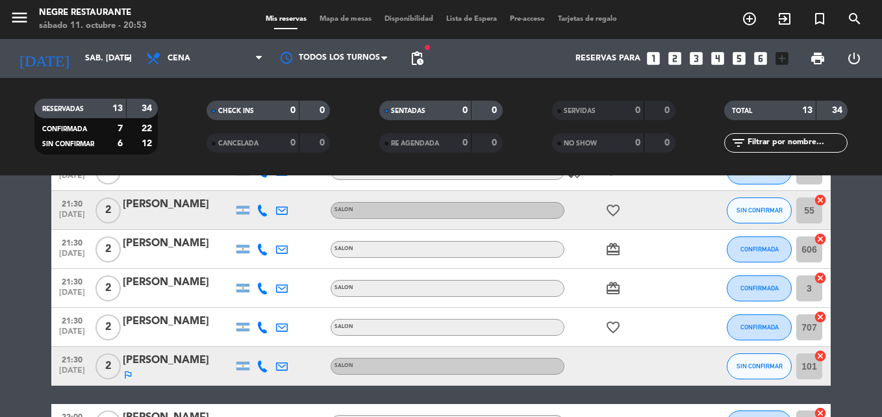
scroll to position [203, 0]
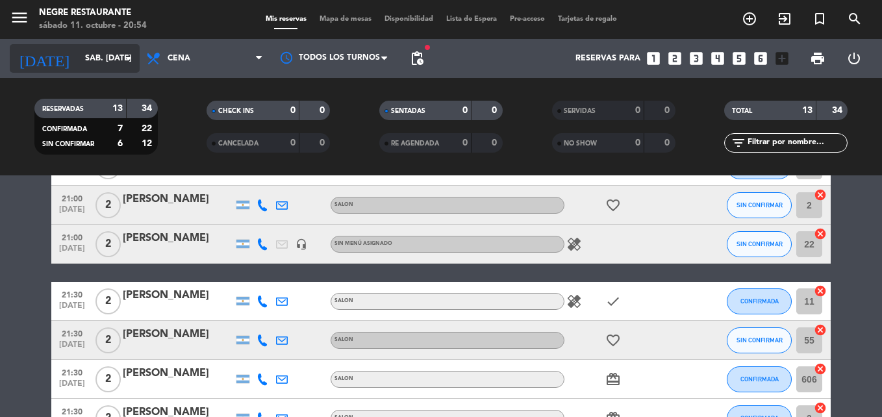
click at [101, 56] on input "sáb. [DATE]" at bounding box center [134, 58] width 110 height 22
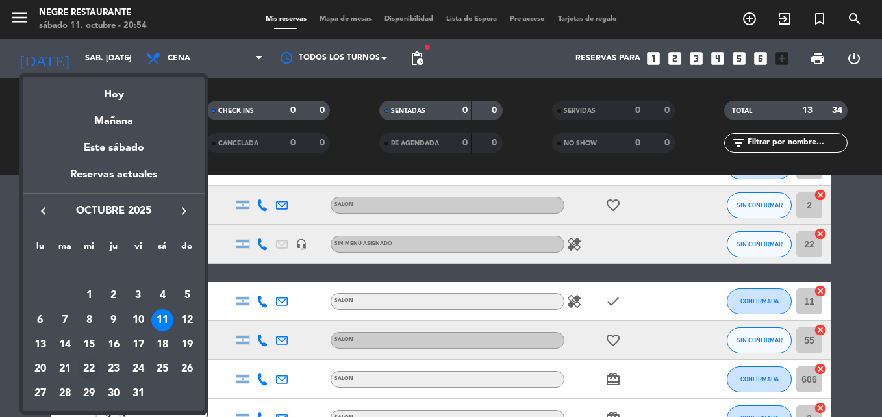
click at [84, 369] on div "22" at bounding box center [89, 369] width 22 height 22
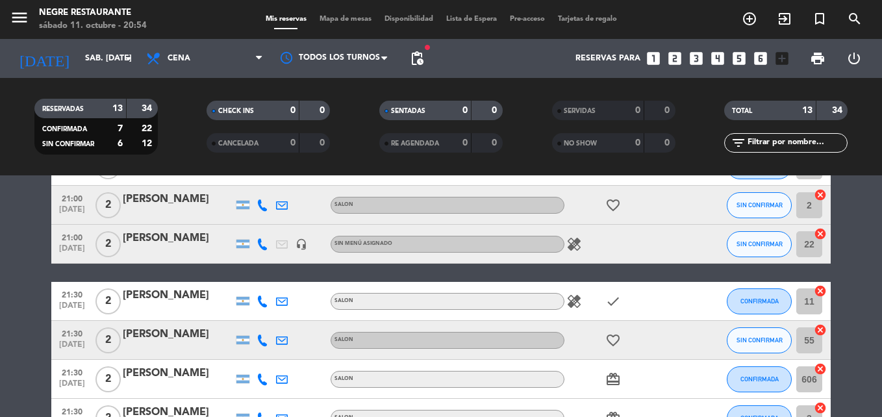
type input "mié. [DATE]"
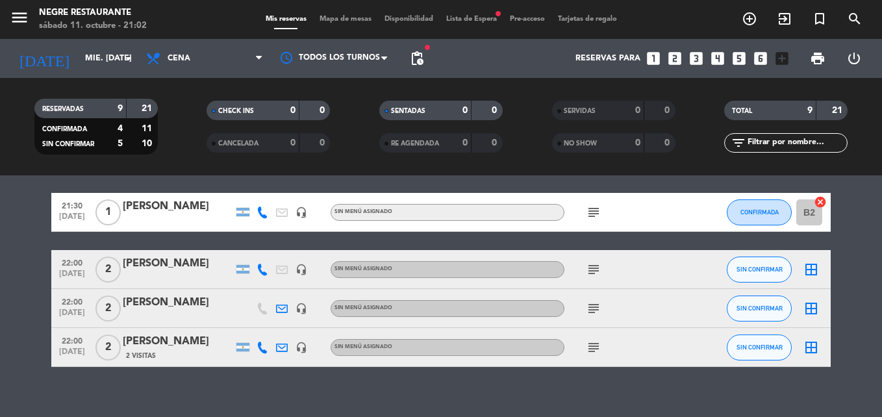
scroll to position [306, 0]
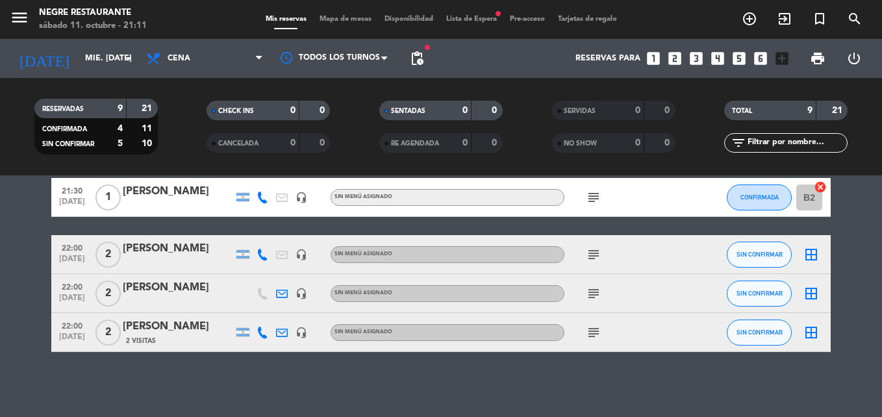
click at [178, 325] on div "[PERSON_NAME]" at bounding box center [178, 326] width 110 height 17
